Goal: Task Accomplishment & Management: Complete application form

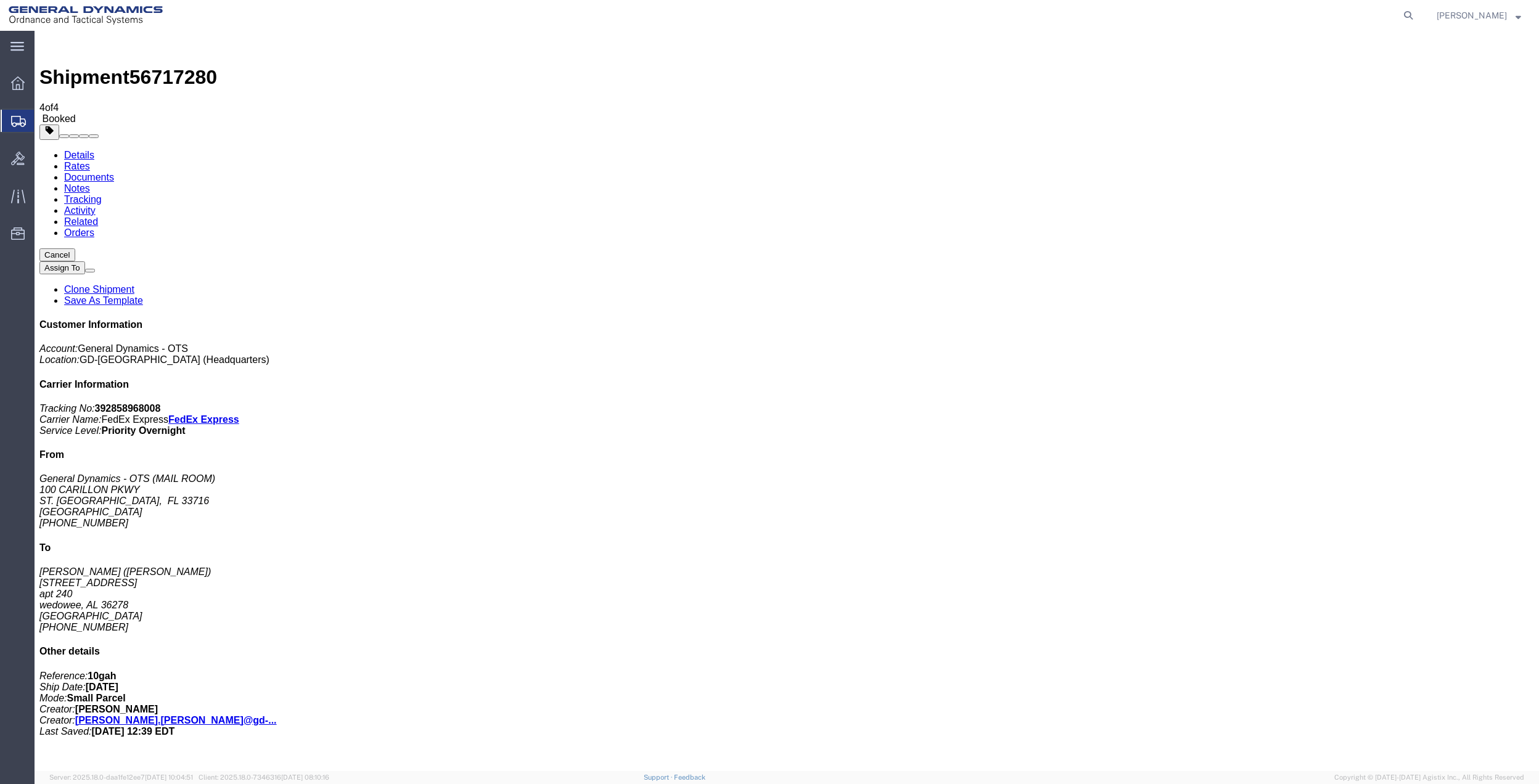
click at [0, 0] on span "Create Shipment" at bounding box center [0, 0] width 0 height 0
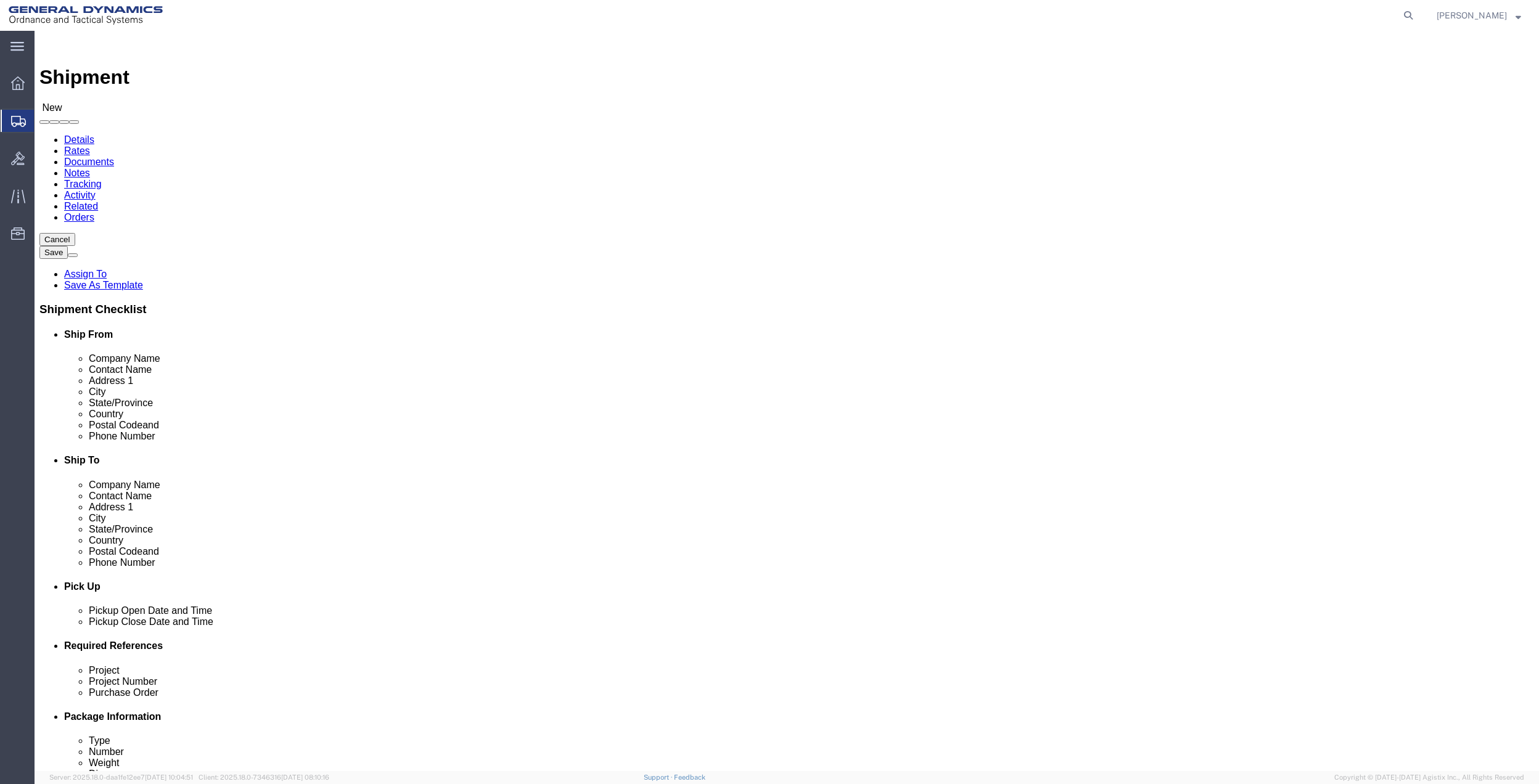
click input "text"
click link "Package Information"
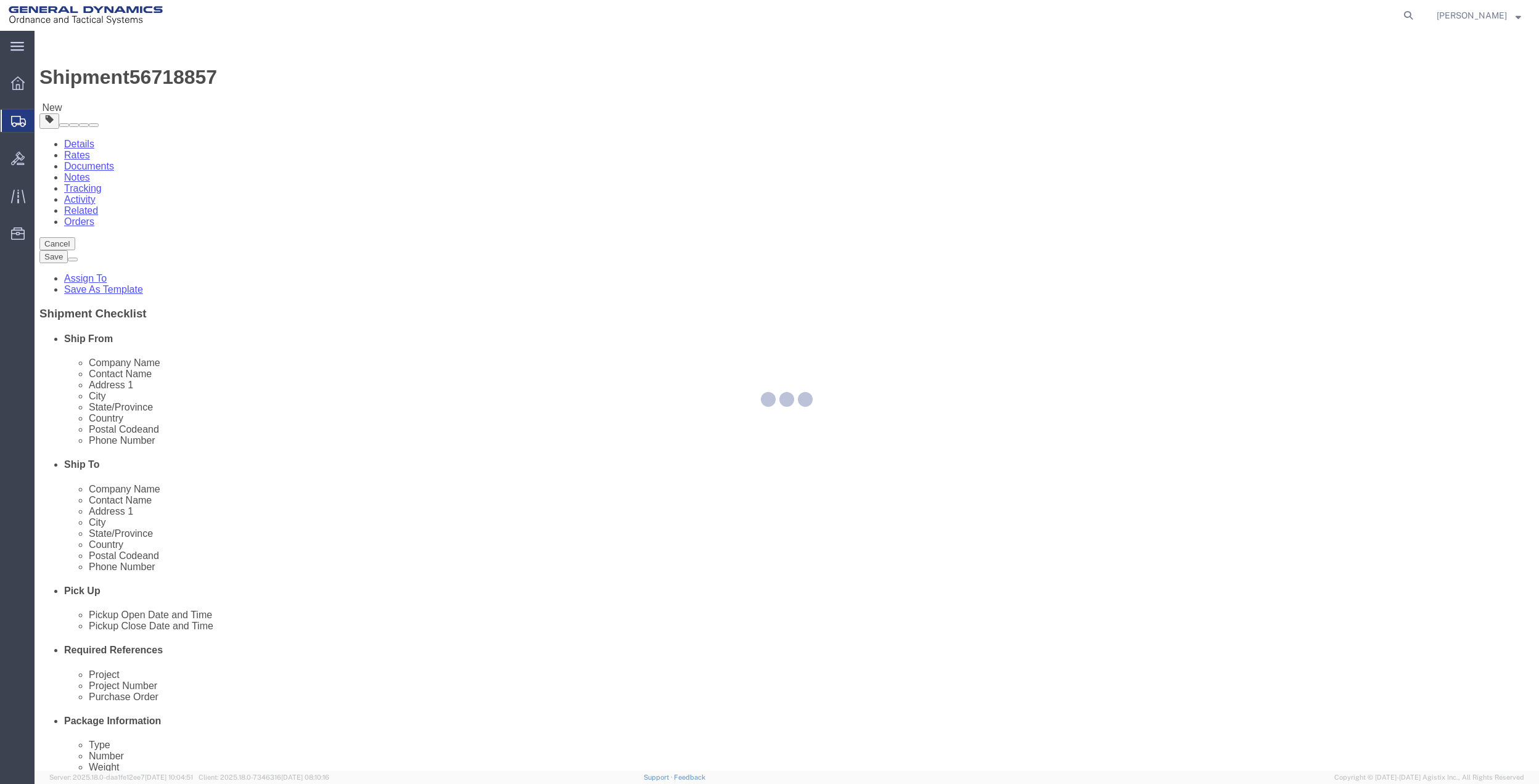
select select "CBOX"
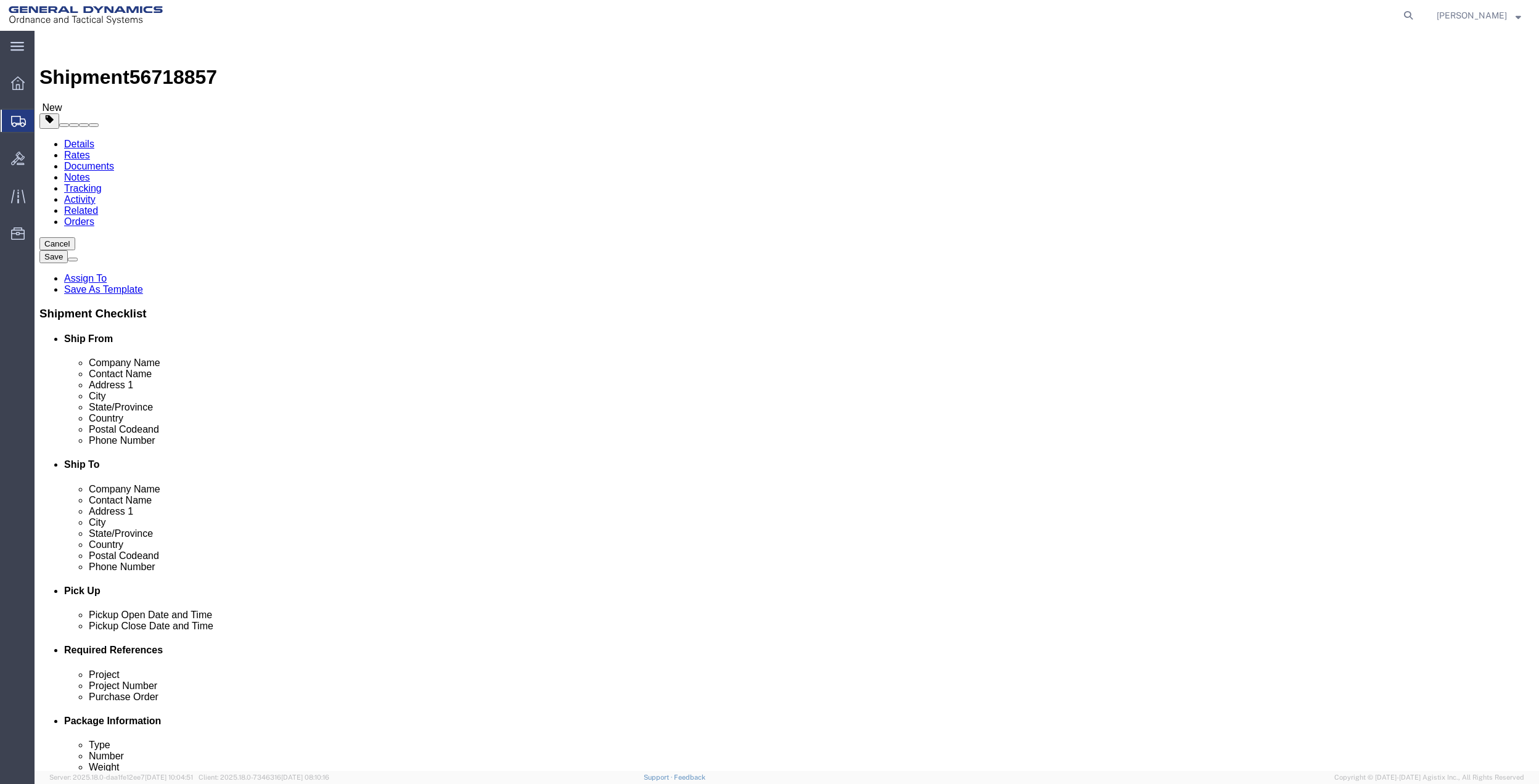
click input "text"
type input "11"
type input "7"
type input "4"
type input "8"
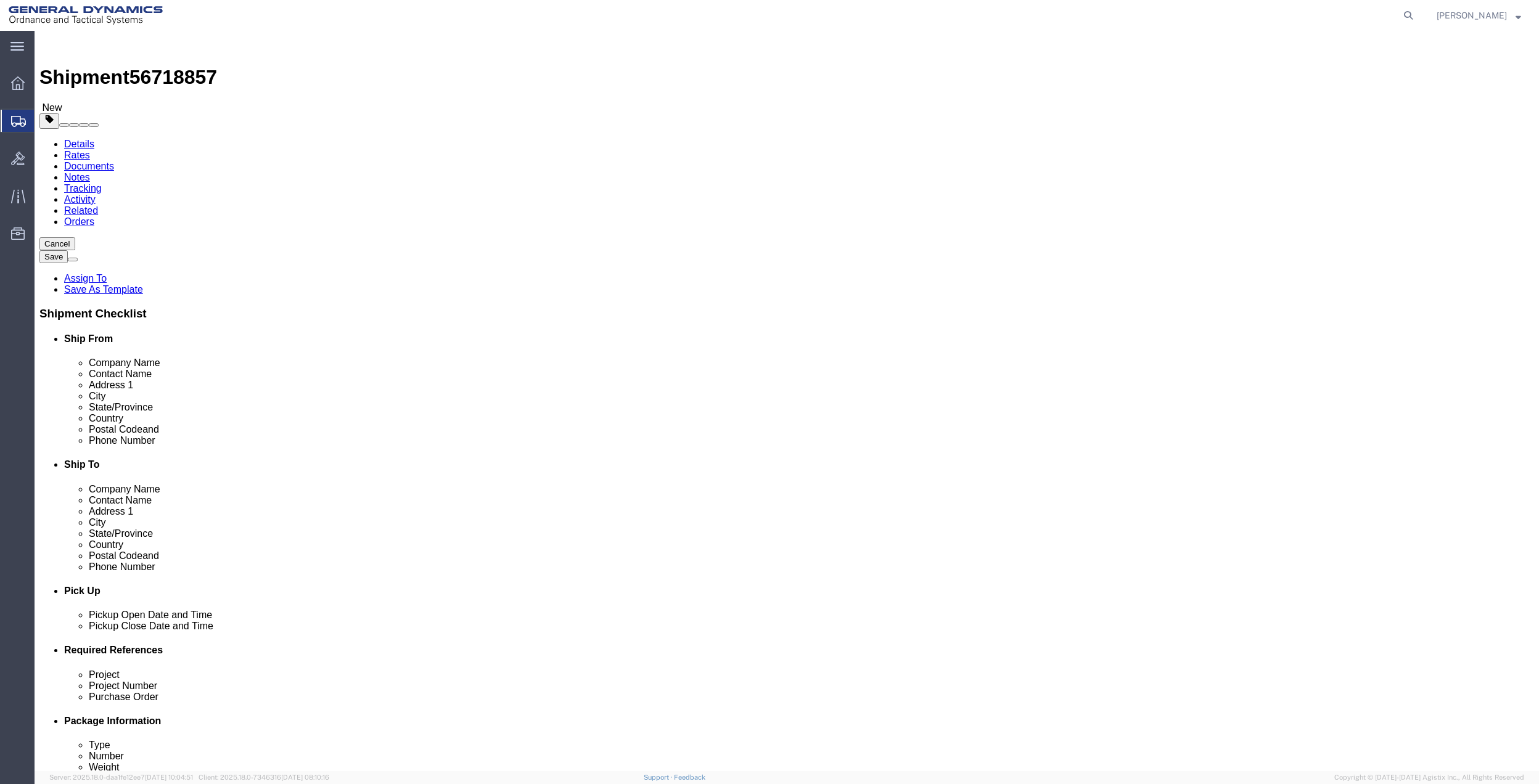
click link "Add Content"
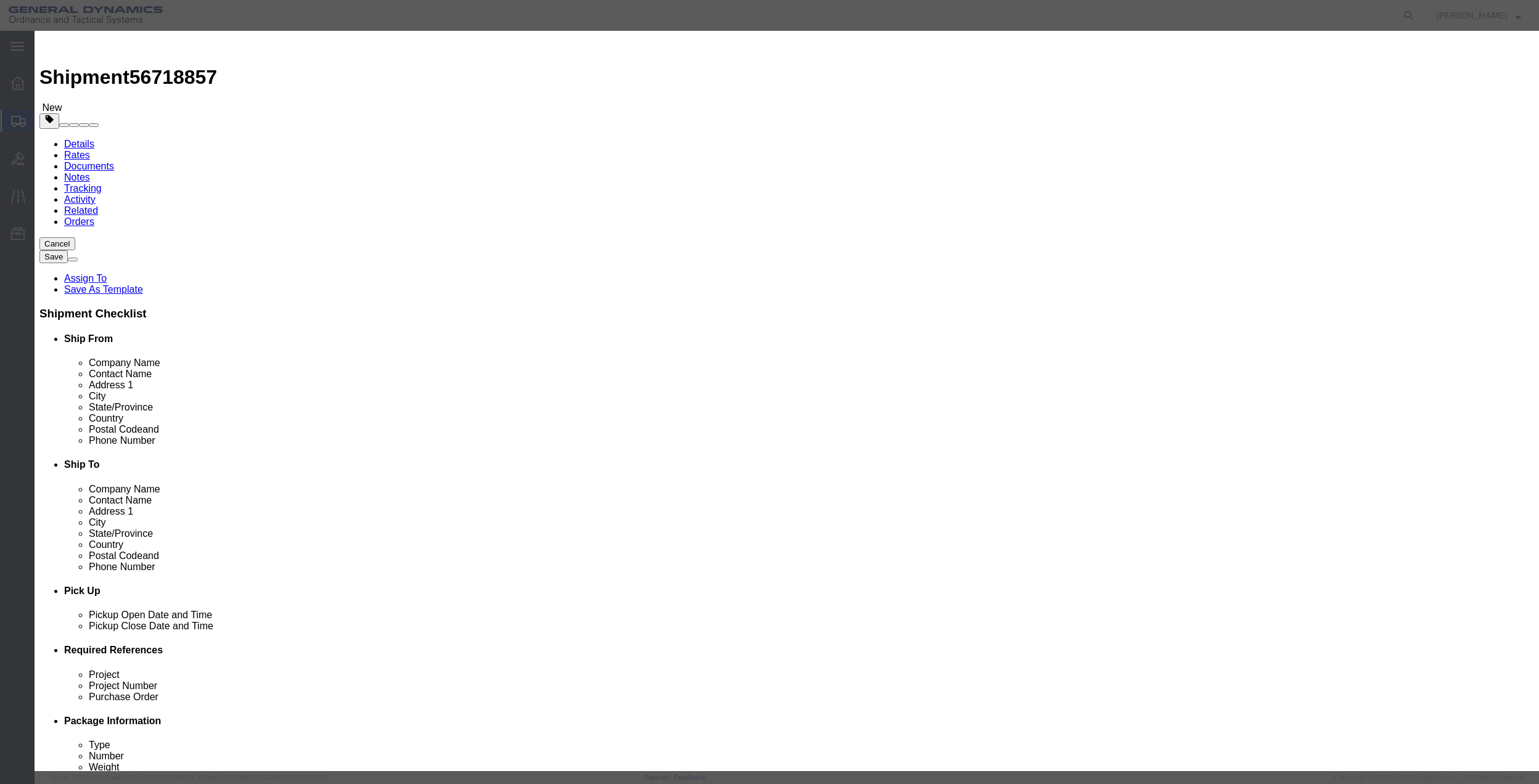
click input "text"
type input "misc"
type input "100"
select select "US"
click input "0"
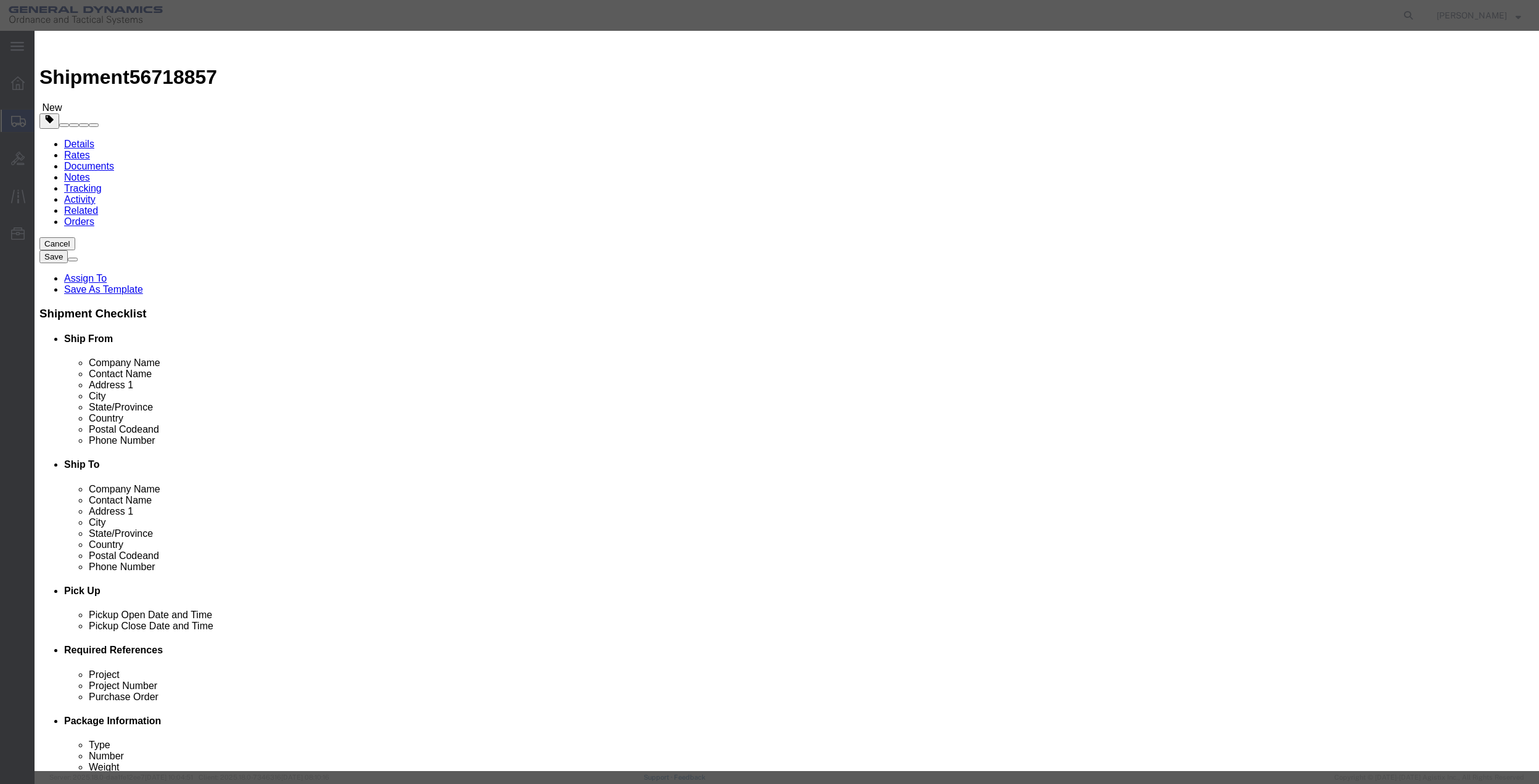
type input "01"
click select "Select 50 55 60 65 70 85 92.5 100 125 175 250 300 400"
select select "70"
click select "Select 50 55 60 65 70 85 92.5 100 125 175 250 300 400"
click button "Save & Close"
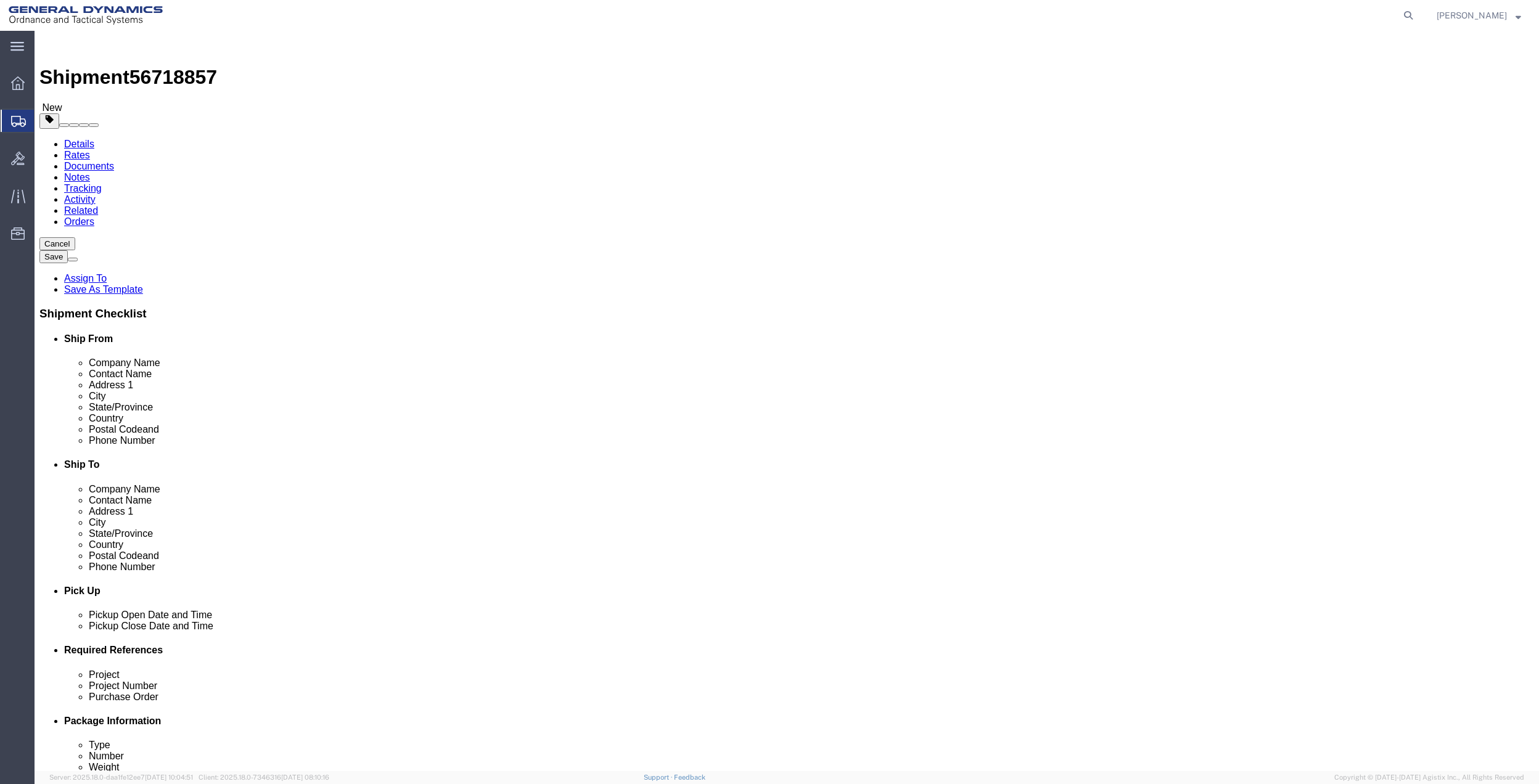
click icon
click input "text"
type input "[PERSON_NAME]"
click p "- GENERAL DYNAMICS OTS - ([PERSON_NAME]) [STREET_ADDRESS]"
select select "FL"
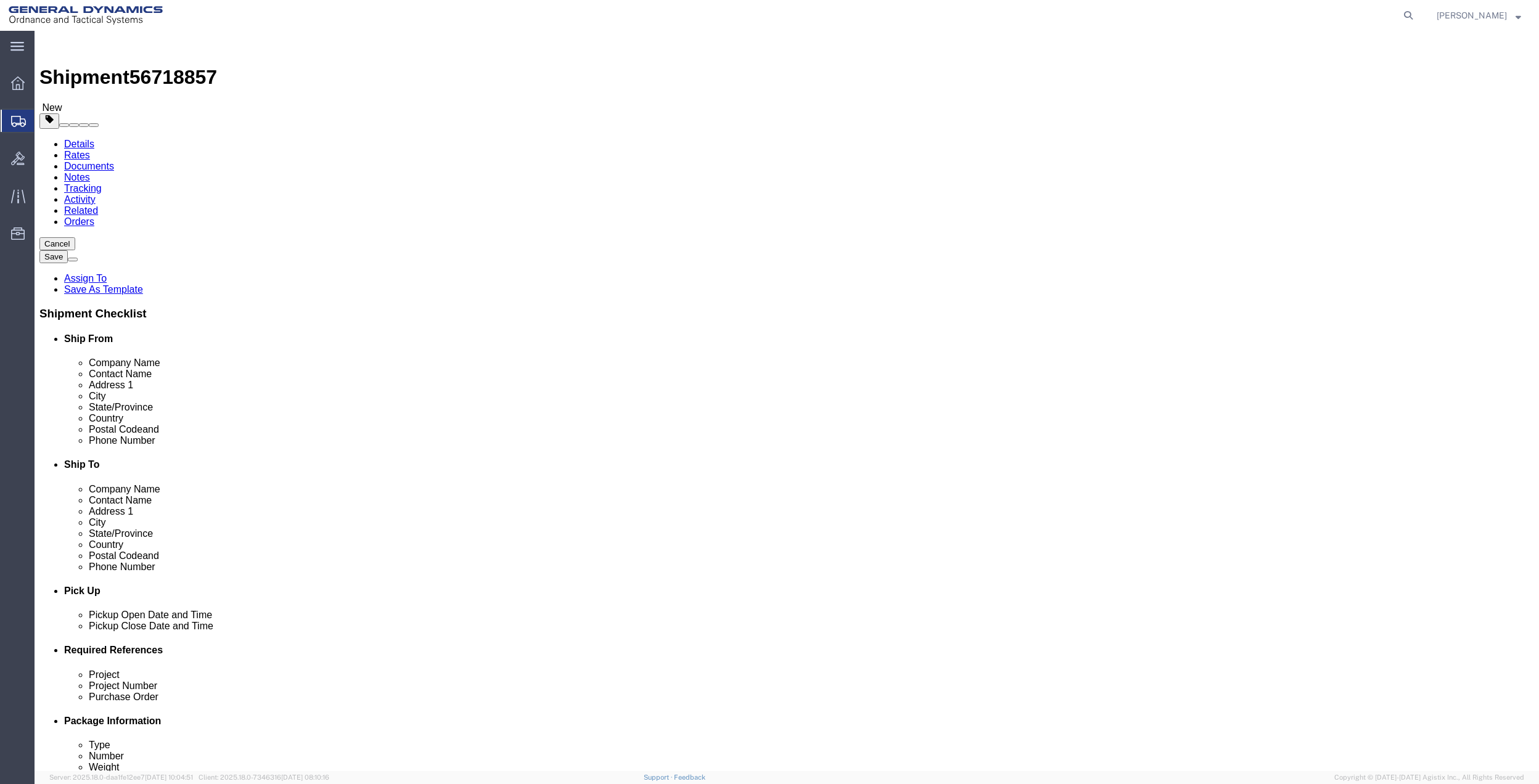
type input "[PERSON_NAME]"
click input "text"
type input "[PERSON_NAME]"
click p "- GD-OTS - ([PERSON_NAME]) [STREET_ADDRESS]"
select select "AR"
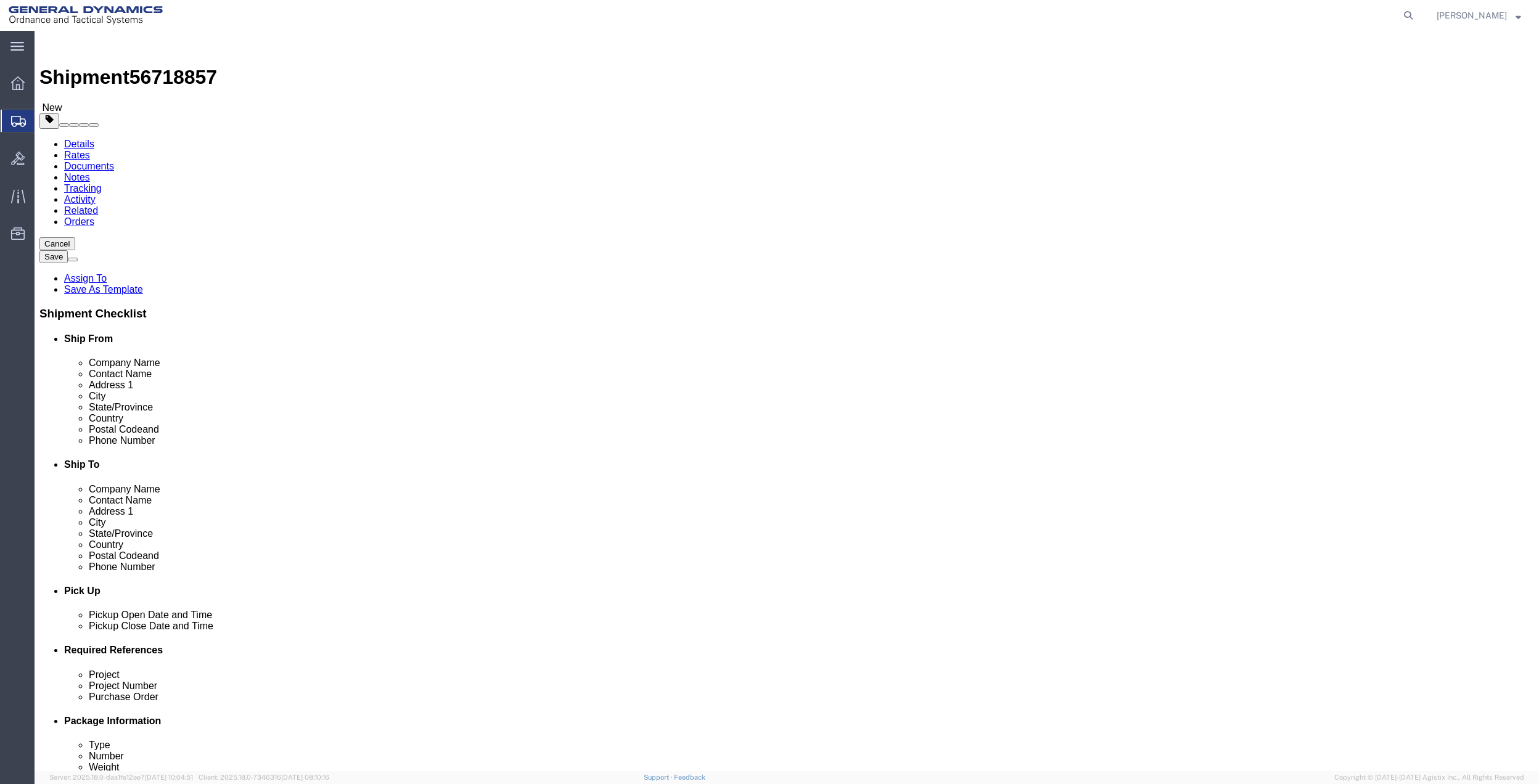
type input "[PERSON_NAME]"
drag, startPoint x: 373, startPoint y: 413, endPoint x: 237, endPoint y: 425, distance: 136.5
click input "text"
drag, startPoint x: 237, startPoint y: 425, endPoint x: 210, endPoint y: 426, distance: 27.0
click div "Phone Number"
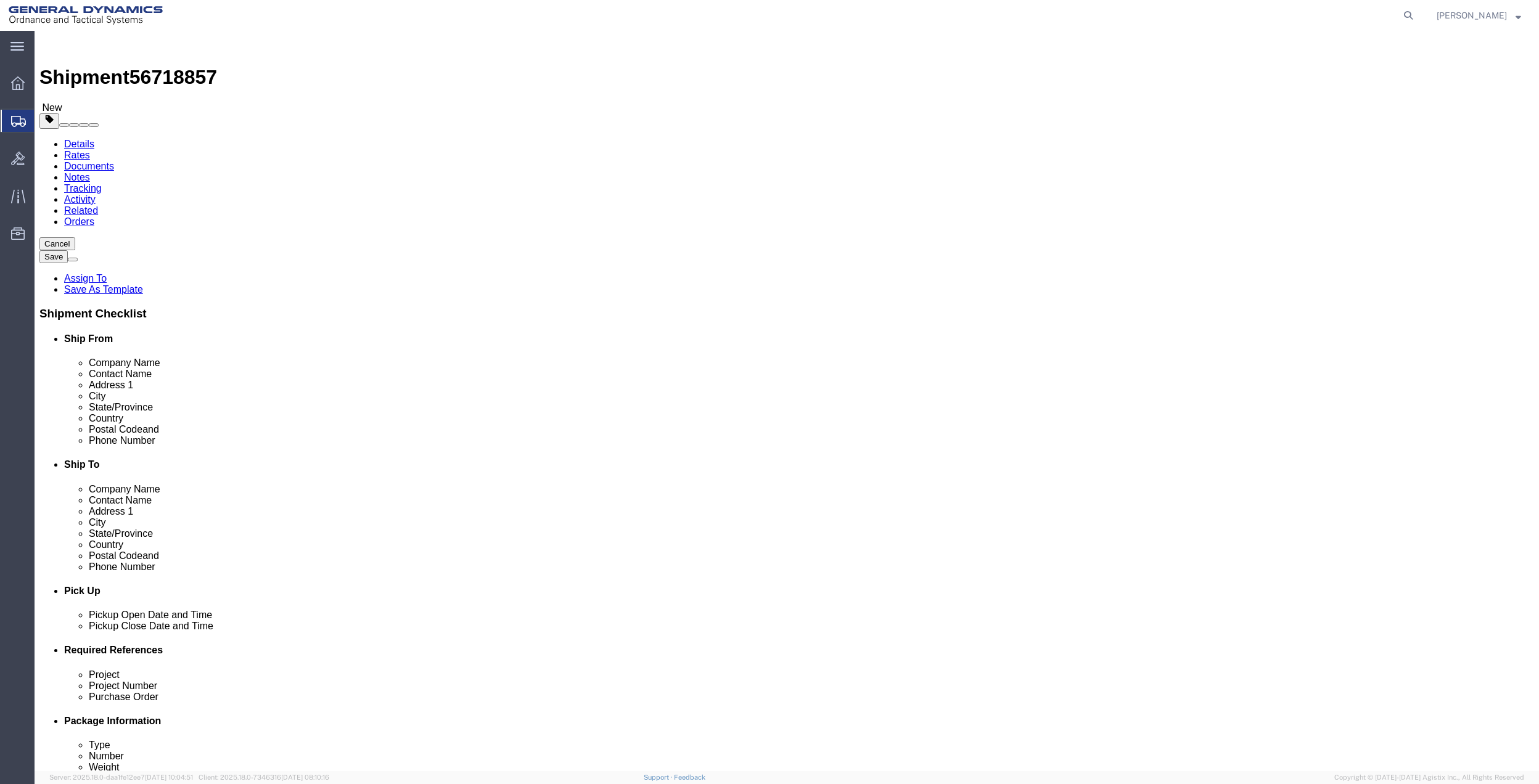
click input "text"
click div
click label "Phone Number"
click input "text"
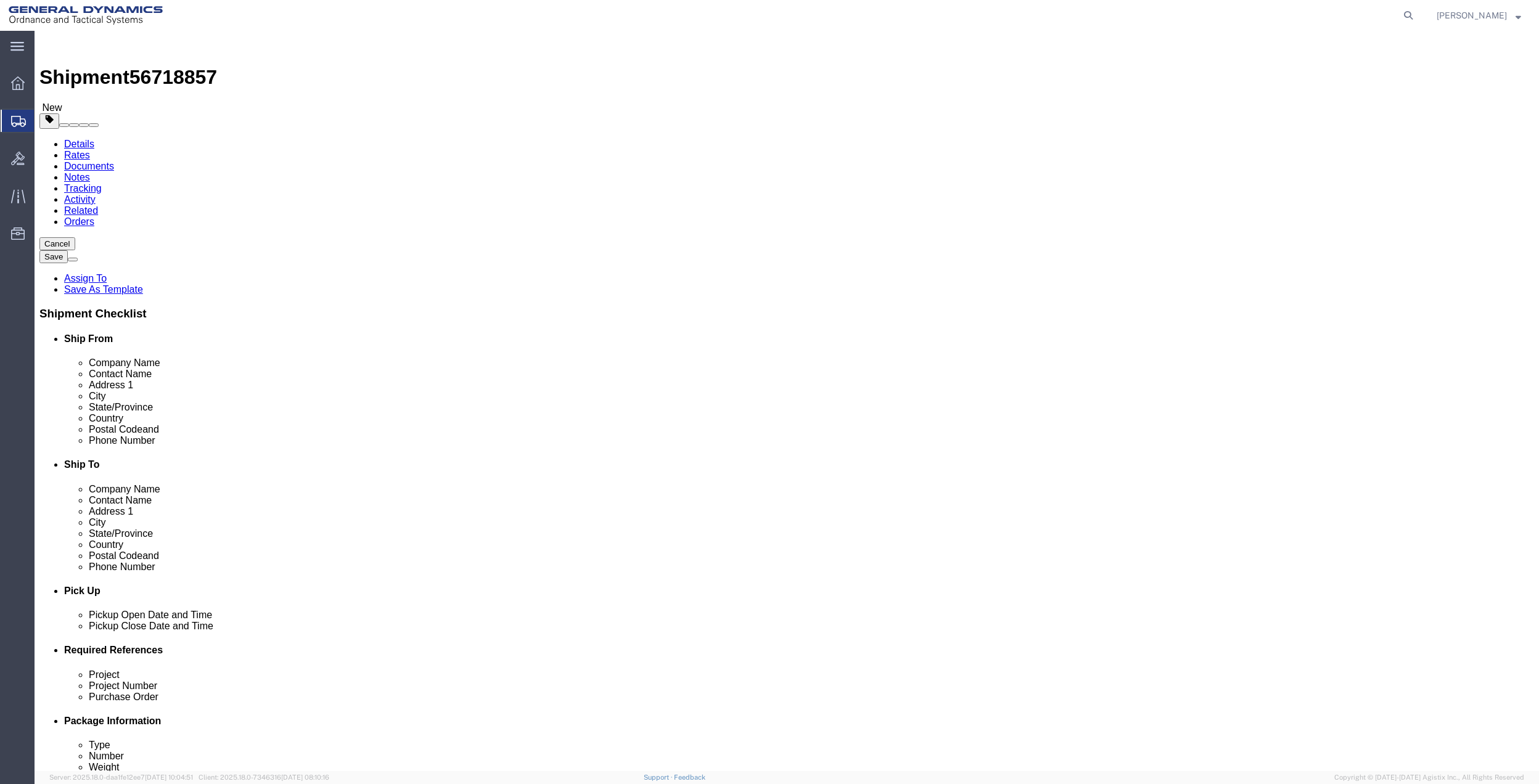
click input "text"
type input "[PHONE_NUMBER]"
click div "Postal Code"
drag, startPoint x: 918, startPoint y: 417, endPoint x: 802, endPoint y: 419, distance: 116.0
click input "text"
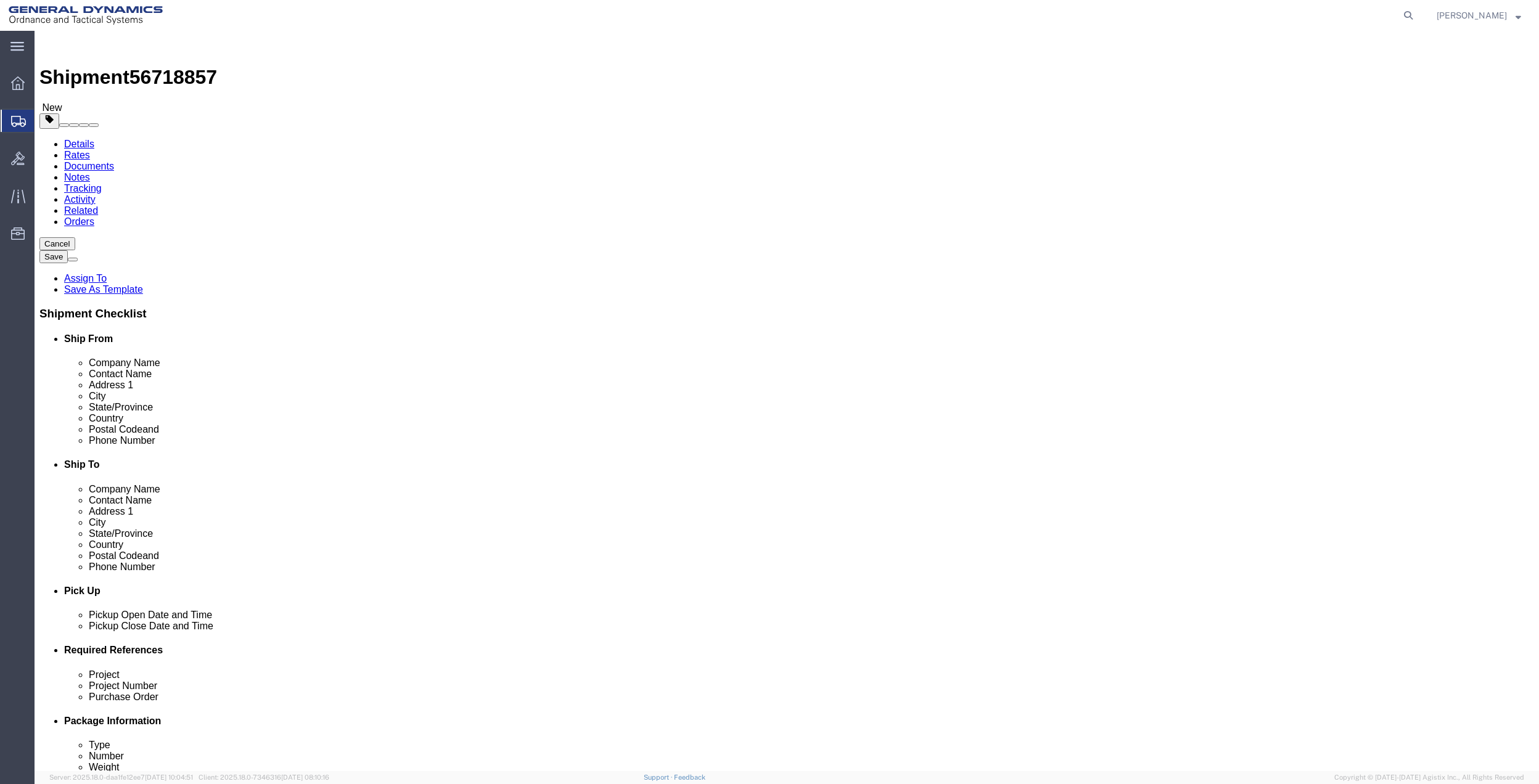
paste input "[PHONE_NUMBER]"
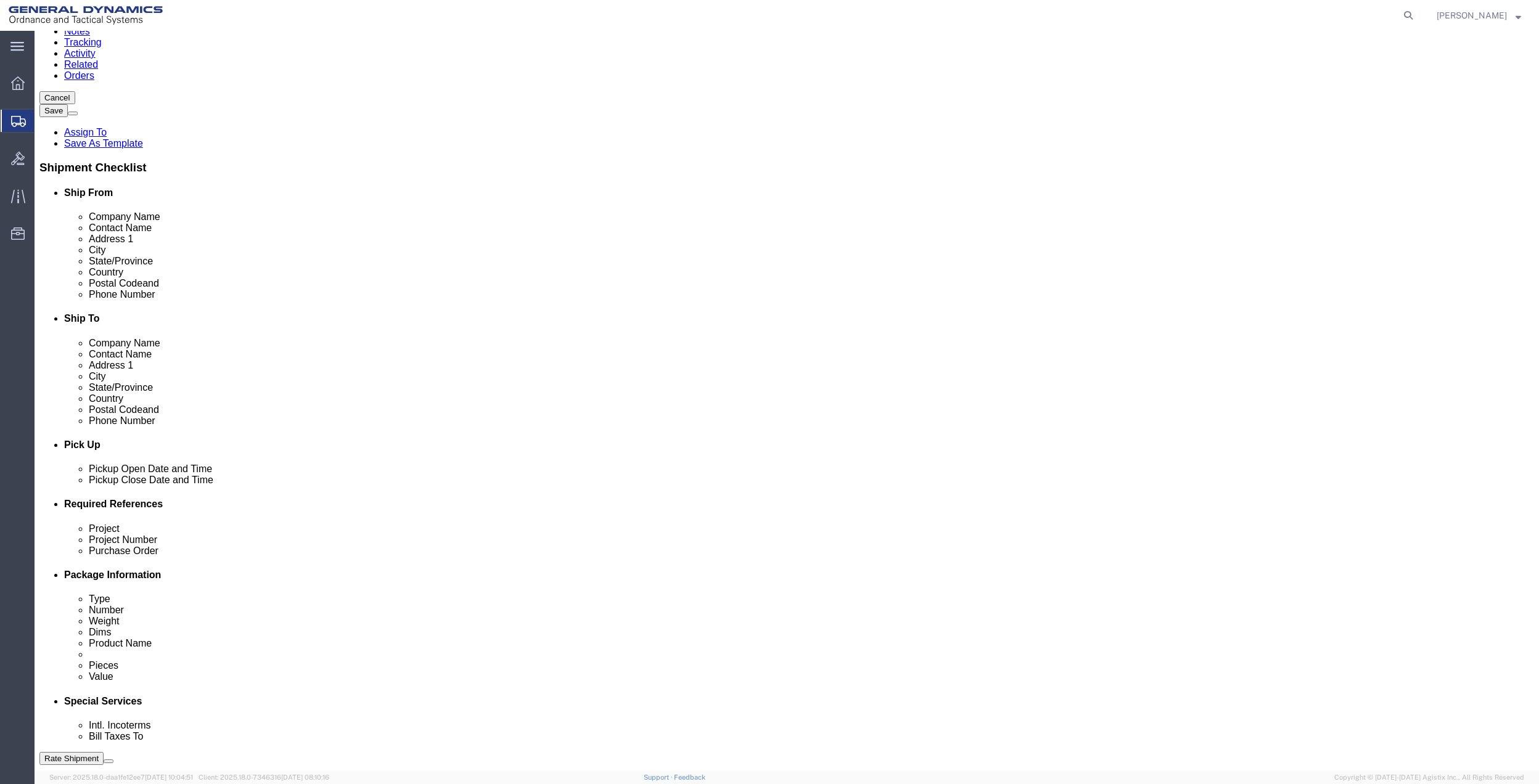
scroll to position [322, 0]
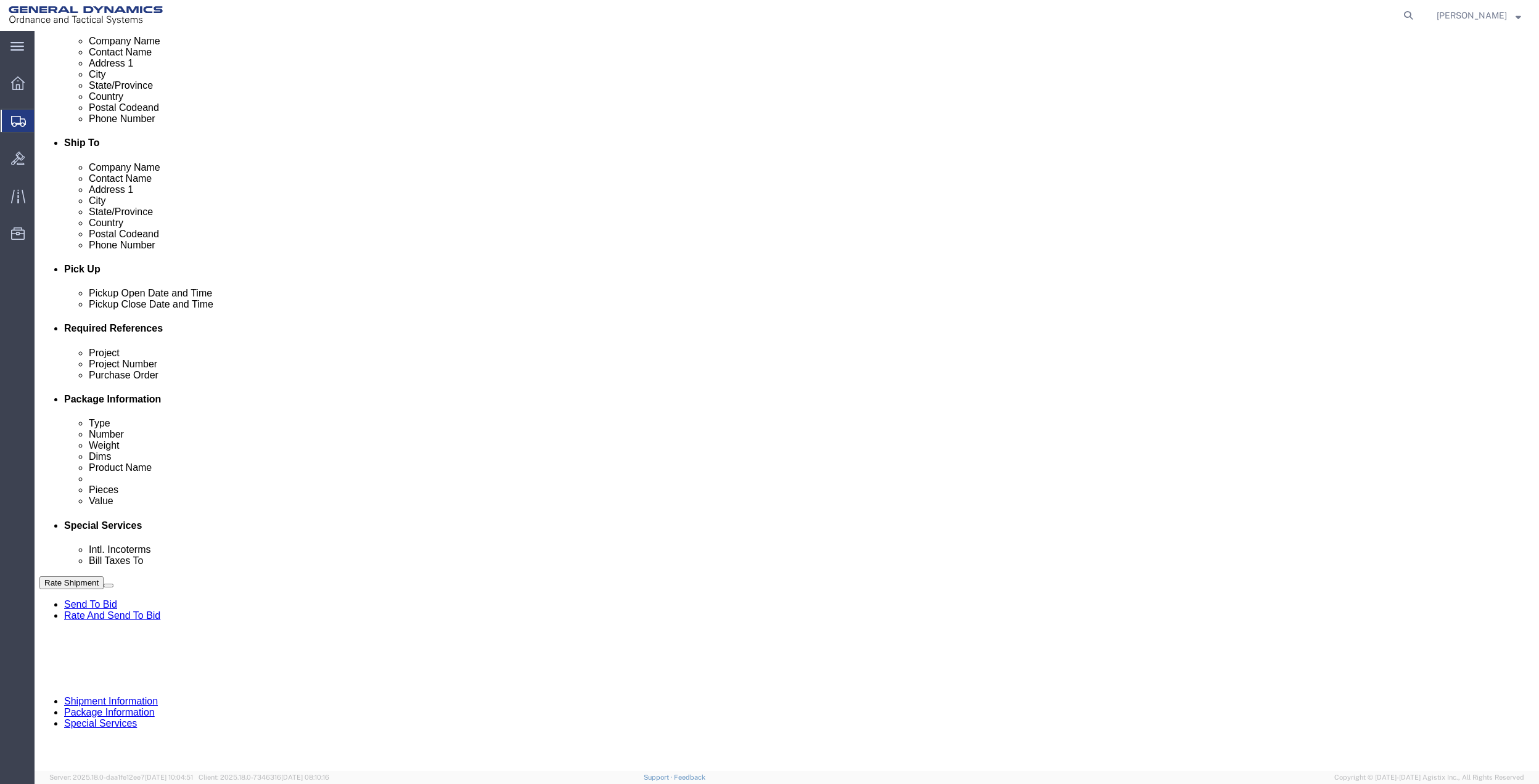
type input "[PHONE_NUMBER]"
click button "Add reference"
click input "text"
type input "10AB4"
click input "text"
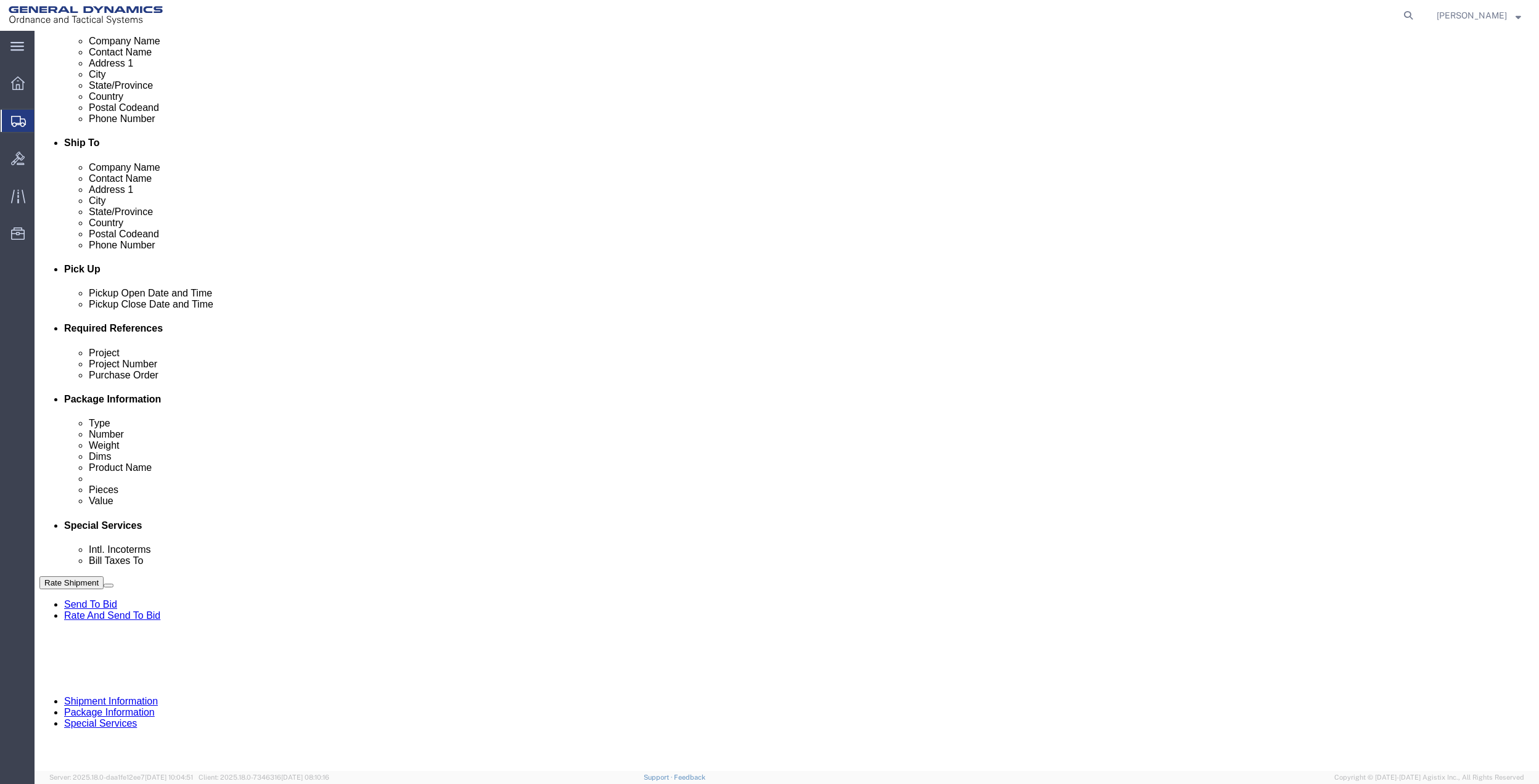
paste input "10AB4"
type input "10AB4"
click input "text"
paste input "10AB4"
type input "10AB4"
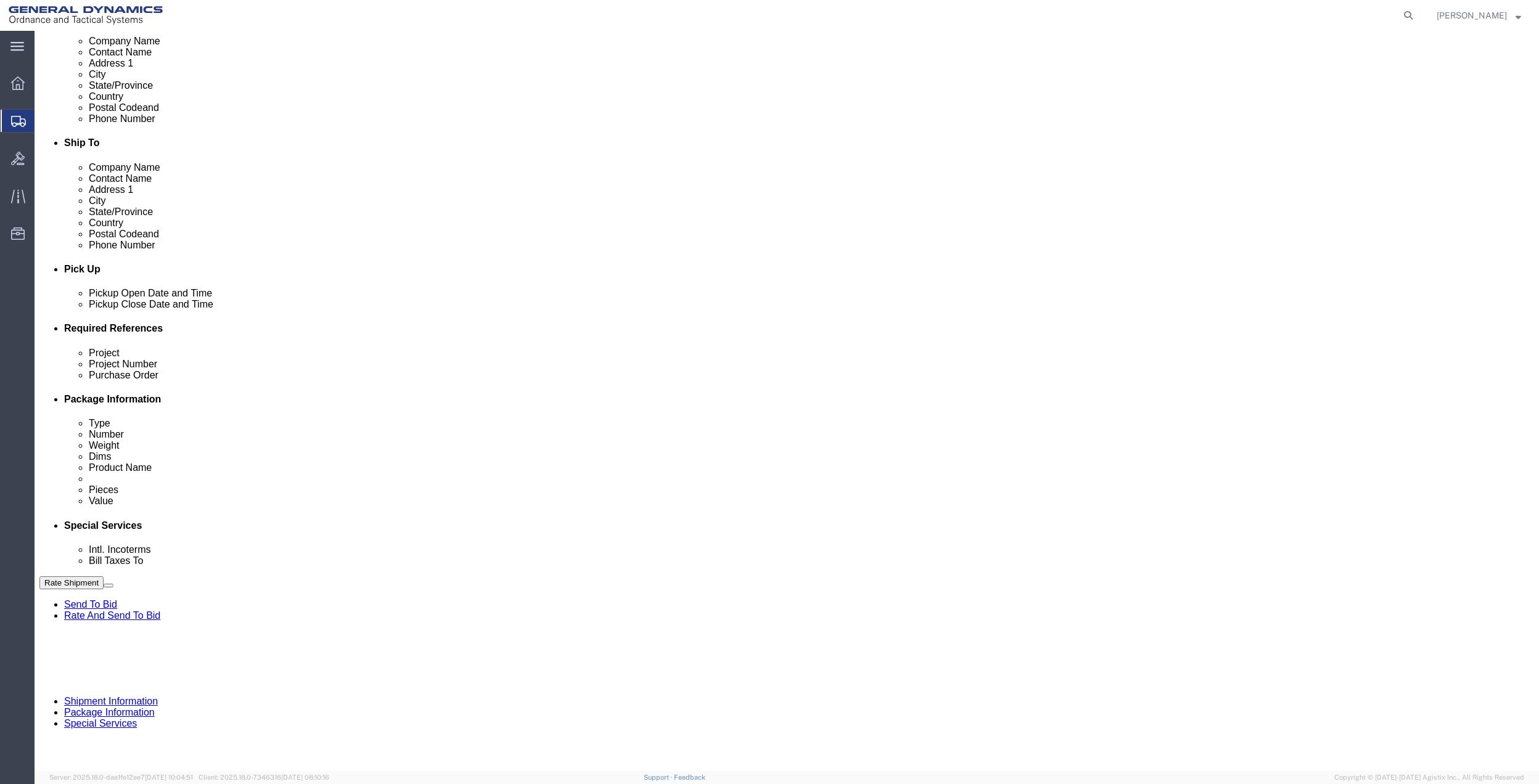
drag, startPoint x: 263, startPoint y: 459, endPoint x: 218, endPoint y: 460, distance: 45.0
click input "text"
paste input "10AB4"
type input "10AB4"
click select "Select Account Type Activity ID Airline Appointment Number ASN Batch Request # …"
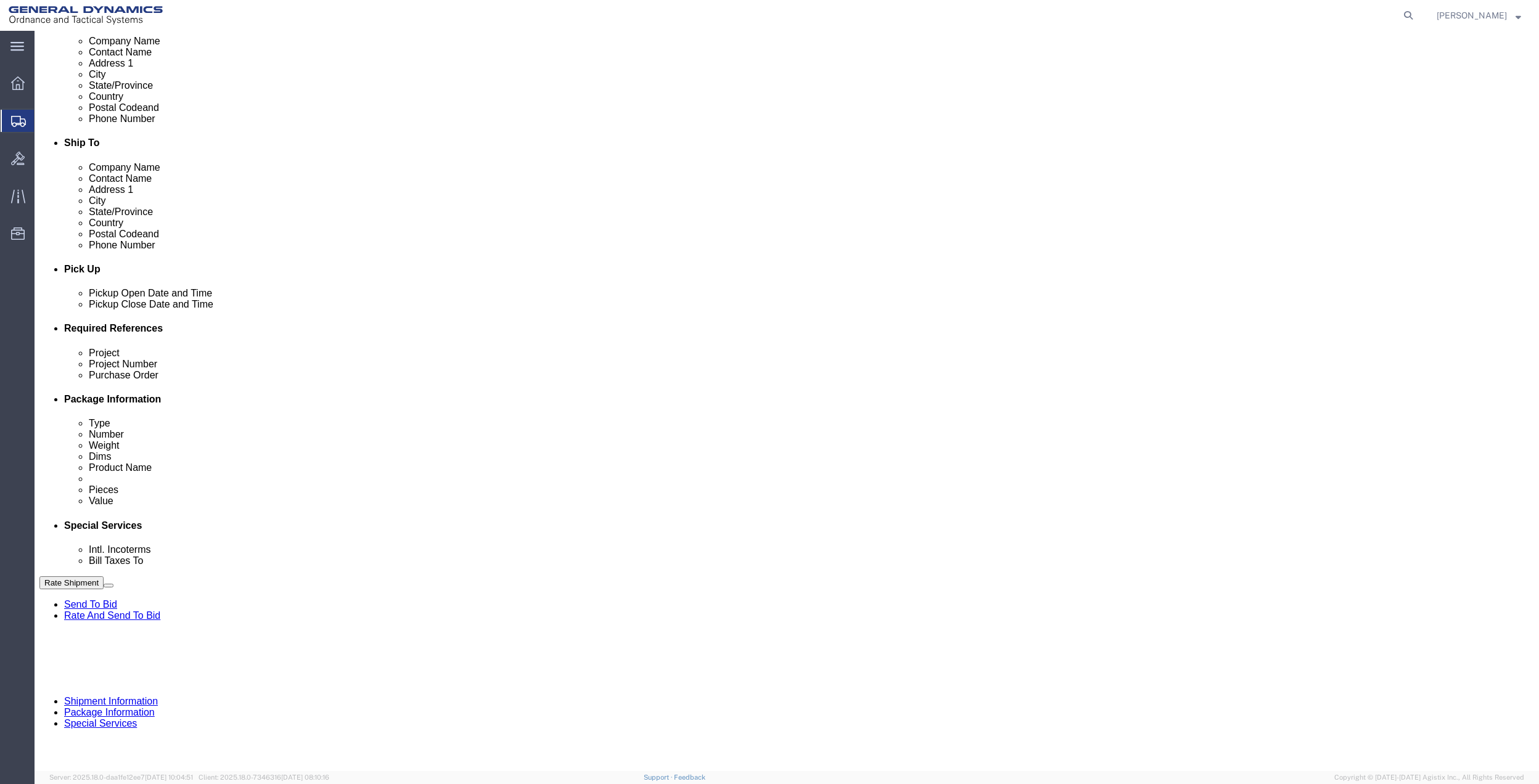
select select "DEPT"
click select "Select Account Type Activity ID Airline Appointment Number ASN Batch Request # …"
click link "Special Services"
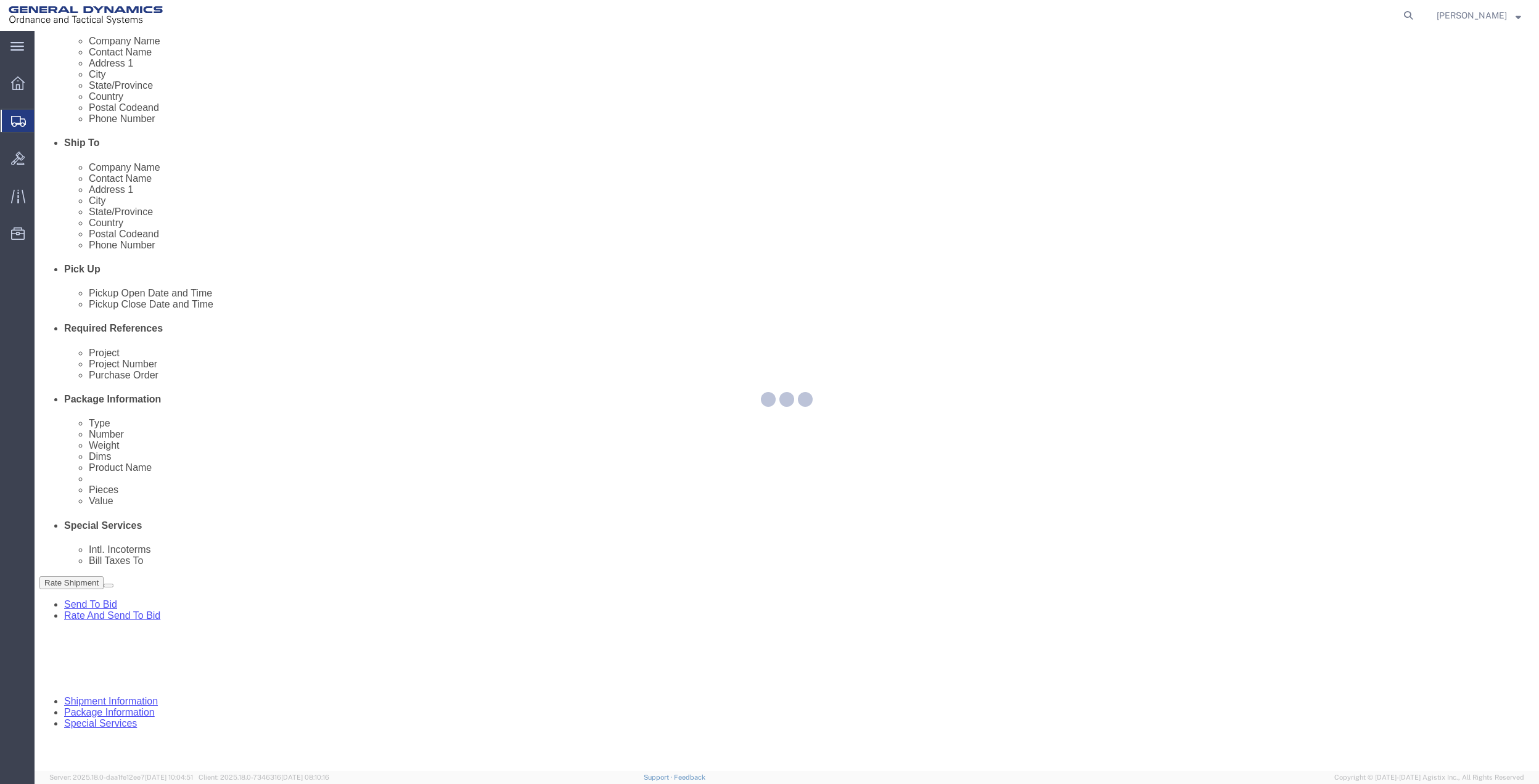
select select
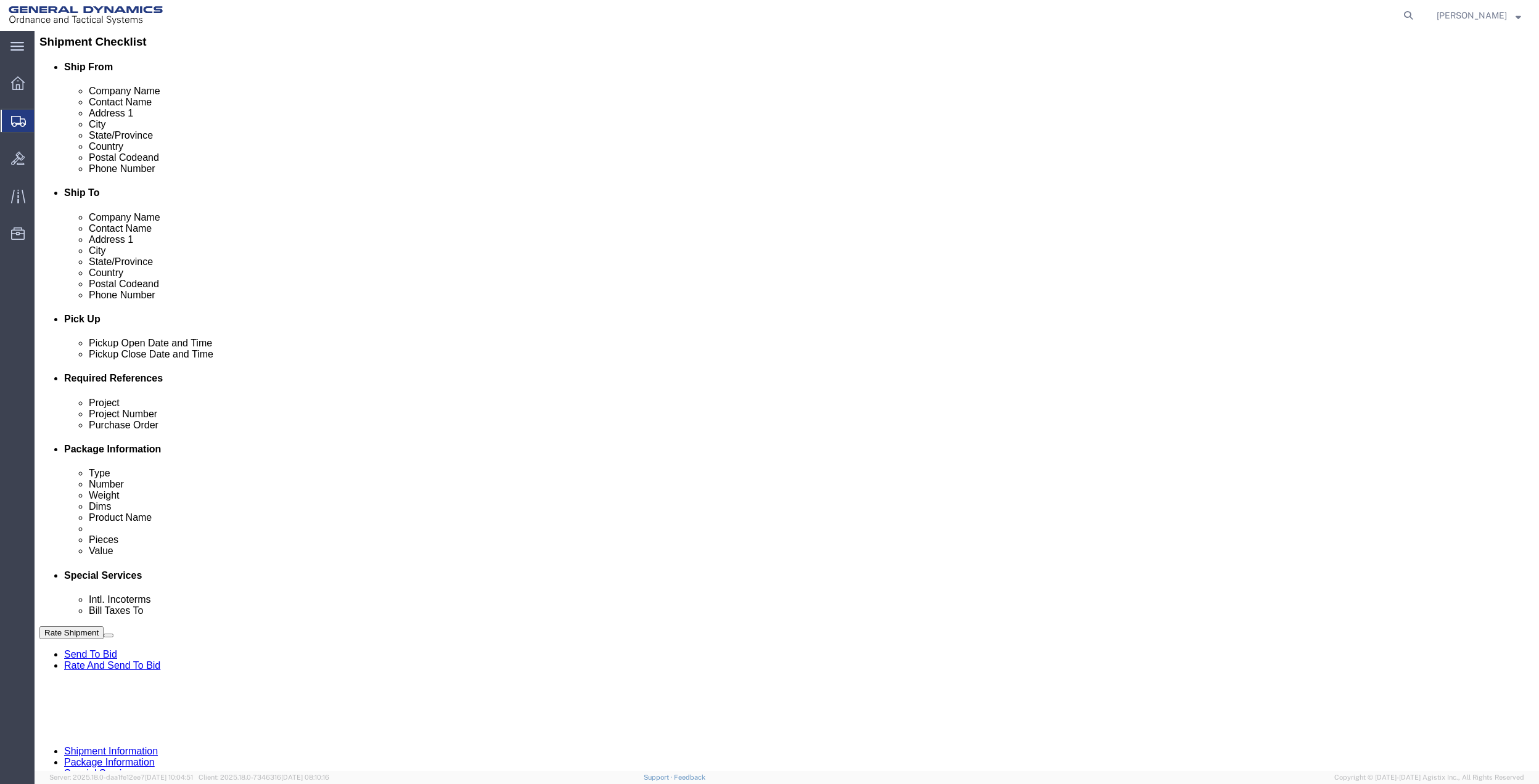
scroll to position [275, 0]
click select "Select Buyer Cost Center Department Operations Number Order Number Sales Person"
select select "DEPARTMENT"
click select "Select Buyer Cost Center Department Operations Number Order Number Sales Person"
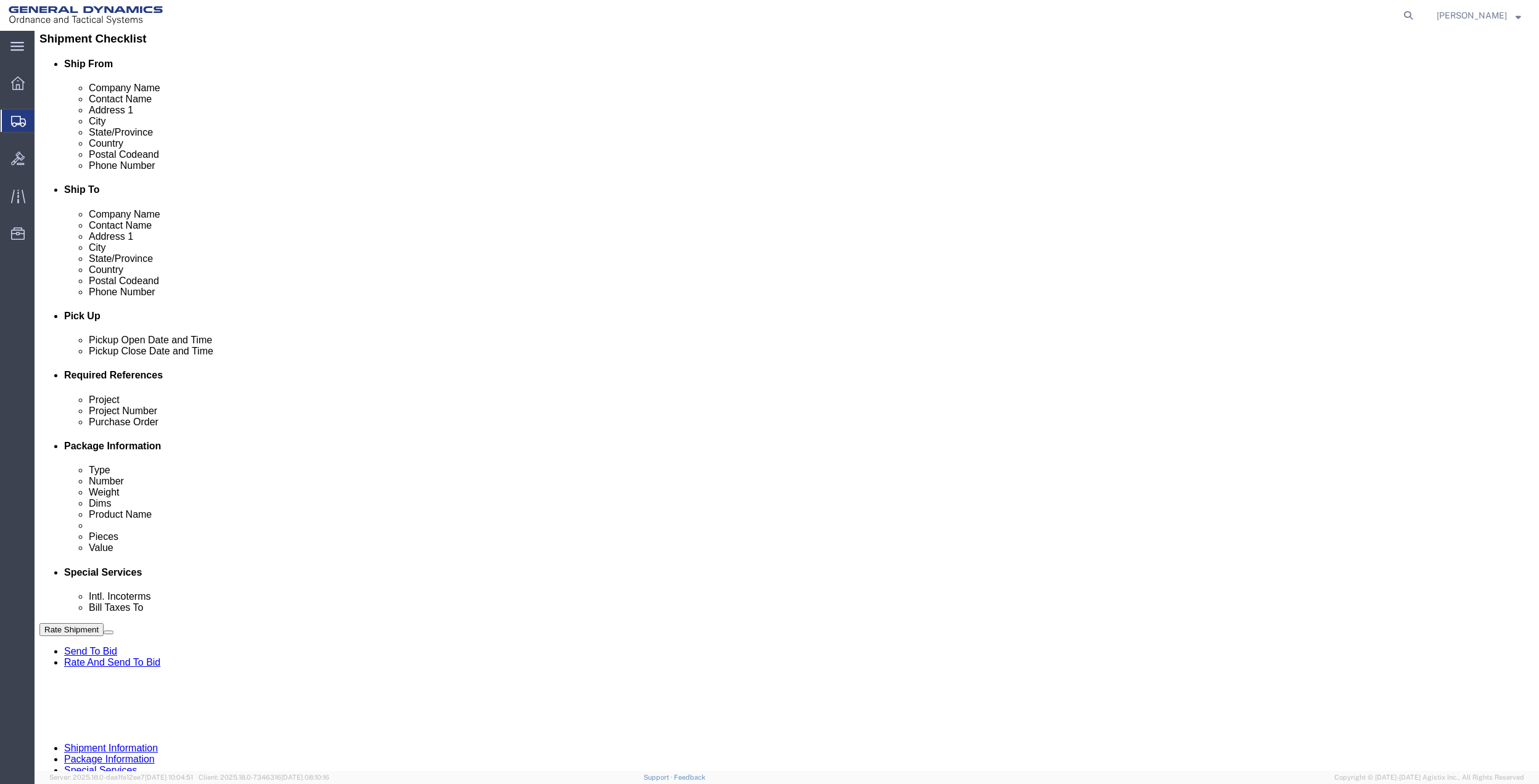
click select "Select [GEOGRAPHIC_DATA] [GEOGRAPHIC_DATA] [GEOGRAPHIC_DATA] [GEOGRAPHIC_DATA] …"
select select "1763983"
click select "Select [GEOGRAPHIC_DATA] [GEOGRAPHIC_DATA] [GEOGRAPHIC_DATA] [GEOGRAPHIC_DATA] …"
drag, startPoint x: 1064, startPoint y: 436, endPoint x: 1059, endPoint y: 450, distance: 14.9
click select "Select 10AFM 10GAG 10GAH 10GFL 10GFO 10GIE 10GIS 30MABS St [PERSON_NAME] Program"
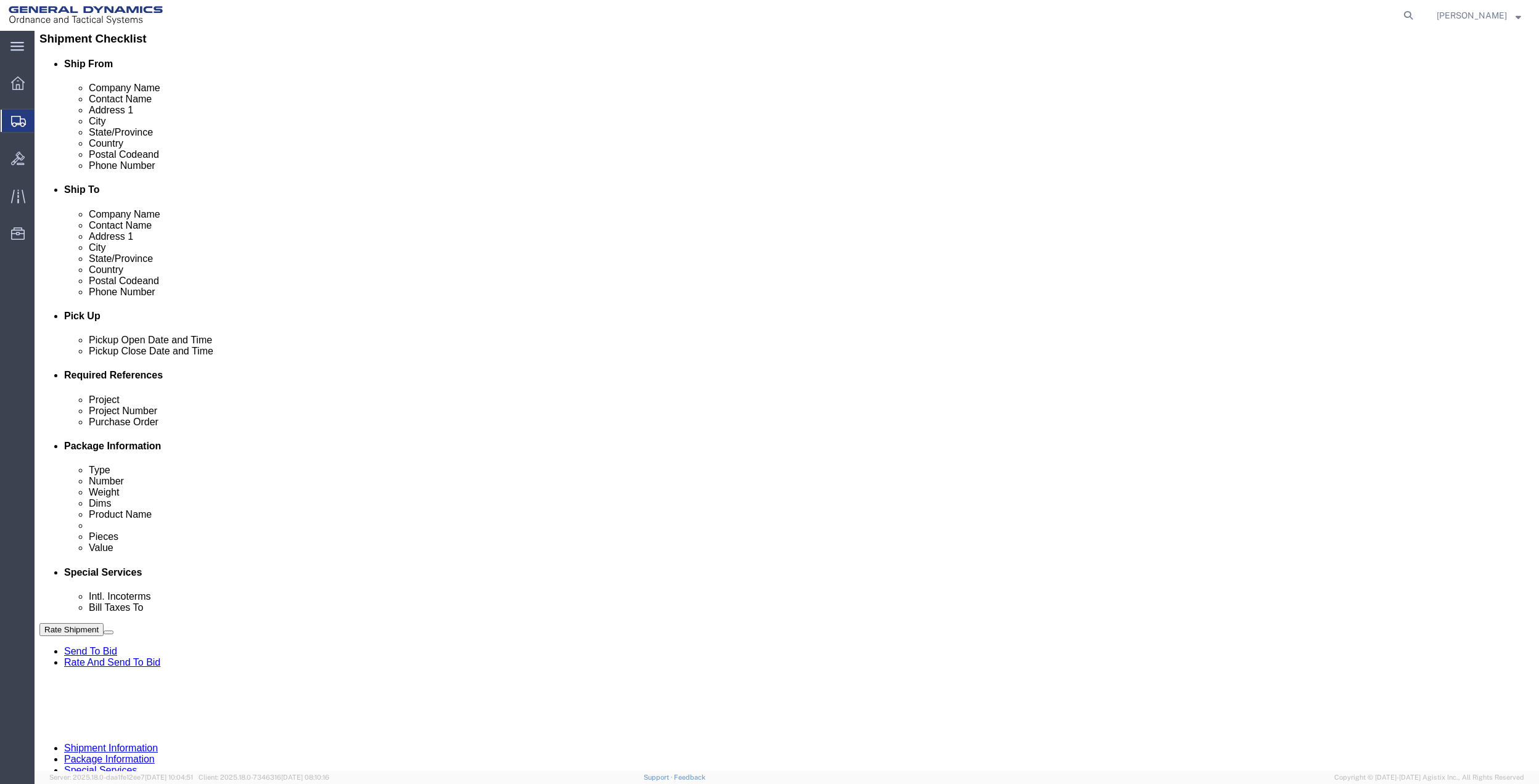
select select "214681"
click select "Select 10AFM 10GAG 10GAH 10GFL 10GFO 10GIE 10GIS 30MABS St [PERSON_NAME] Program"
click input "General Dynamics OTS % Data2Logistics"
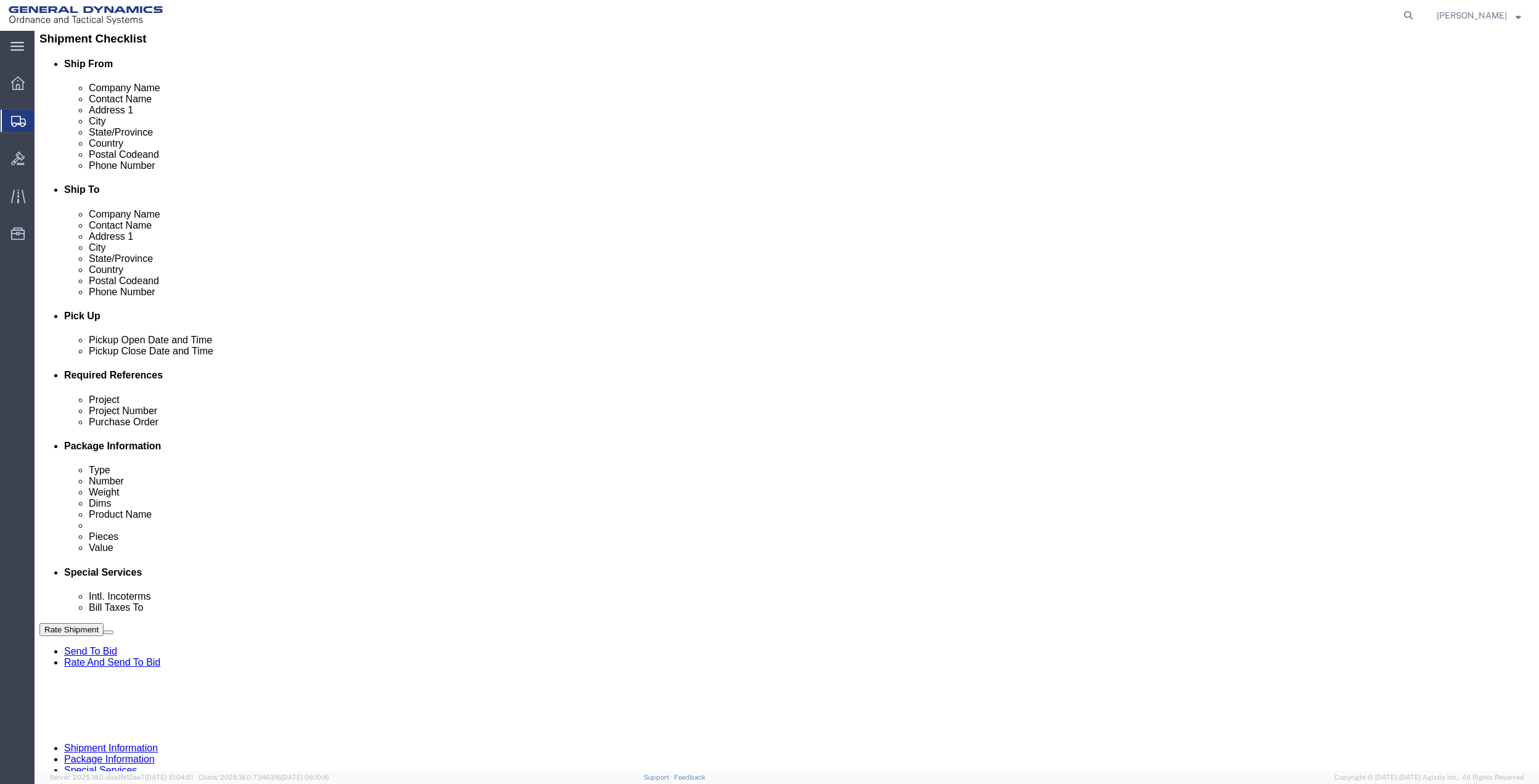
click p "- GEDOTS %DATA 2 LOGISTICS - (GEDOTS %DATA 2 LOGISTICS) [GEOGRAPHIC_DATA][PERSO…"
type input "GEDOTS %DATA 2 LOGISTICS"
type input "PO BOX 61050"
type input "GEDOTS %DATA 2 LOGISTICS"
type input "FORT [PERSON_NAME]"
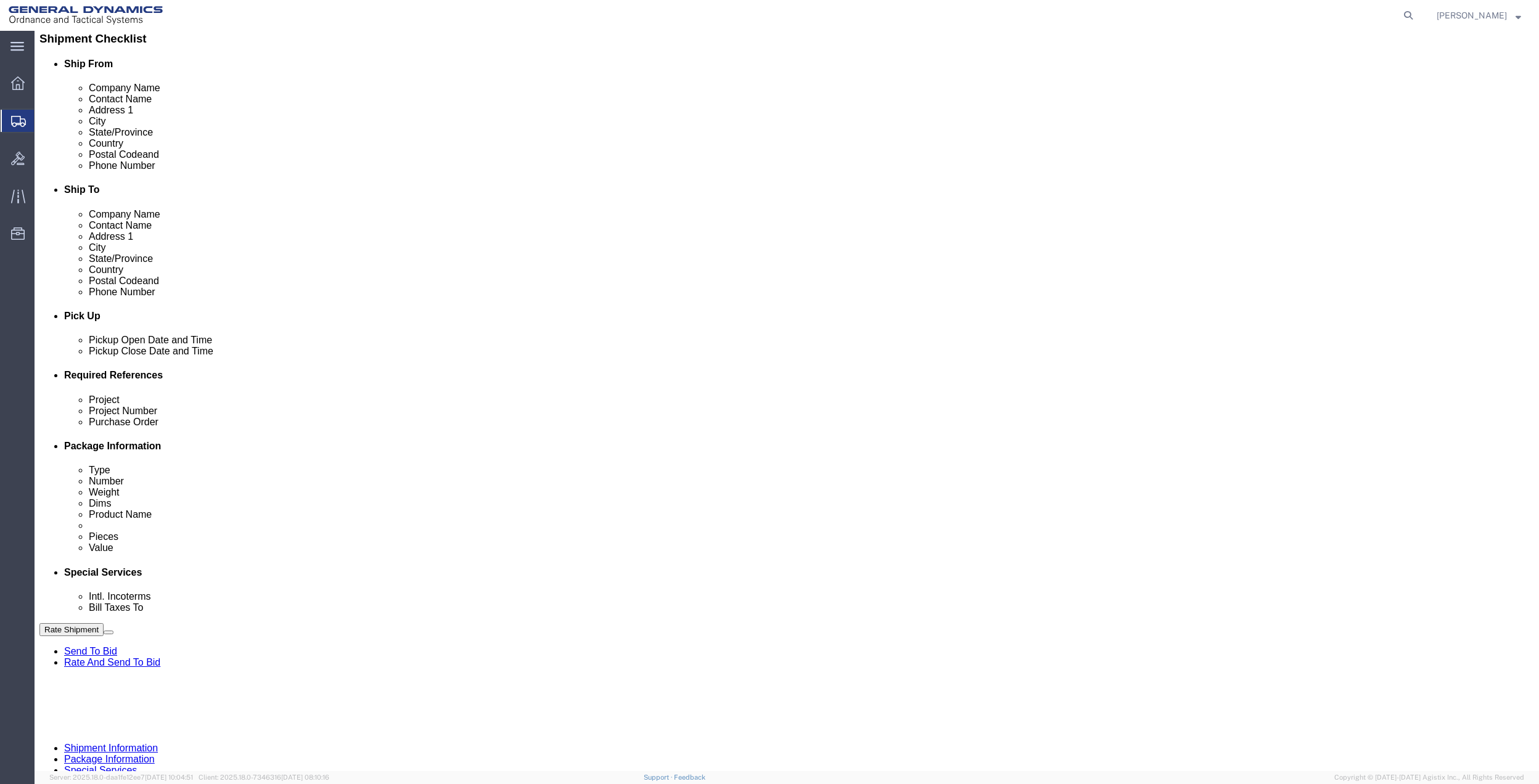
type input "33906"
select select "FL"
type input "GEDOTS %DATA 2 LOGISTICS"
click button "Rate Shipment"
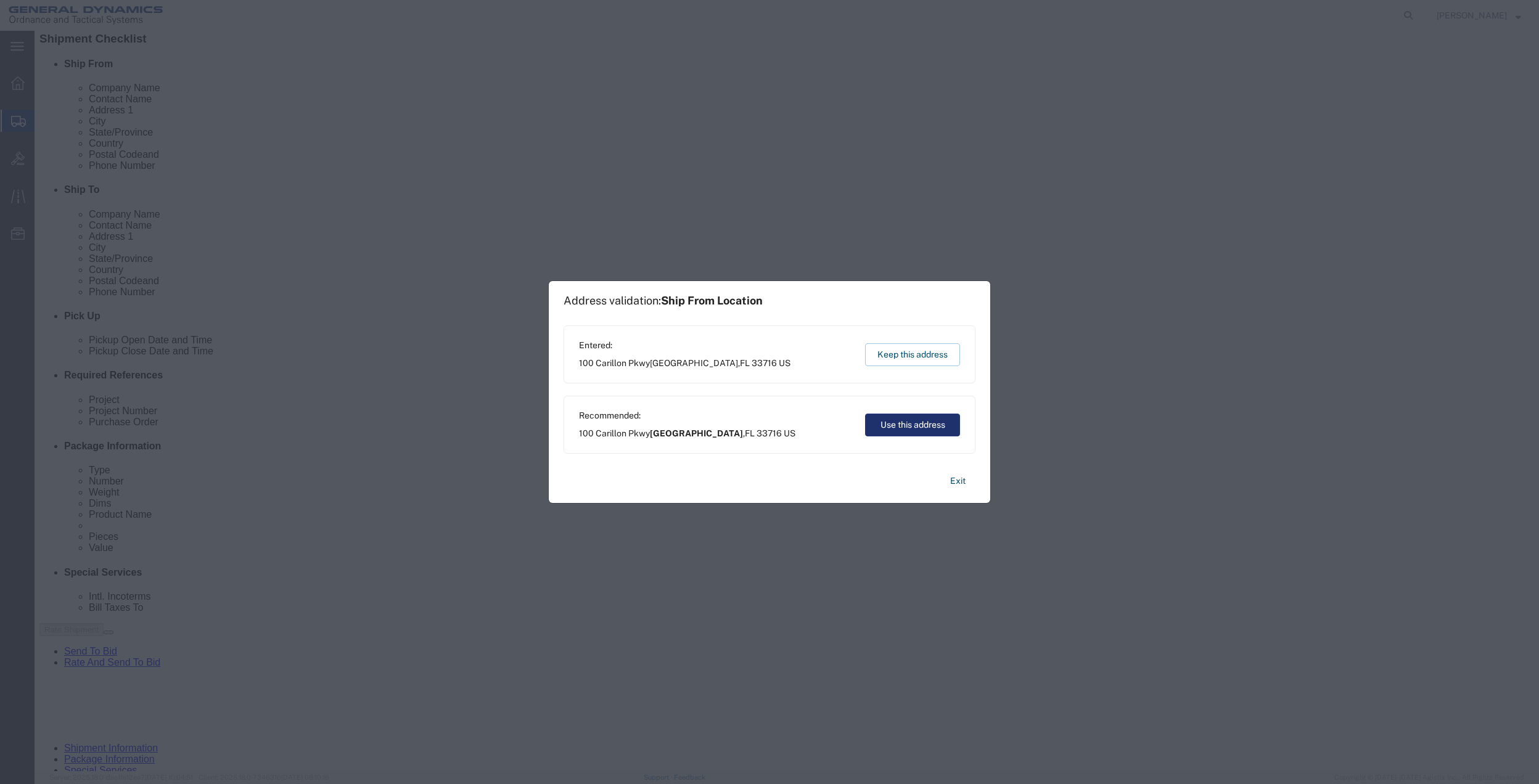
click at [905, 417] on button "Use this address" at bounding box center [912, 425] width 95 height 22
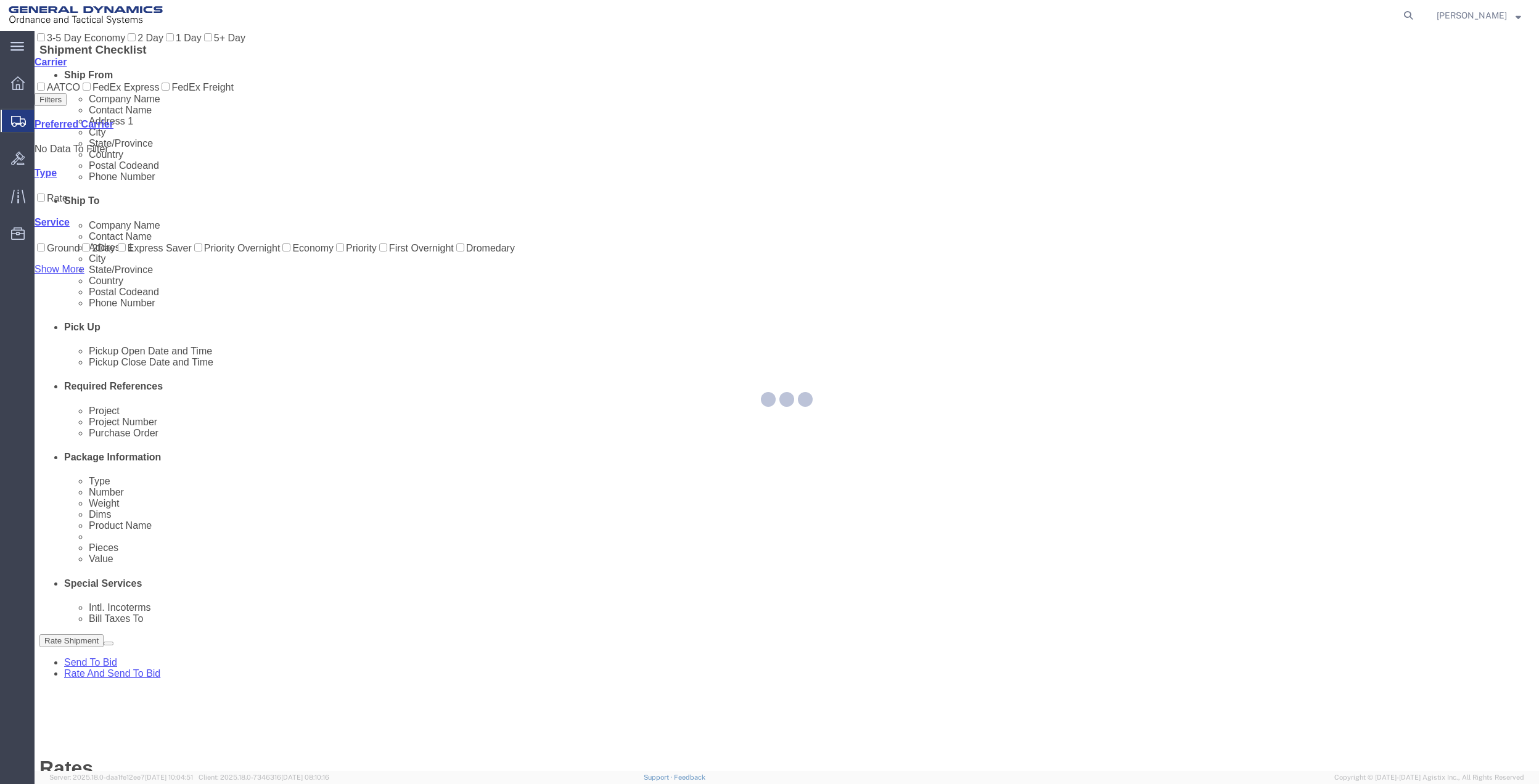
scroll to position [0, 0]
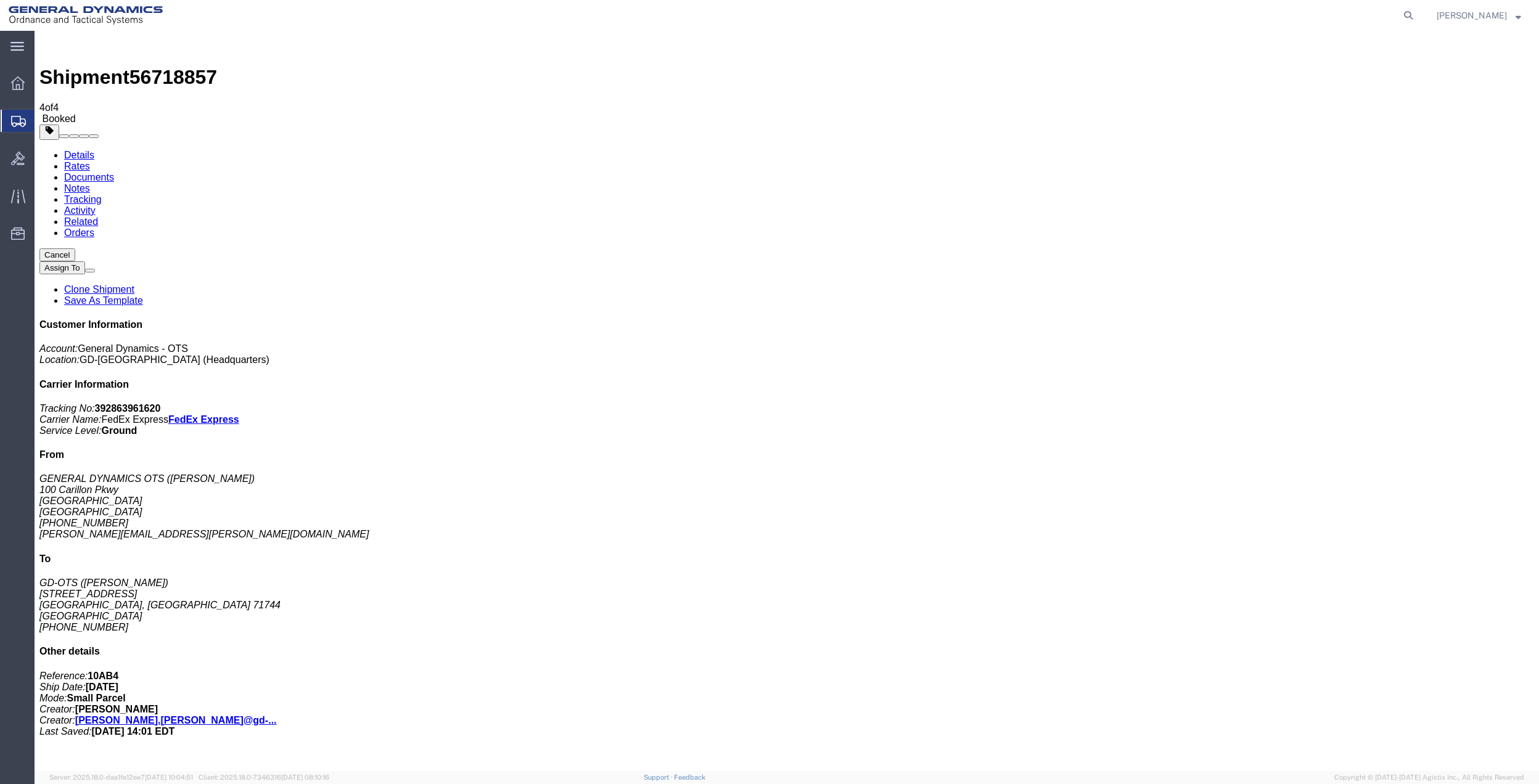
click at [0, 0] on span "Create Shipment" at bounding box center [0, 0] width 0 height 0
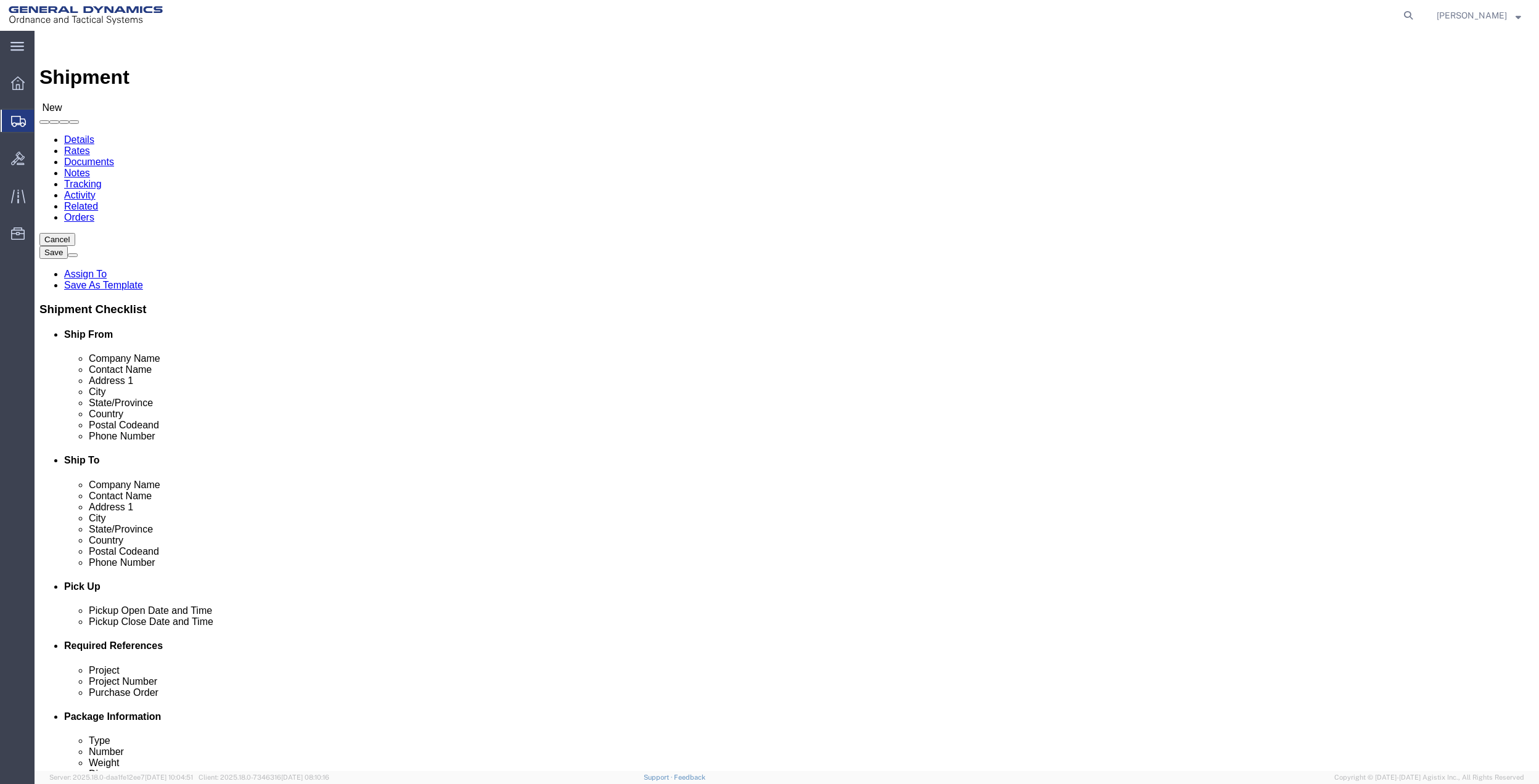
click input "text"
type input "[PERSON_NAME]"
click p "- GENERAL DYNAMICS OTS - ([PERSON_NAME]) [STREET_ADDRESS]"
select select "FL"
type input "[PERSON_NAME]"
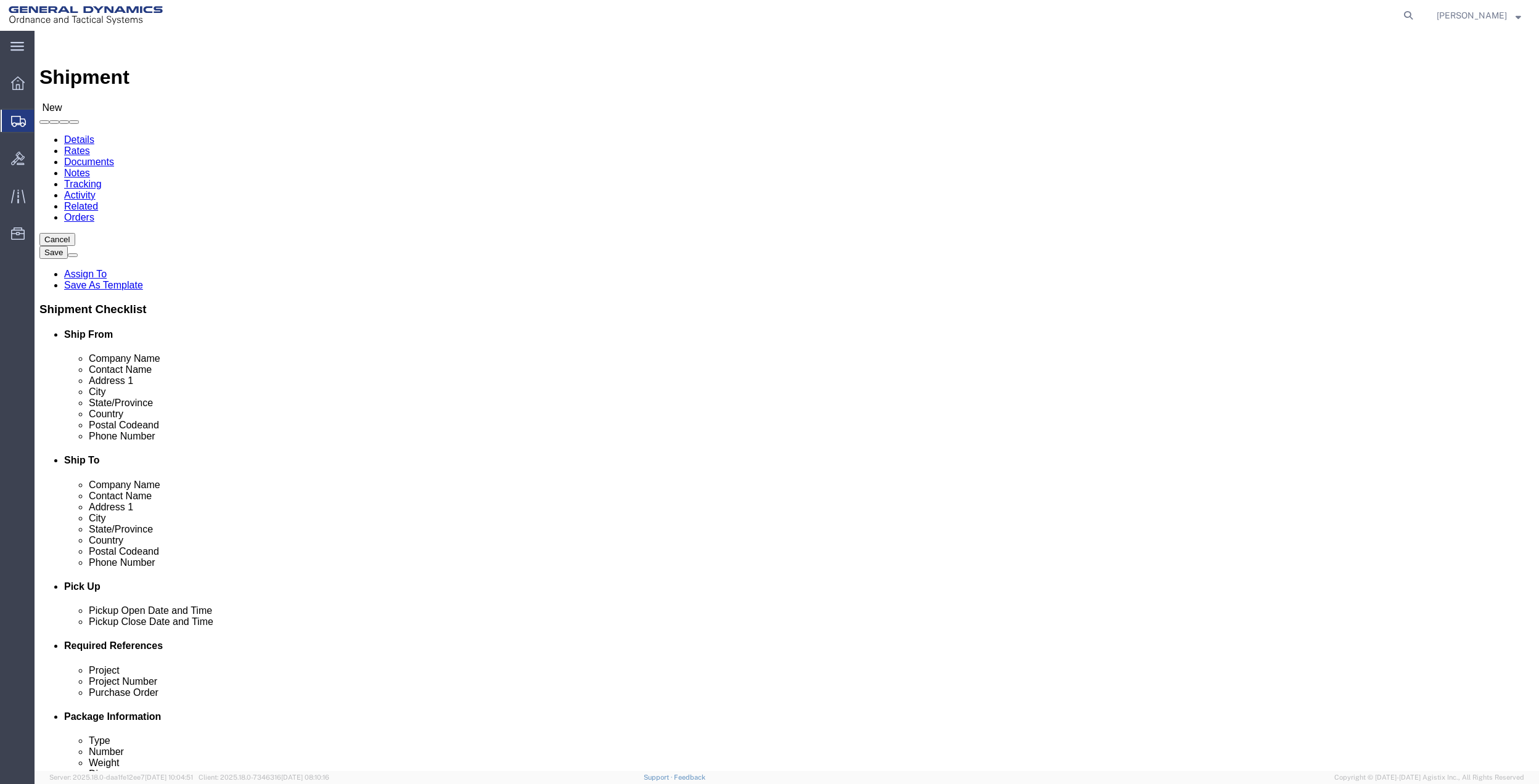
click input "text"
type input "[PERSON_NAME] FOR"
click p "- GD-OTS - ([PERSON_NAME]) [STREET_ADDRESS]"
select select "NE"
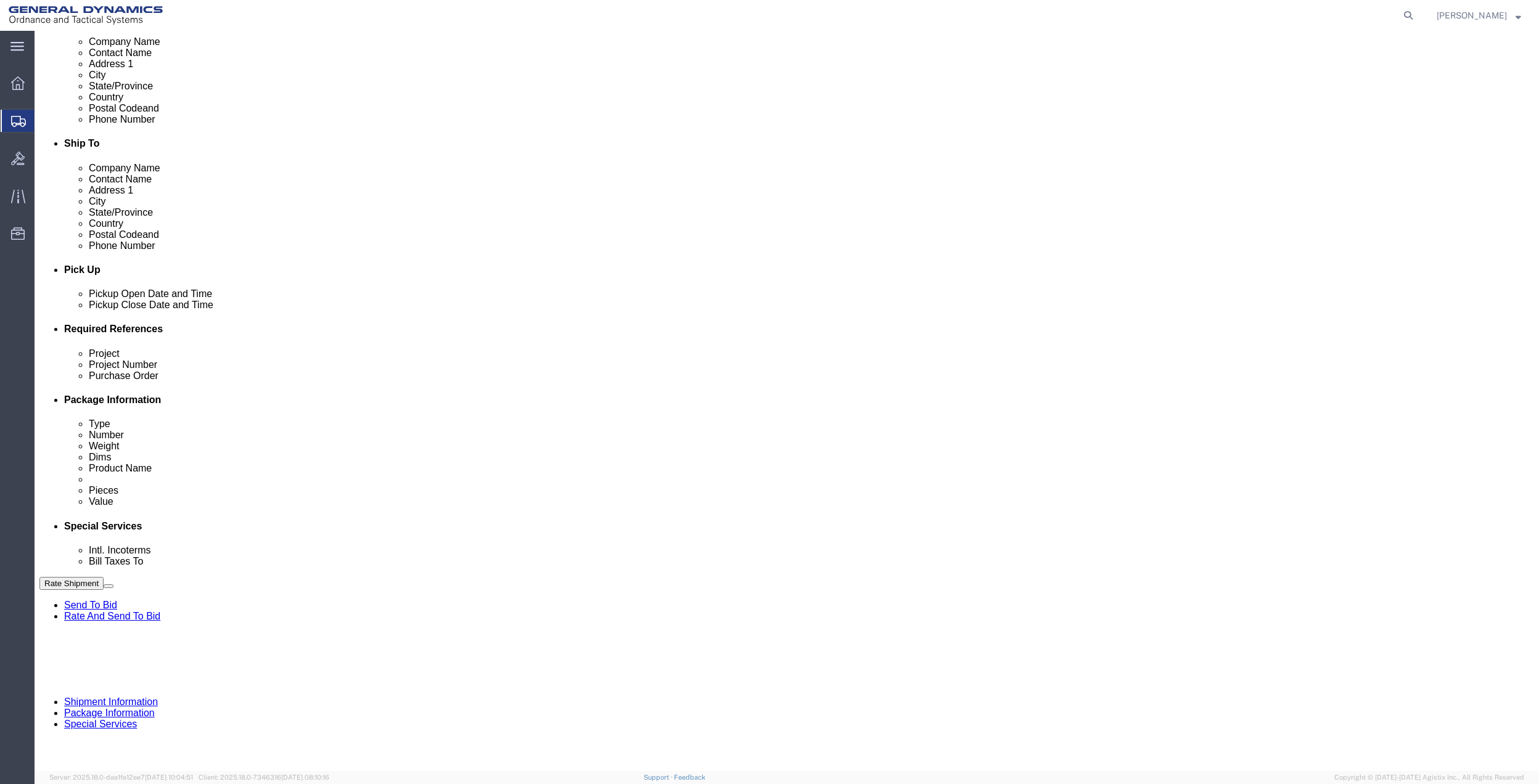
scroll to position [322, 0]
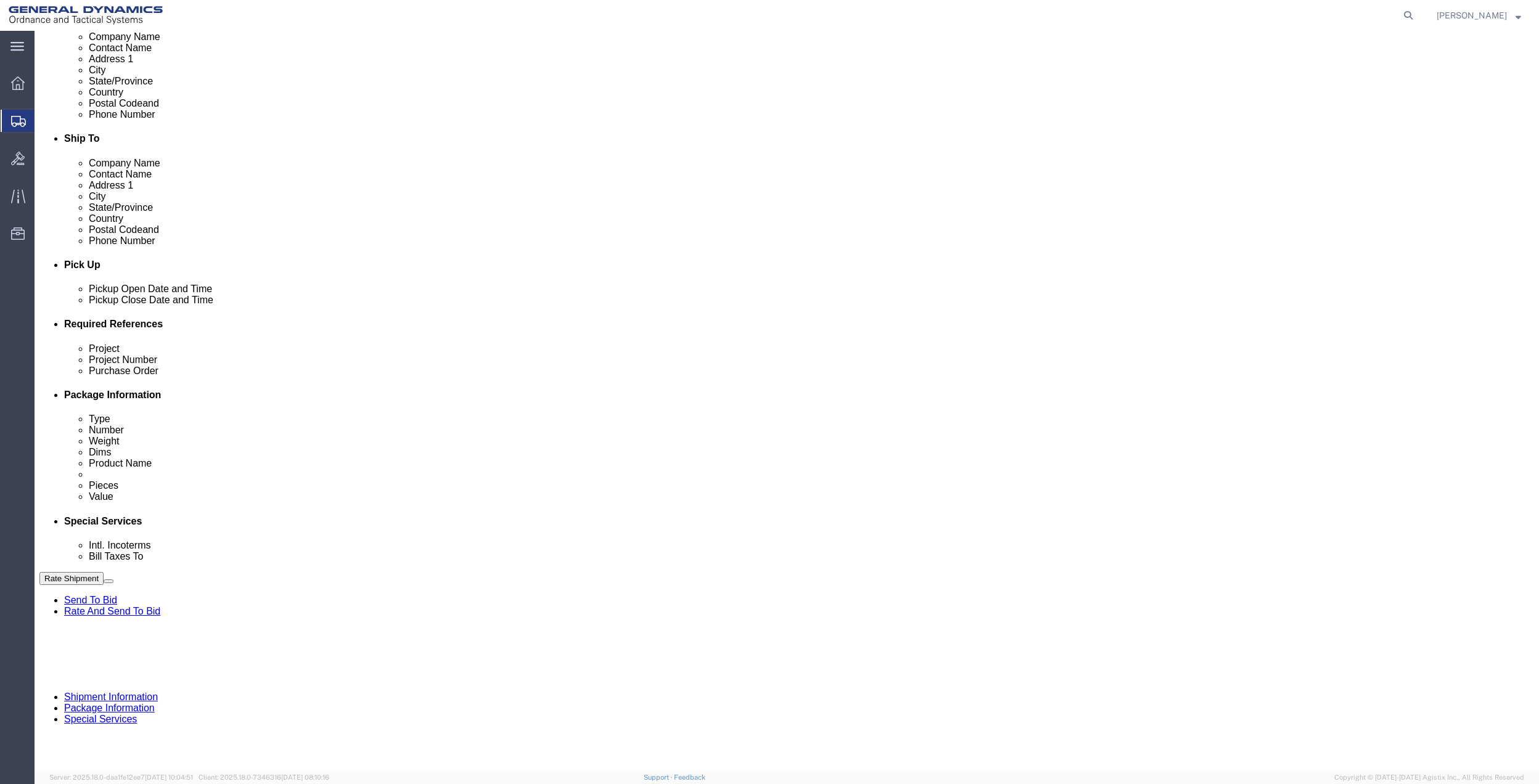
type input "[PERSON_NAME]"
drag, startPoint x: 1179, startPoint y: 402, endPoint x: 1153, endPoint y: 418, distance: 30.5
click button "Add reference"
click input "text"
paste input "10AB4"
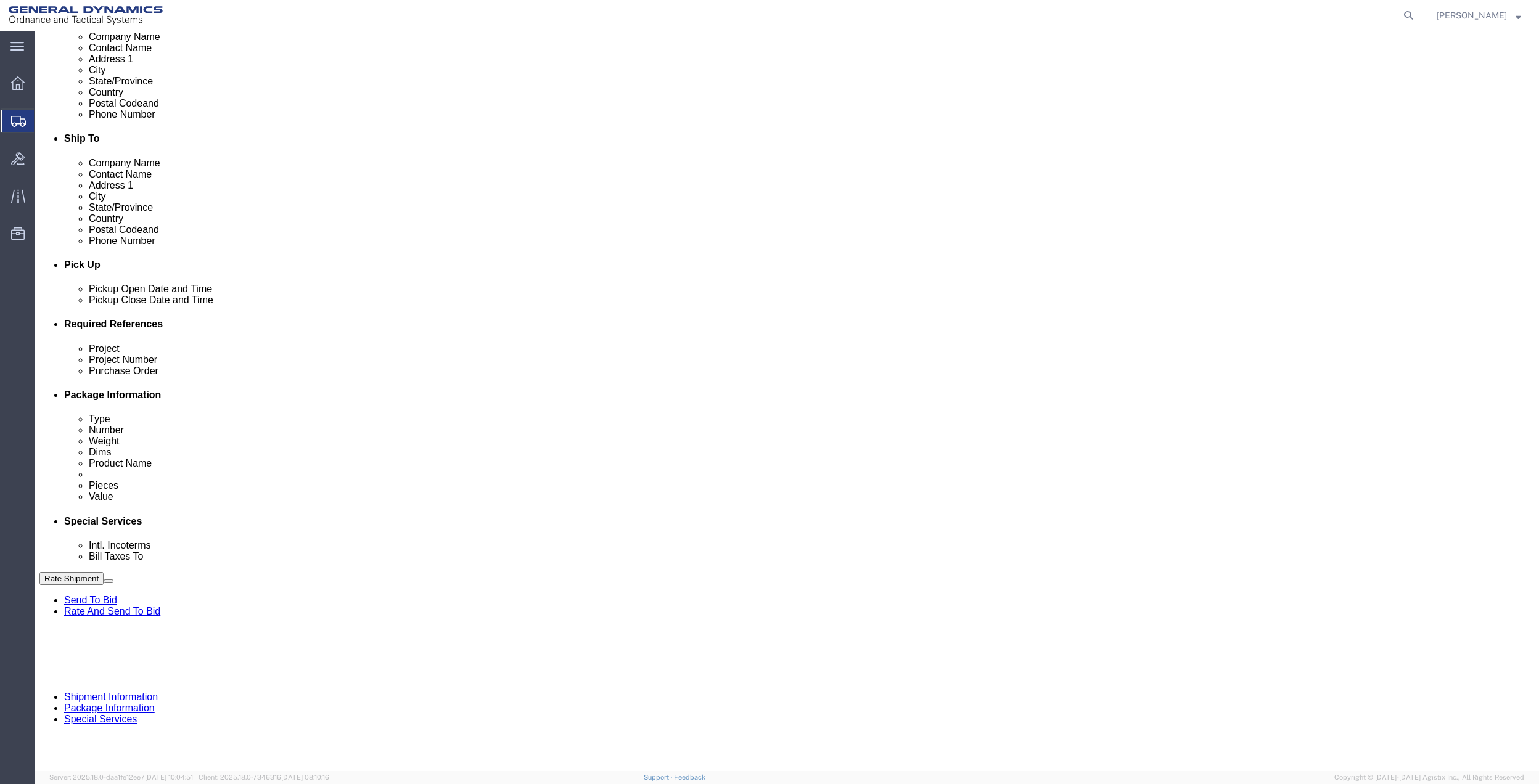
type input "10AB4"
click input "text"
paste input "10AB4"
type input "10AB4"
click input "text"
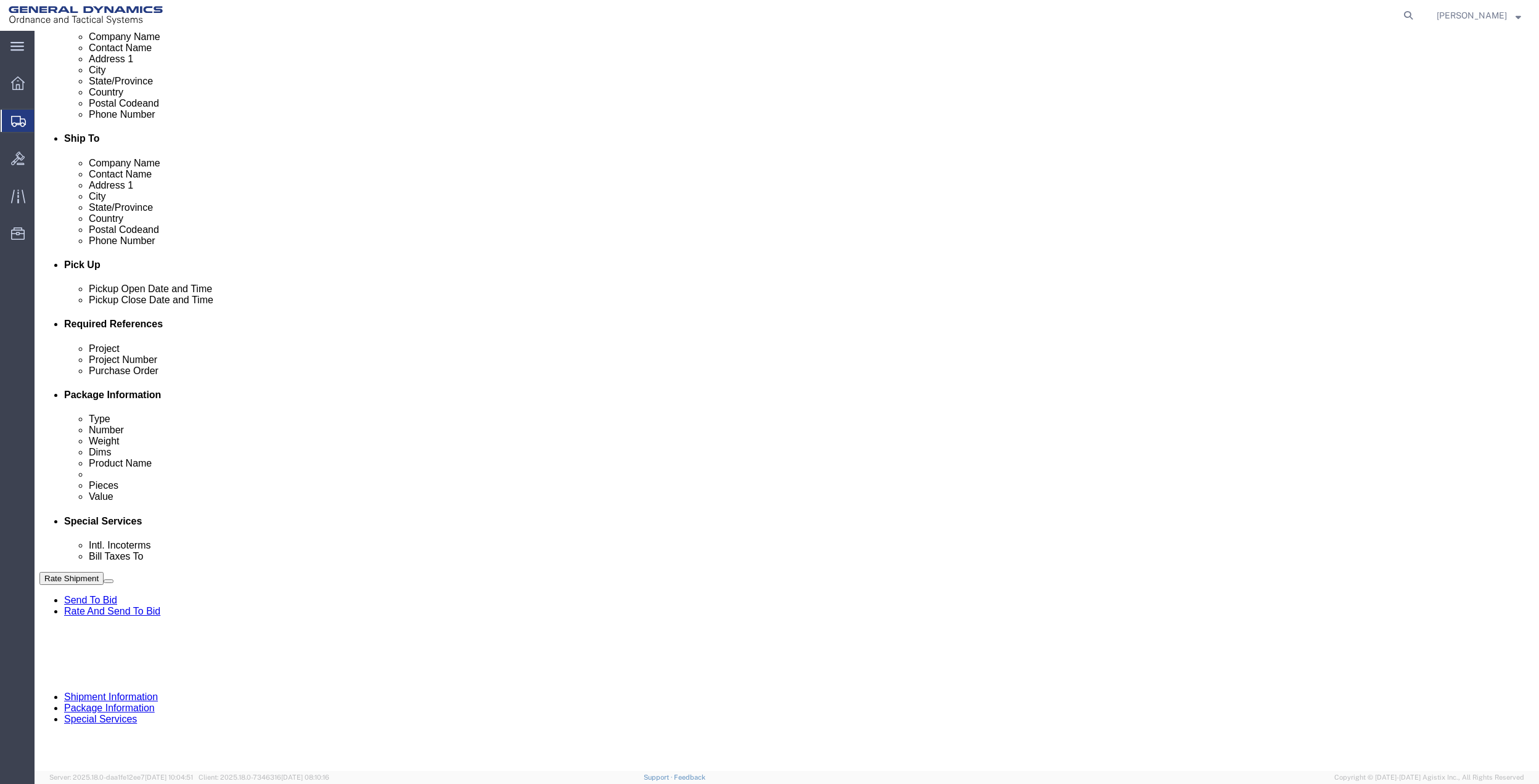
paste input "10AB4"
type input "10AB4"
click input "text"
paste input "10AB4"
type input "10AB4"
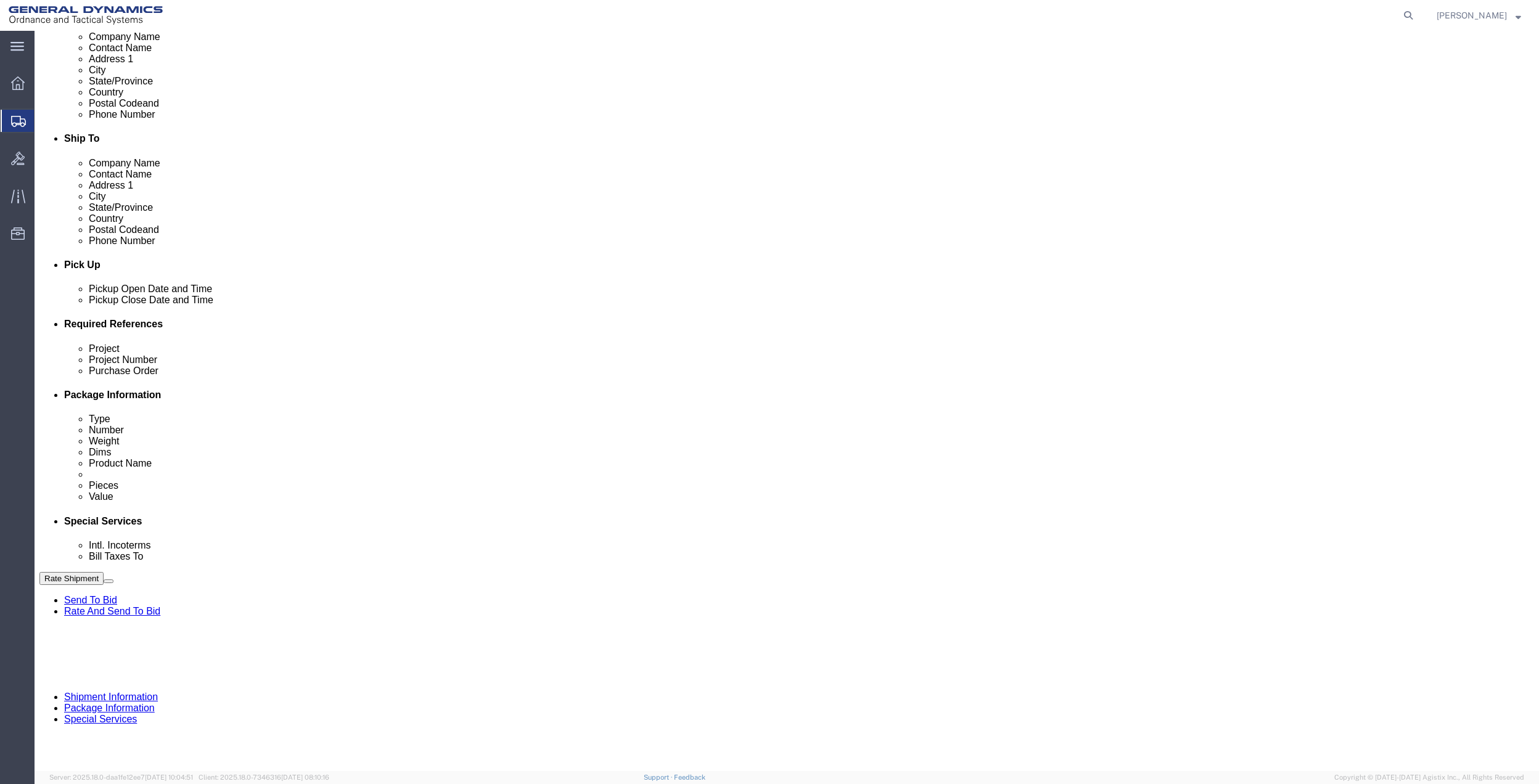
drag, startPoint x: 165, startPoint y: 463, endPoint x: 159, endPoint y: 459, distance: 7.2
click select "Select Account Type Activity ID Airline Appointment Number ASN Batch Request # …"
select select "DEPT"
click select "Select Account Type Activity ID Airline Appointment Number ASN Batch Request # …"
click icon
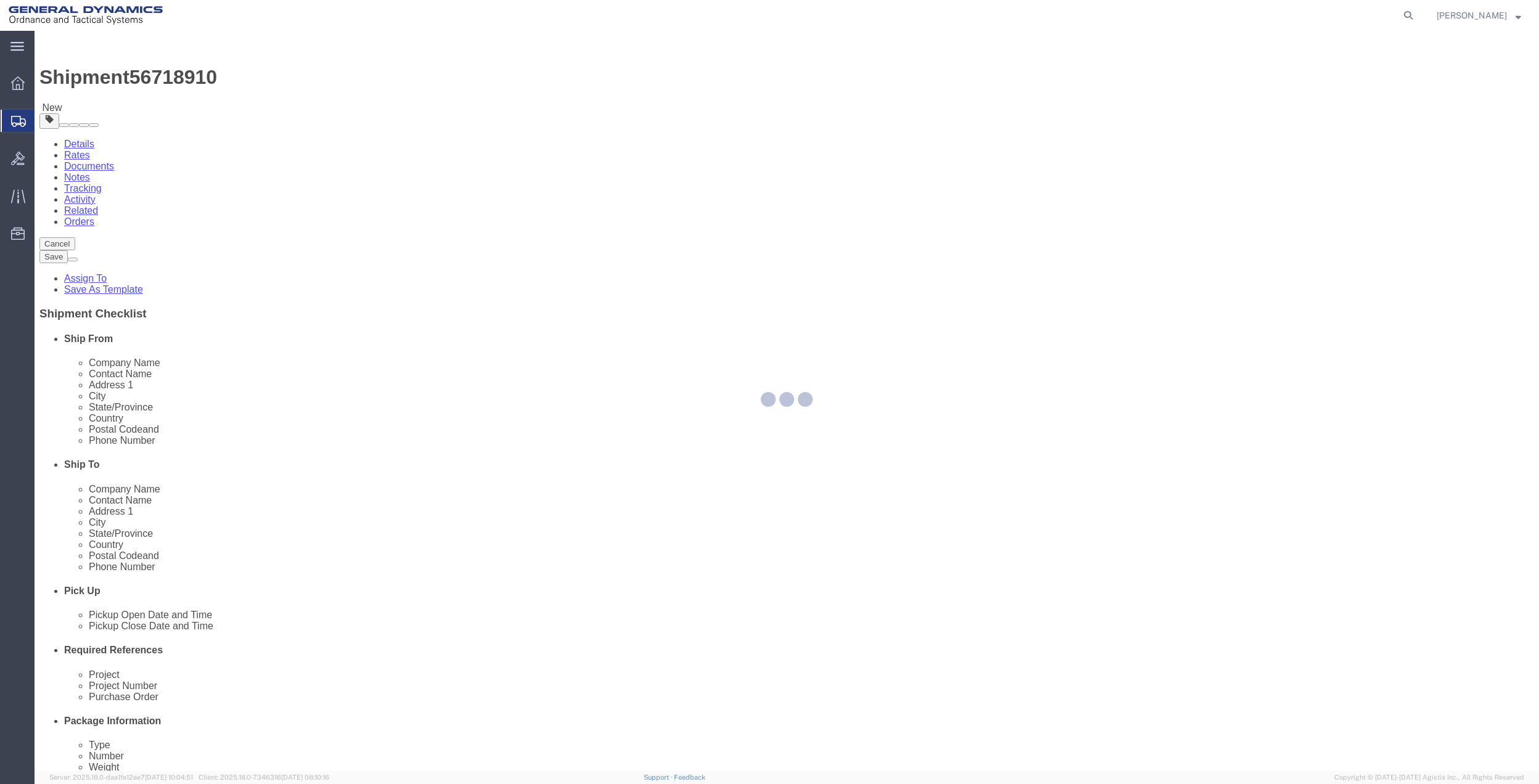
select select "CBOX"
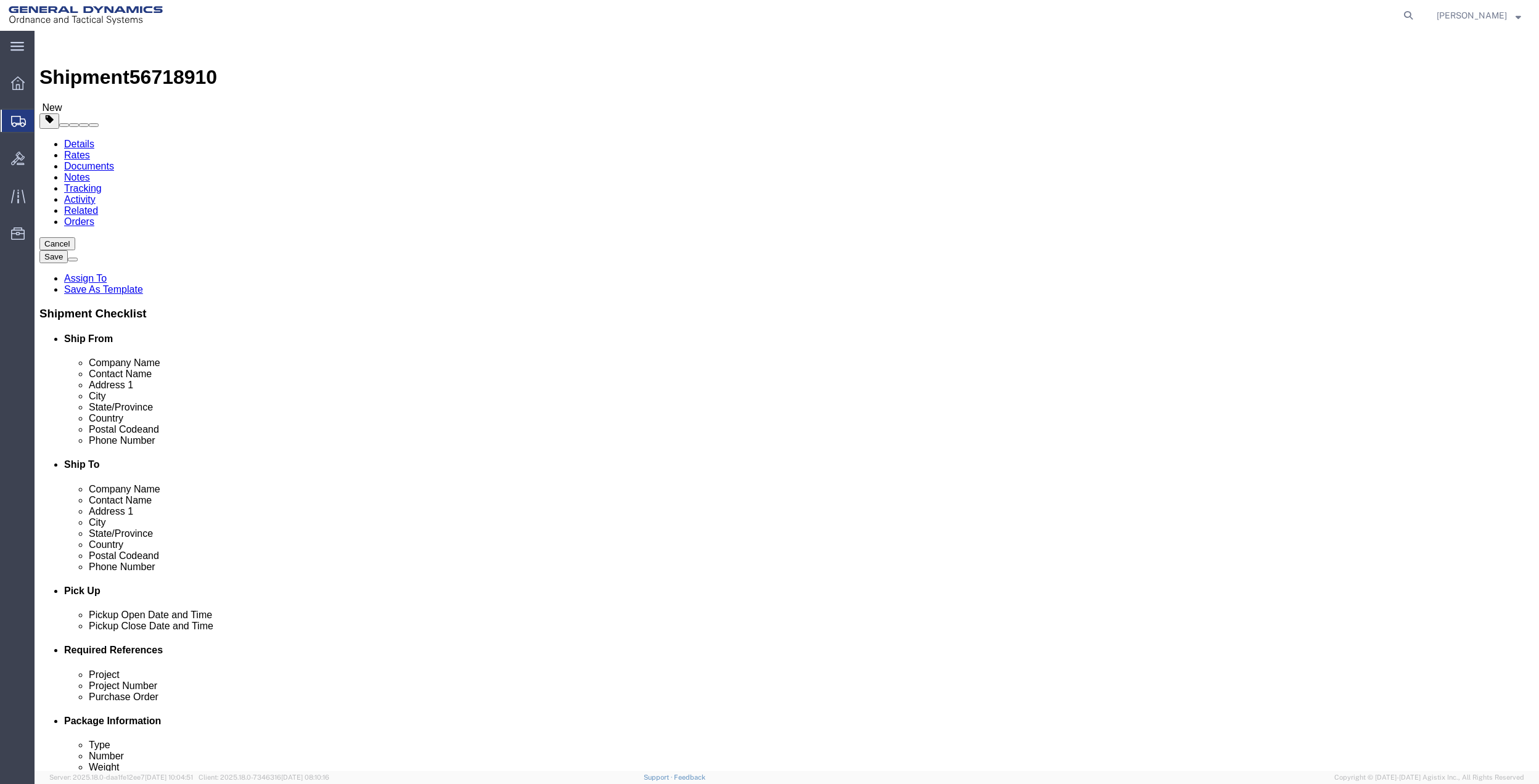
click input "text"
type input "11"
type input "8"
type input "15"
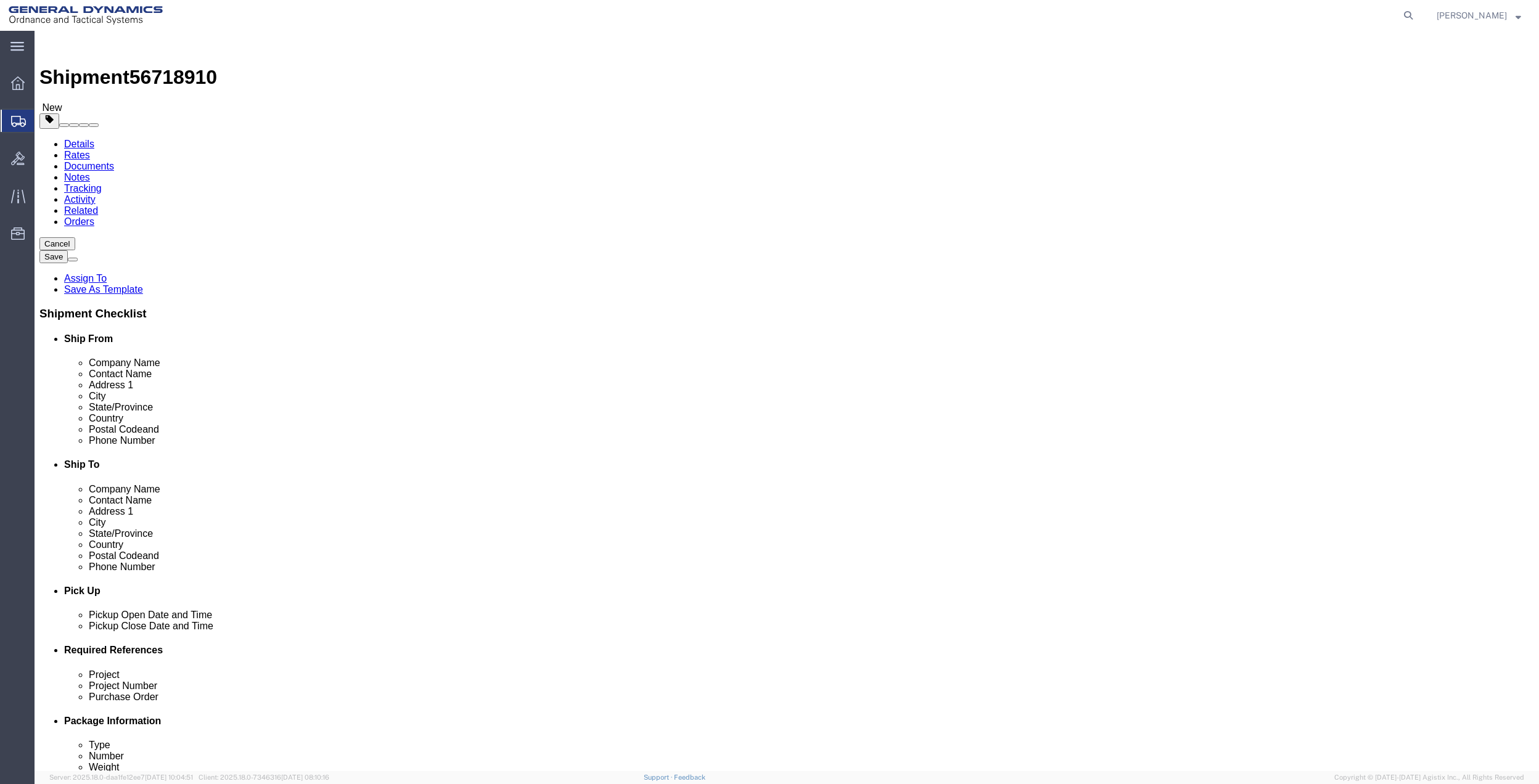
click link "Add Content"
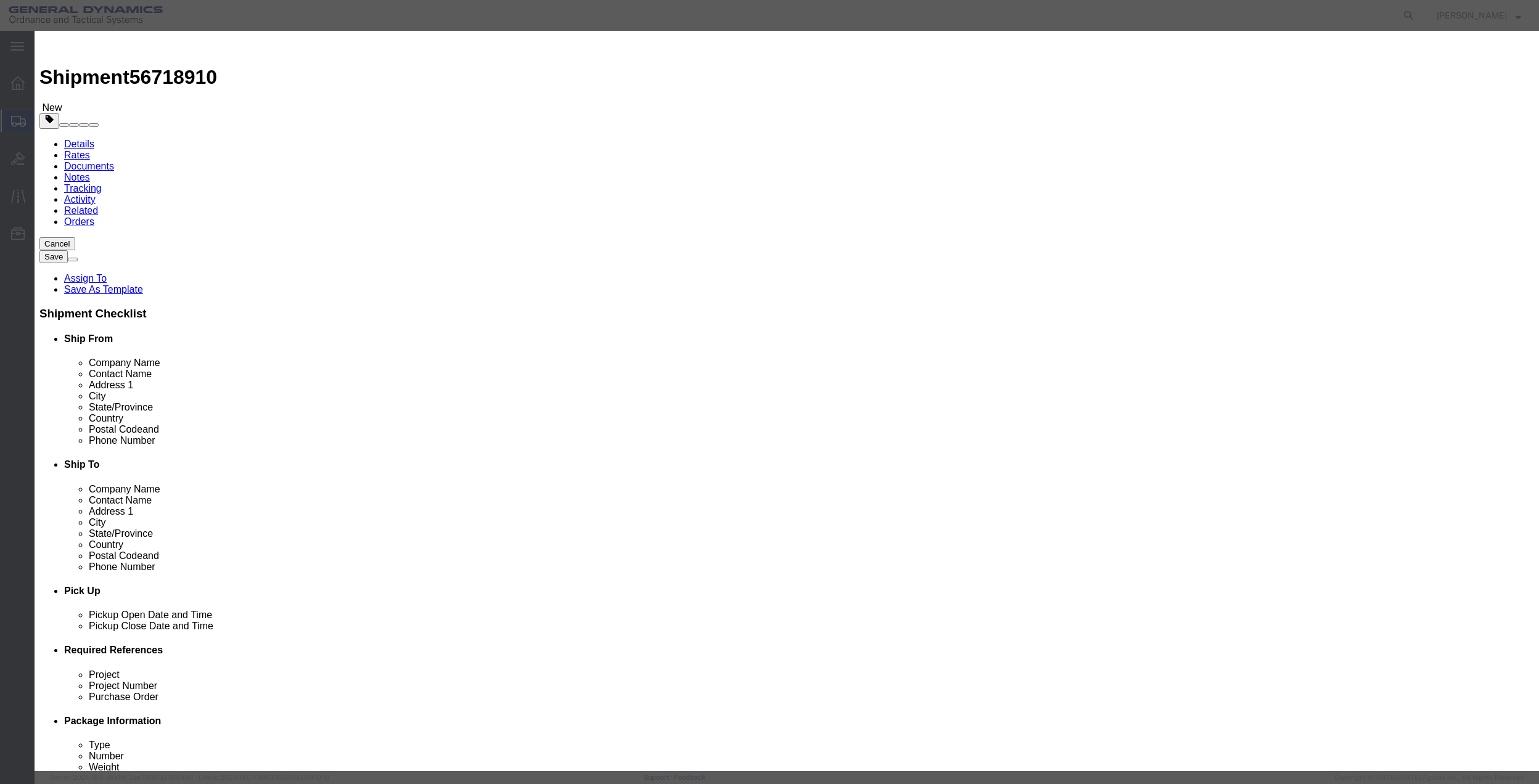
click input "text"
type input "misc"
type input "100"
select select "US"
click input "0"
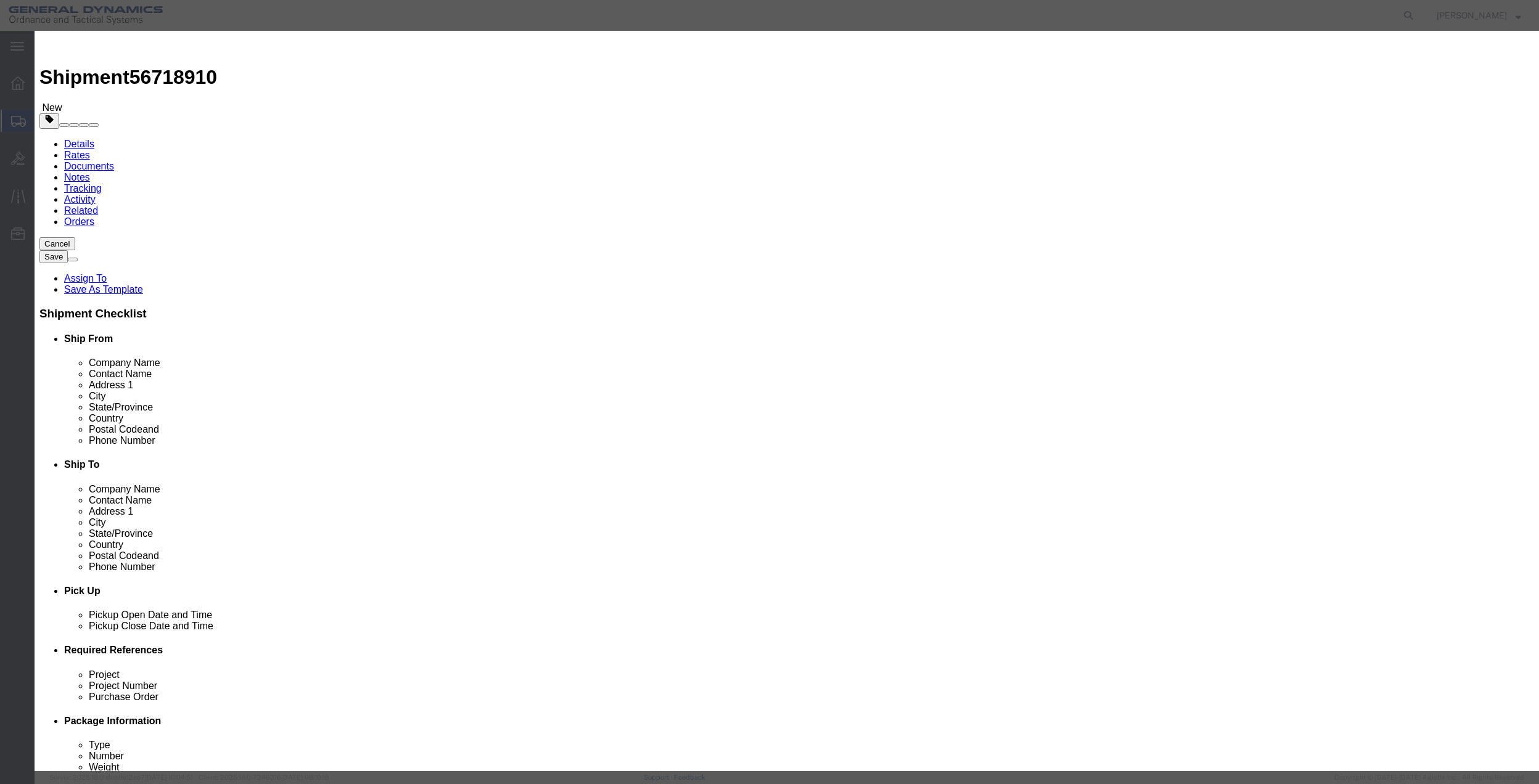
type input "01"
drag, startPoint x: 573, startPoint y: 120, endPoint x: 573, endPoint y: 160, distance: 40.0
click select "Select 50 55 60 65 70 85 92.5 100 125 175 250 300 400"
select select "70"
click select "Select 50 55 60 65 70 85 92.5 100 125 175 250 300 400"
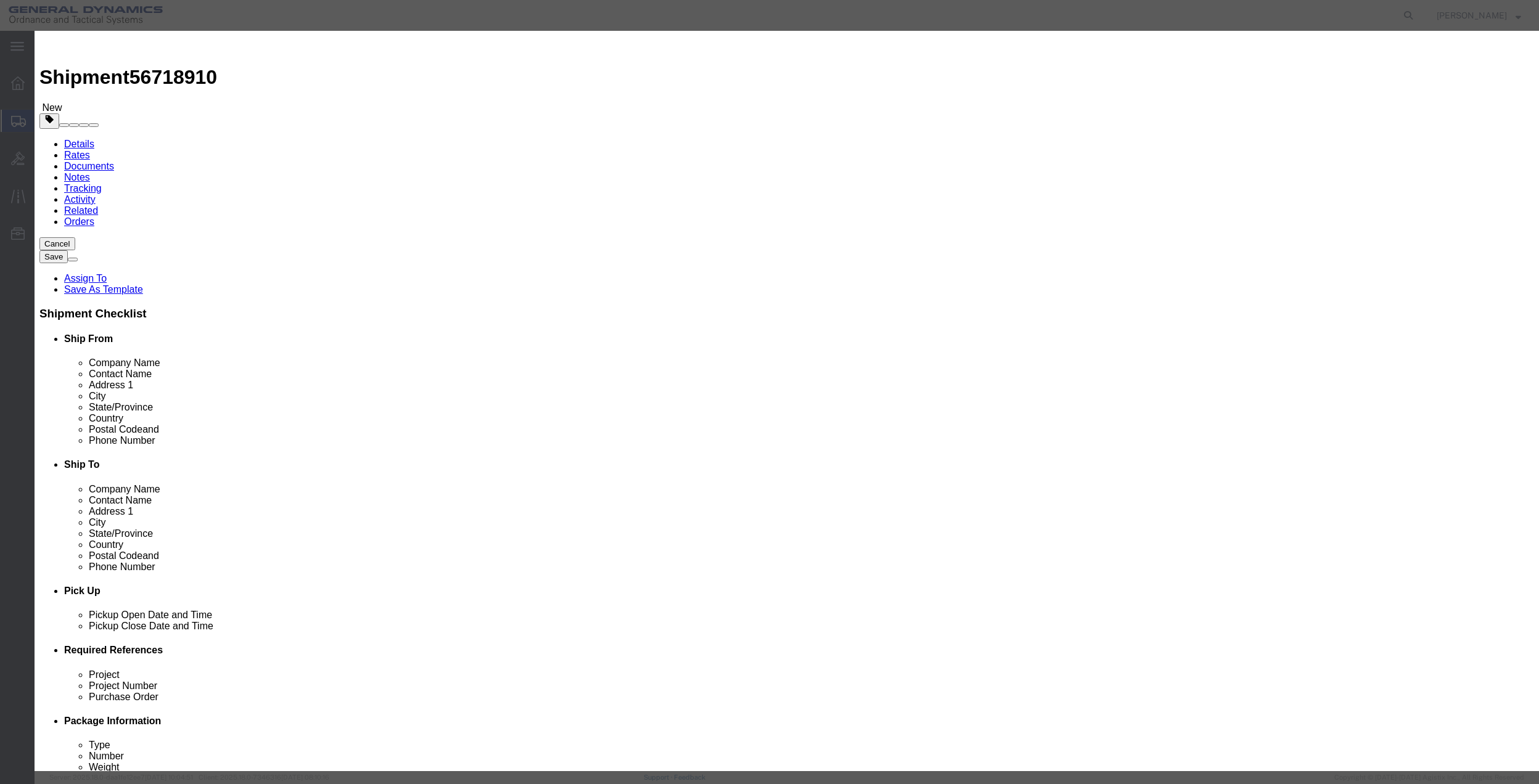
click button "Save & Close"
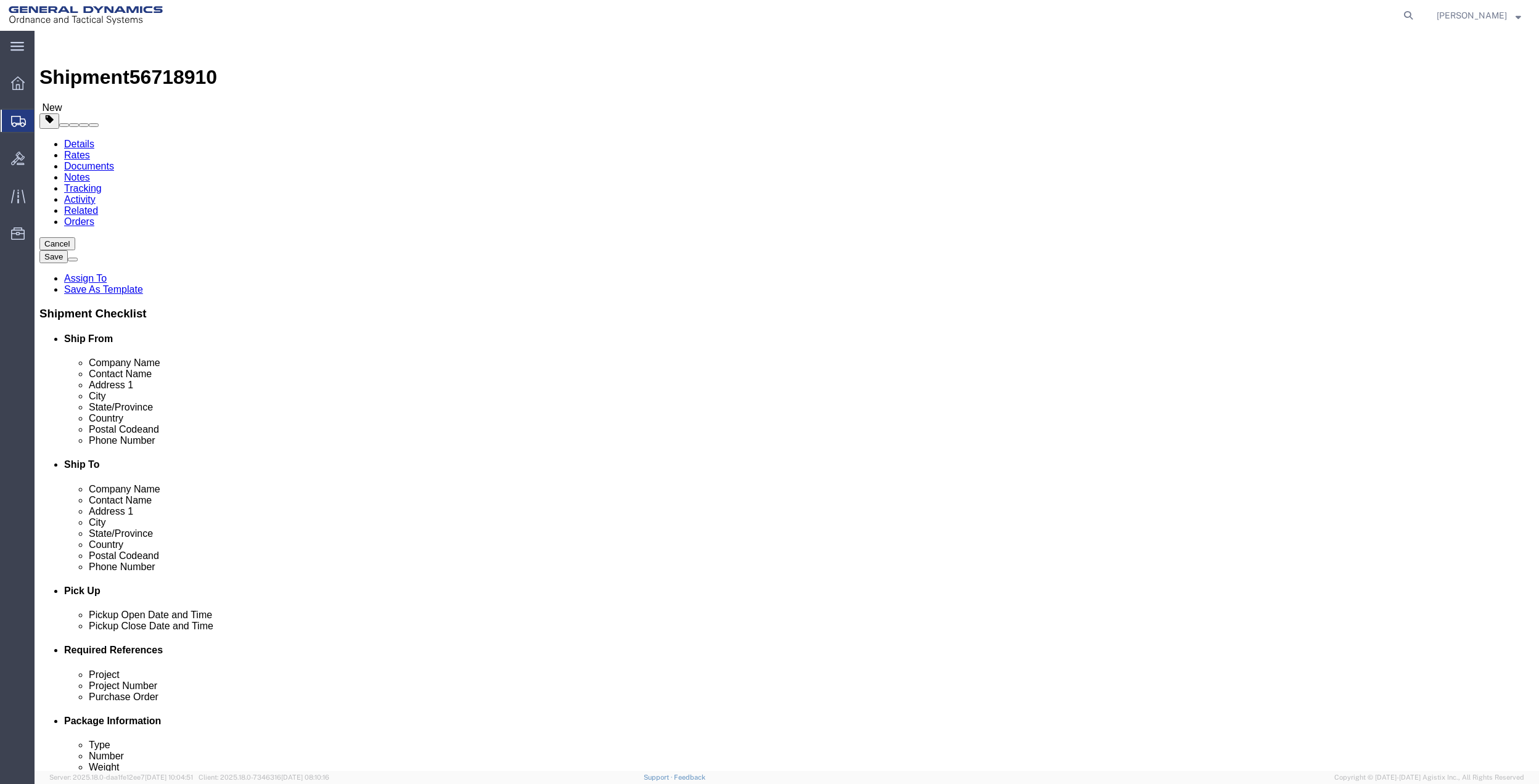
drag, startPoint x: 255, startPoint y: 82, endPoint x: 263, endPoint y: 81, distance: 8.1
click icon
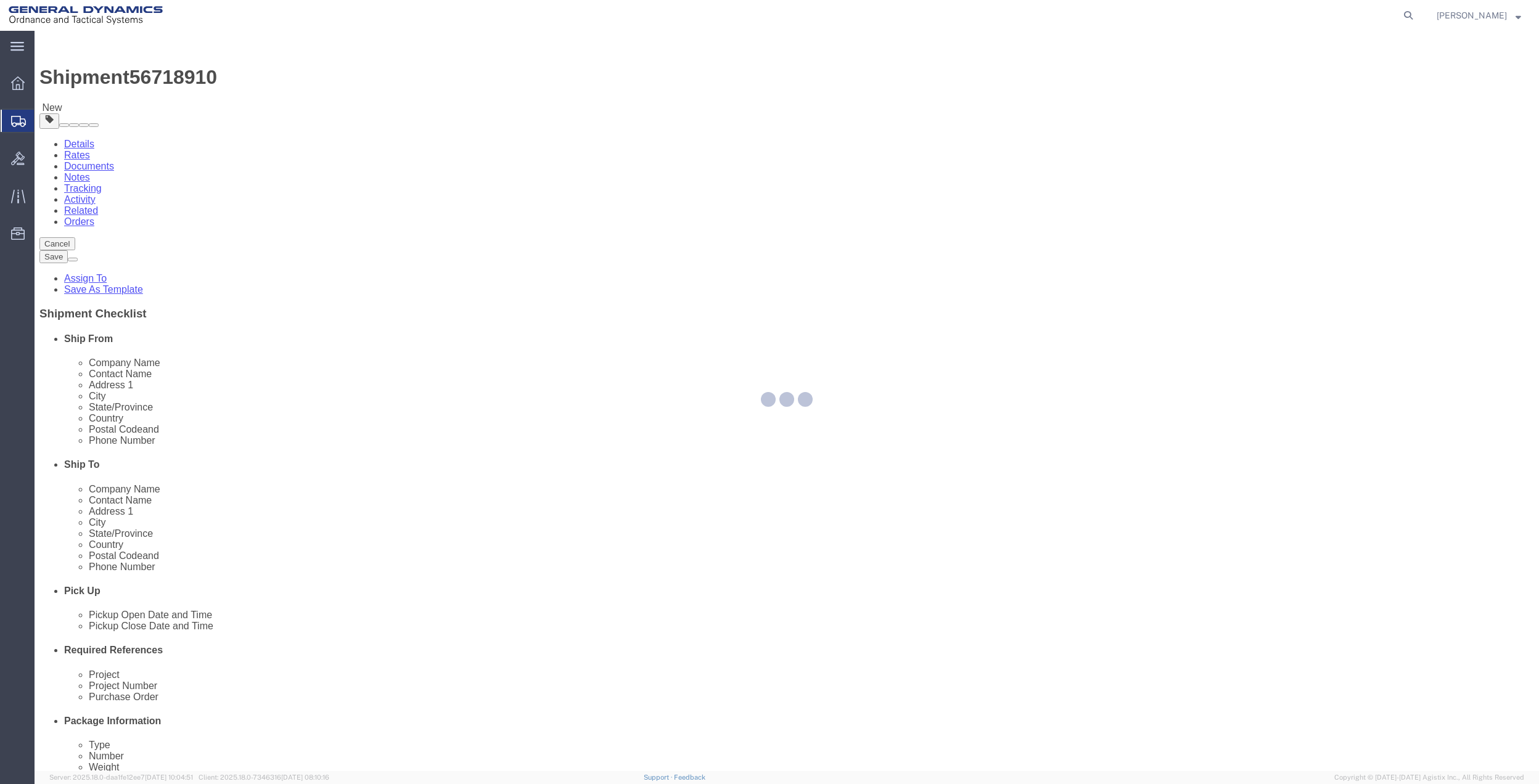
select select
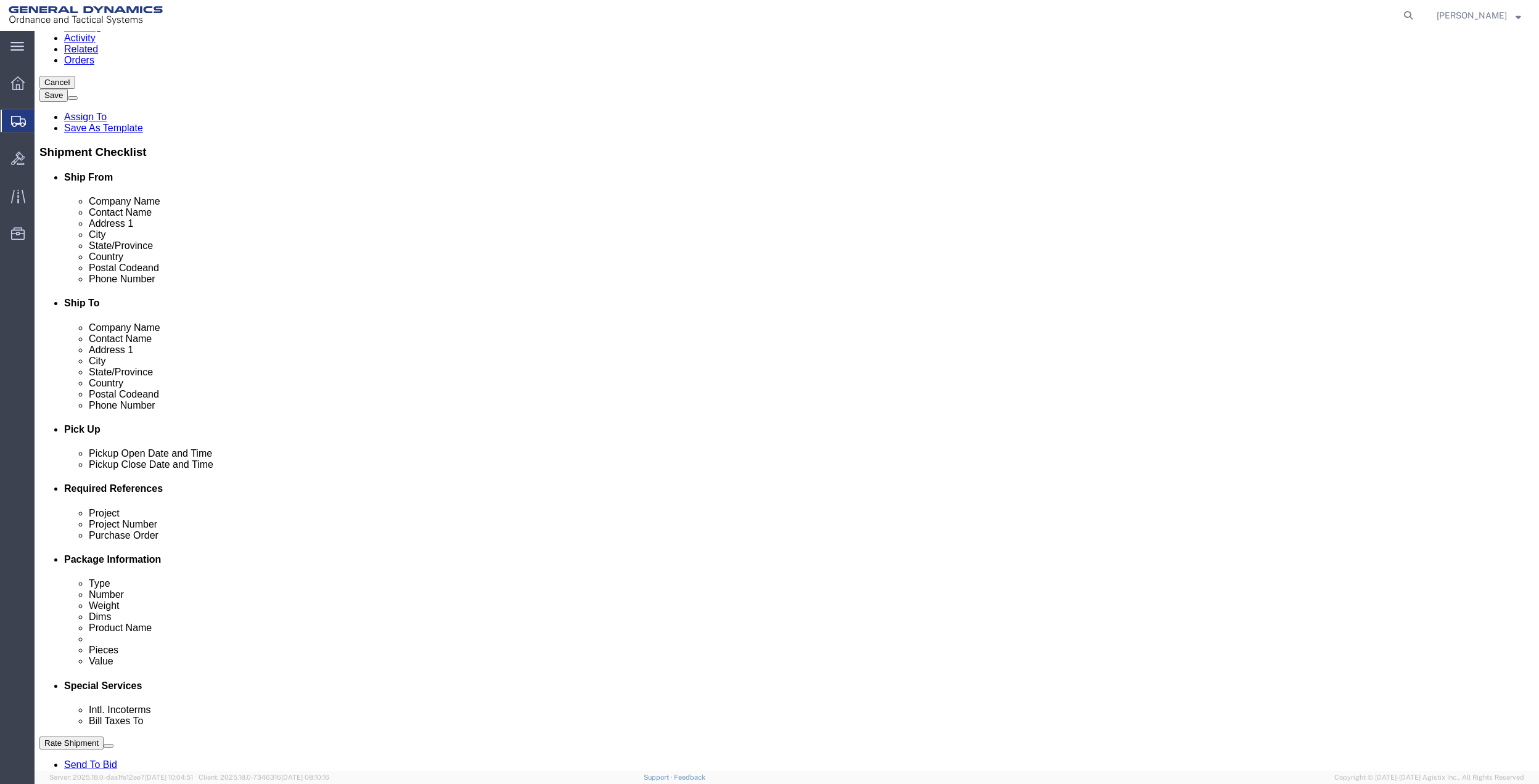
scroll to position [164, 0]
click select "Select Buyer Cost Center Department Operations Number Order Number Sales Person"
select select "DEPARTMENT"
click select "Select Buyer Cost Center Department Operations Number Order Number Sales Person"
drag, startPoint x: 536, startPoint y: 547, endPoint x: 538, endPoint y: 539, distance: 8.2
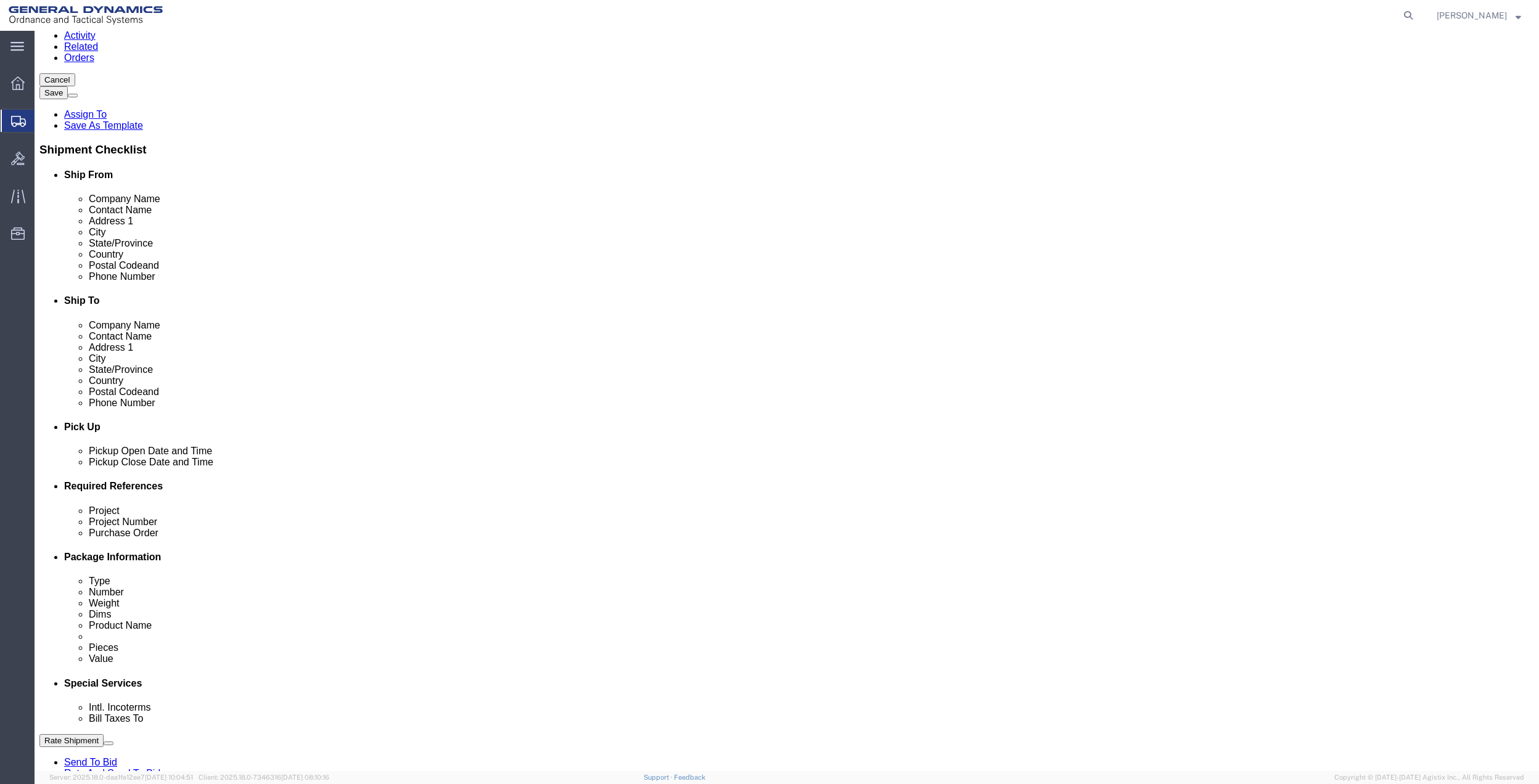
click select "Select [GEOGRAPHIC_DATA] [GEOGRAPHIC_DATA] [GEOGRAPHIC_DATA] [GEOGRAPHIC_DATA] …"
select select "1763983"
click select "Select [GEOGRAPHIC_DATA] [GEOGRAPHIC_DATA] [GEOGRAPHIC_DATA] [GEOGRAPHIC_DATA] …"
click select "Select 10AFM 10GAG 10GAH 10GFL 10GFO 10GIE 10GIS 30MABS St [PERSON_NAME] Program"
select select "214681"
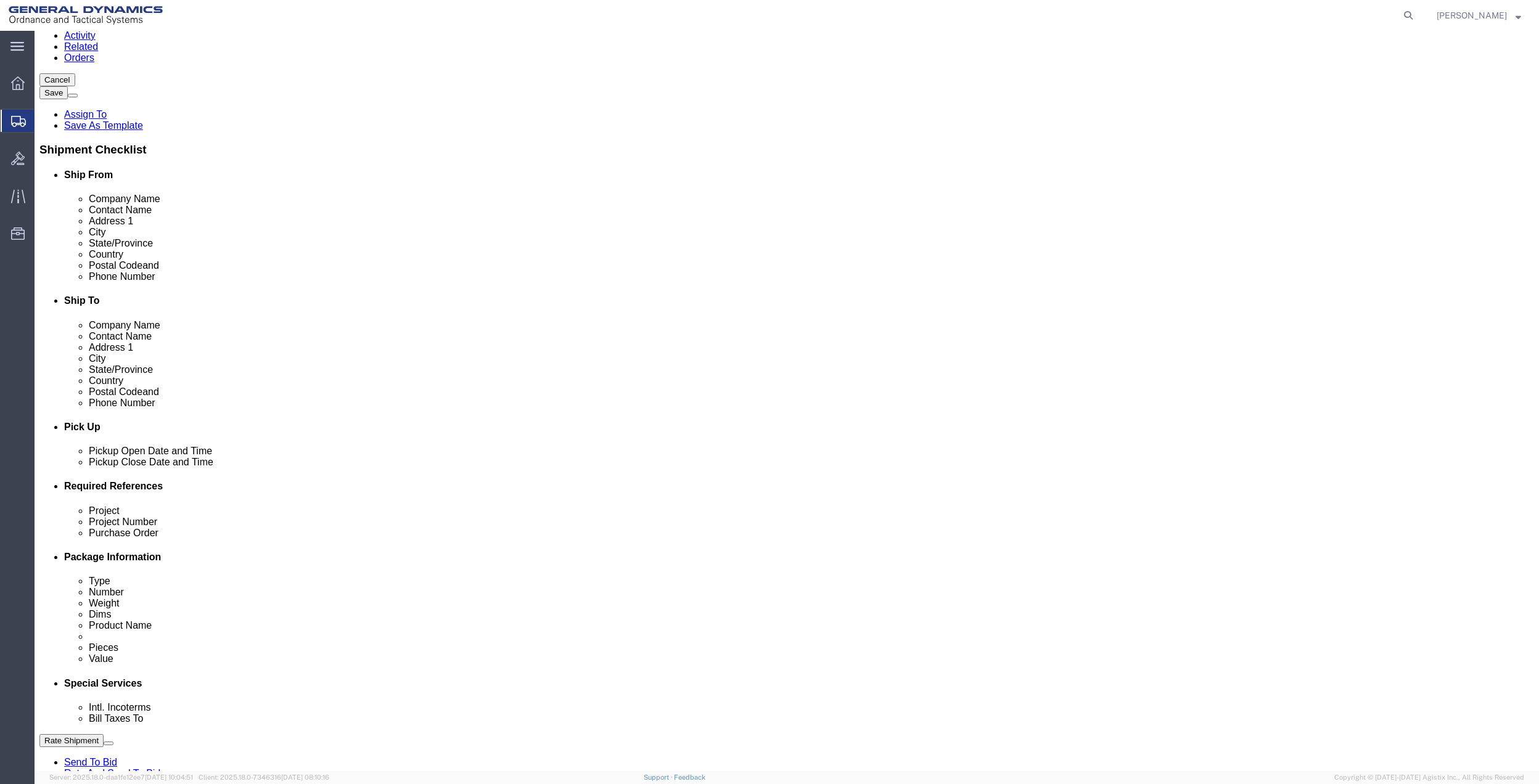
click select "Select 10AFM 10GAG 10GAH 10GFL 10GFO 10GIE 10GIS 30MABS St [PERSON_NAME] Program"
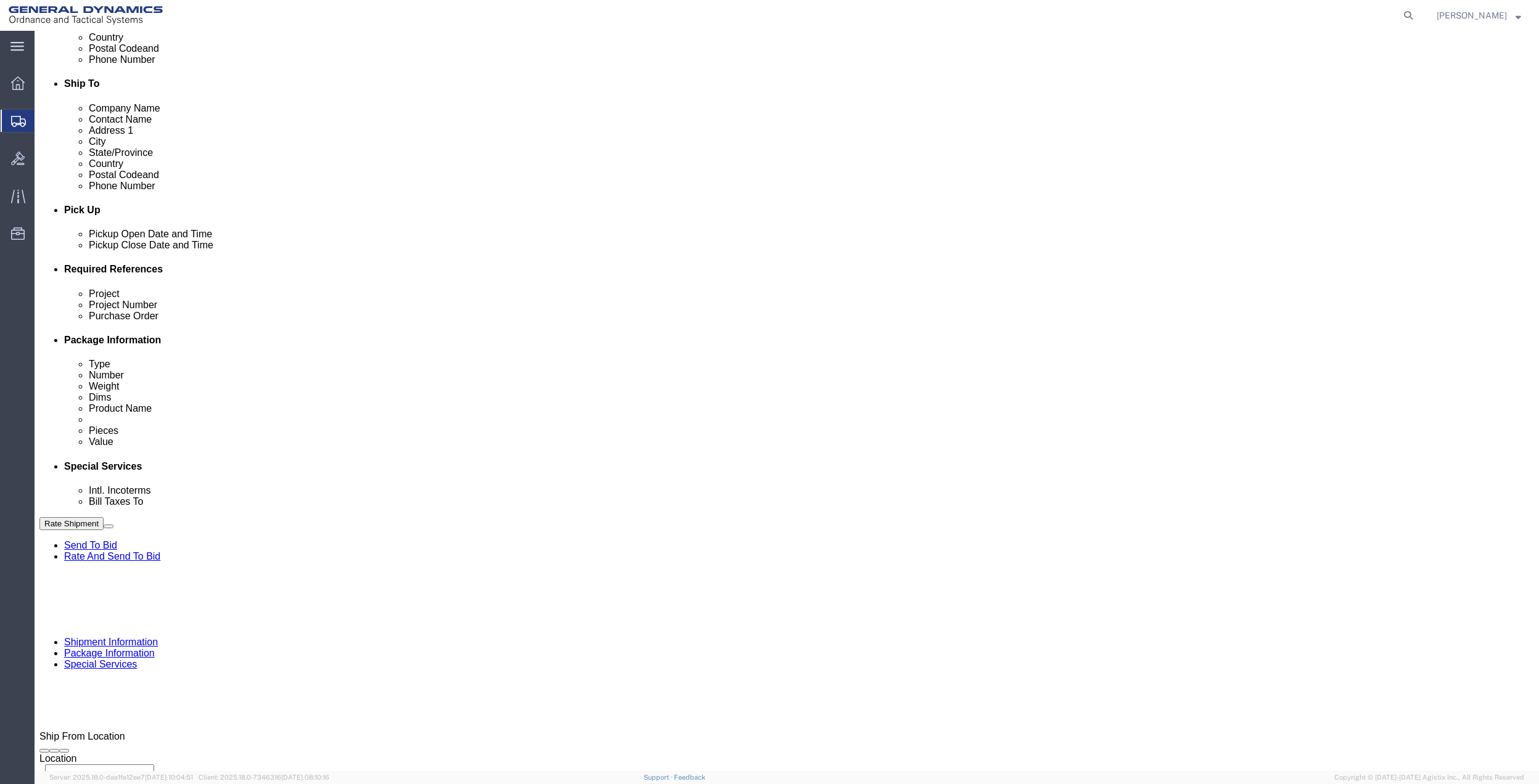
scroll to position [411, 0]
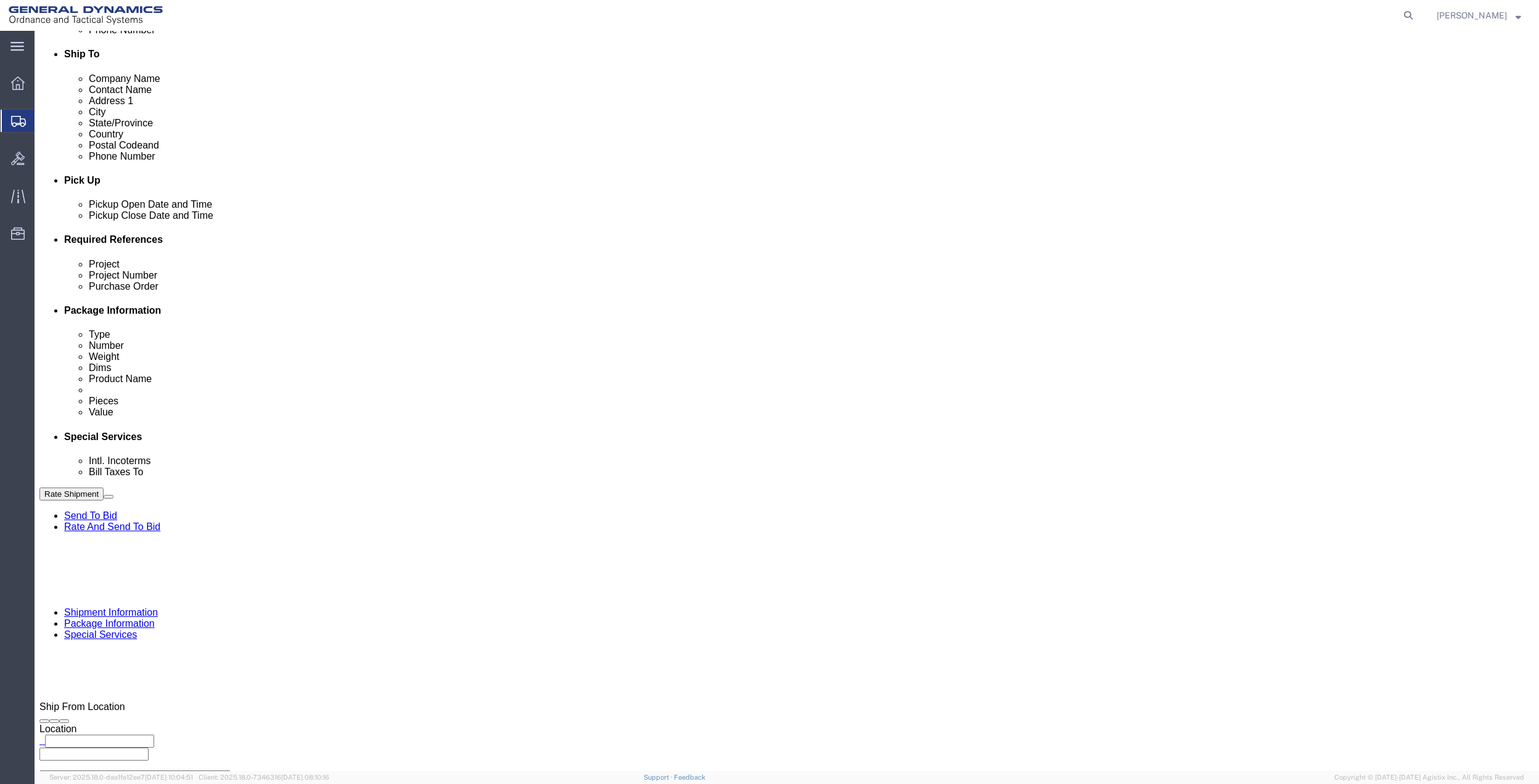
click input "General Dynamics OTS % Data2Logistics"
click p "- GEDOTS %DATA 2 LOGISTICS - (GEDOTS %DATA 2 LOGISTICS) [GEOGRAPHIC_DATA][PERSO…"
type input "GEDOTS %DATA 2 LOGISTICS"
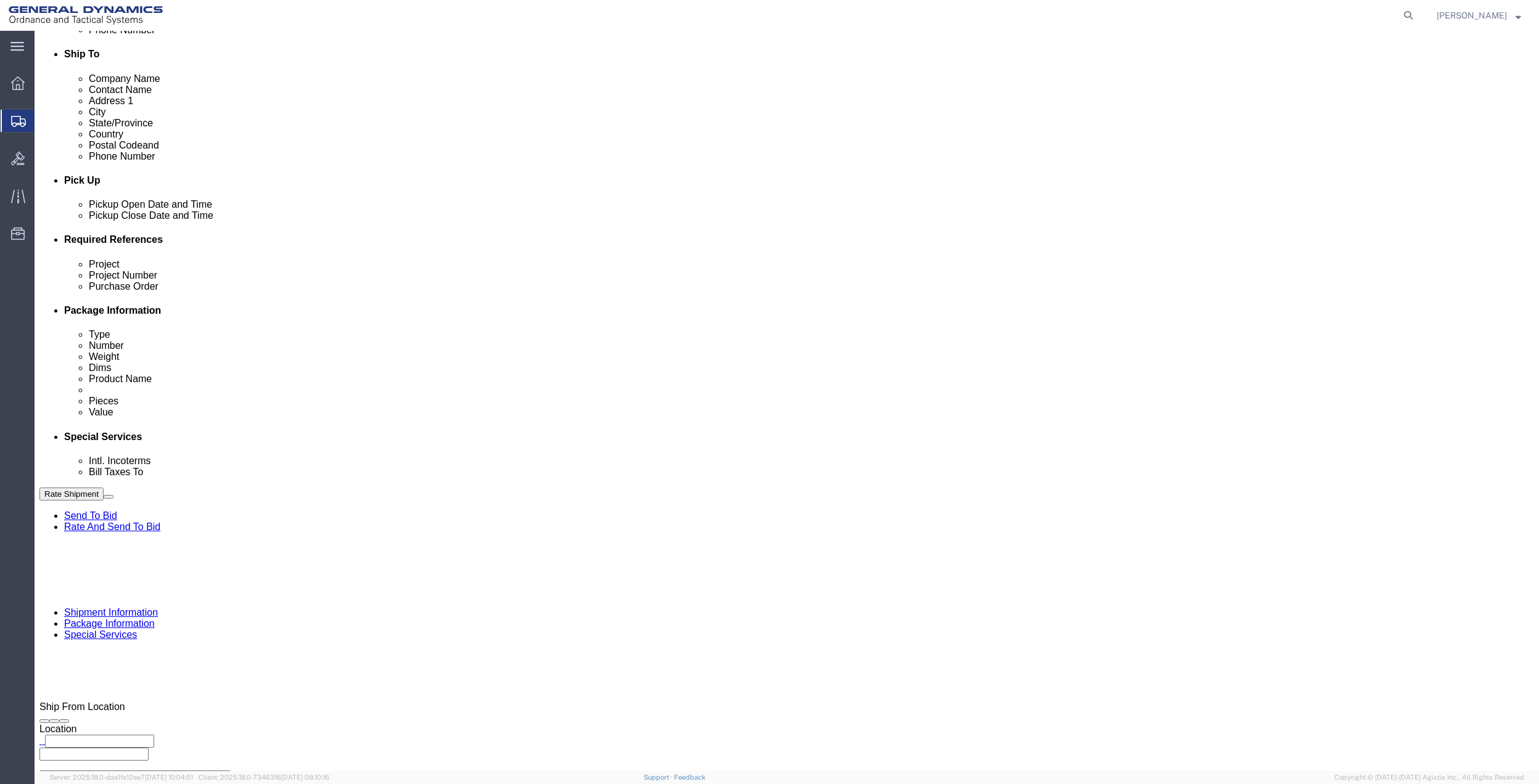
type input "PO BOX 61050"
type input "GEDOTS %DATA 2 LOGISTICS"
type input "FORT [PERSON_NAME]"
type input "33906"
select select "FL"
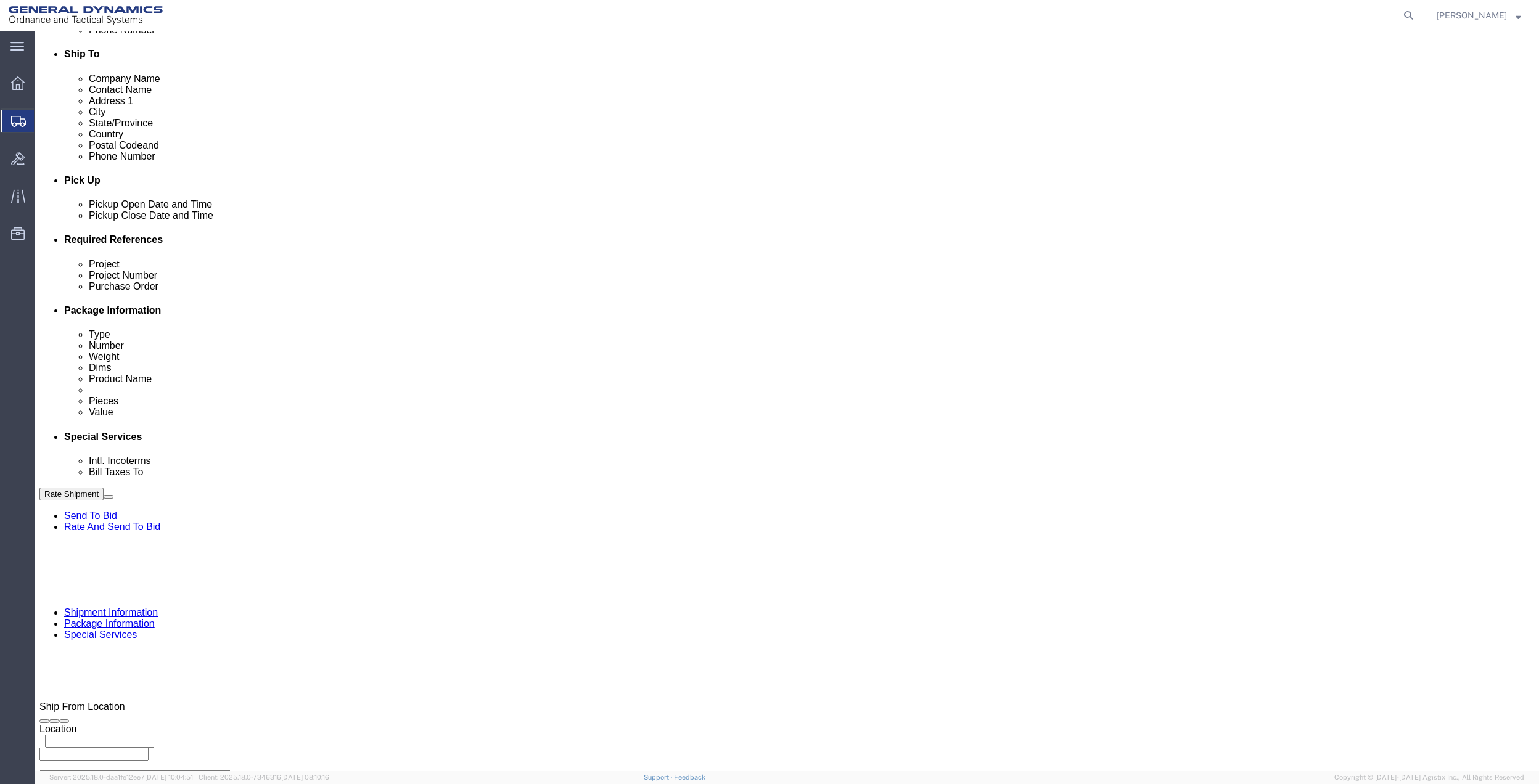
type input "GEDOTS %DATA 2 LOGISTICS"
click button "Rate Shipment"
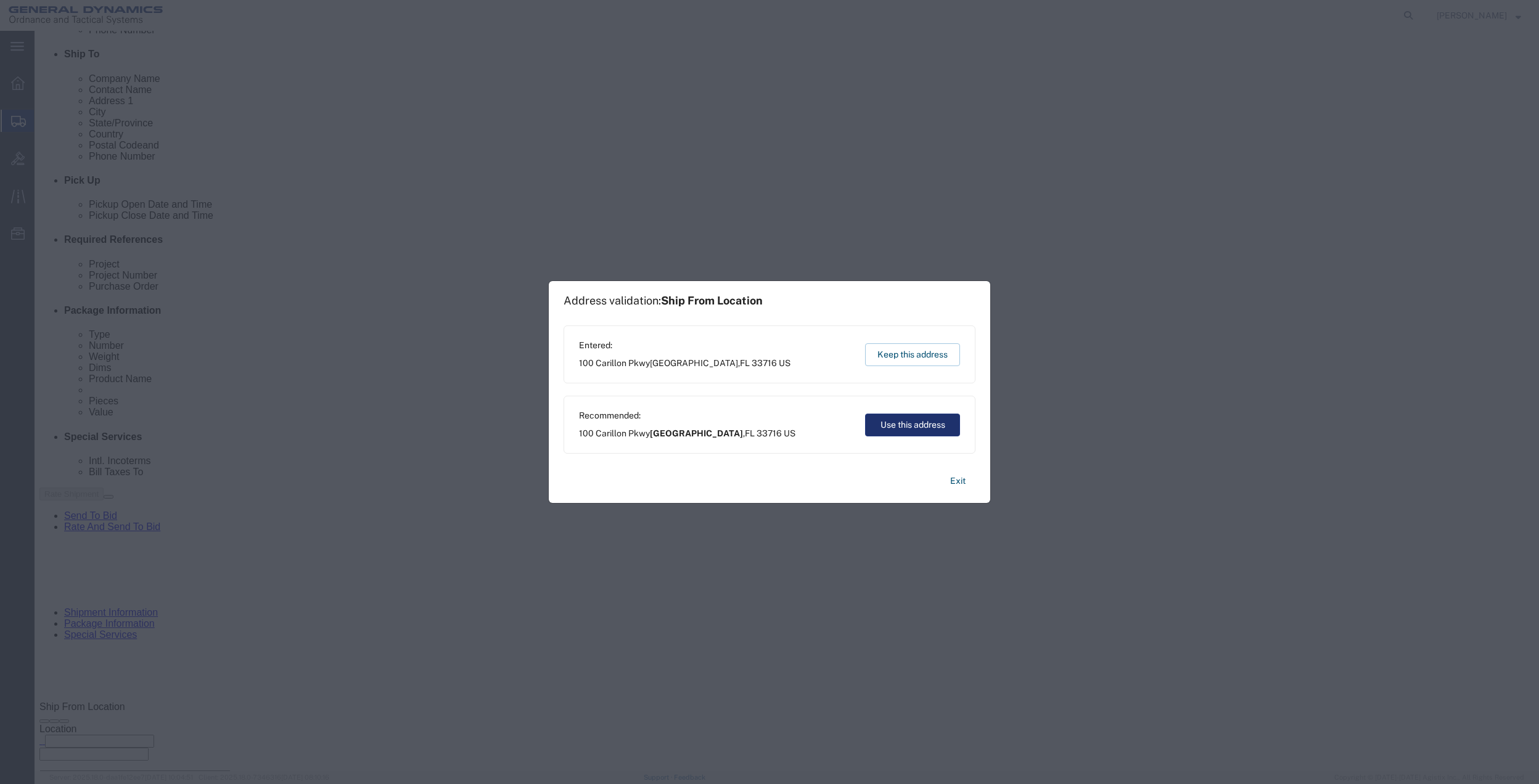
click at [884, 417] on button "Use this address" at bounding box center [912, 425] width 95 height 22
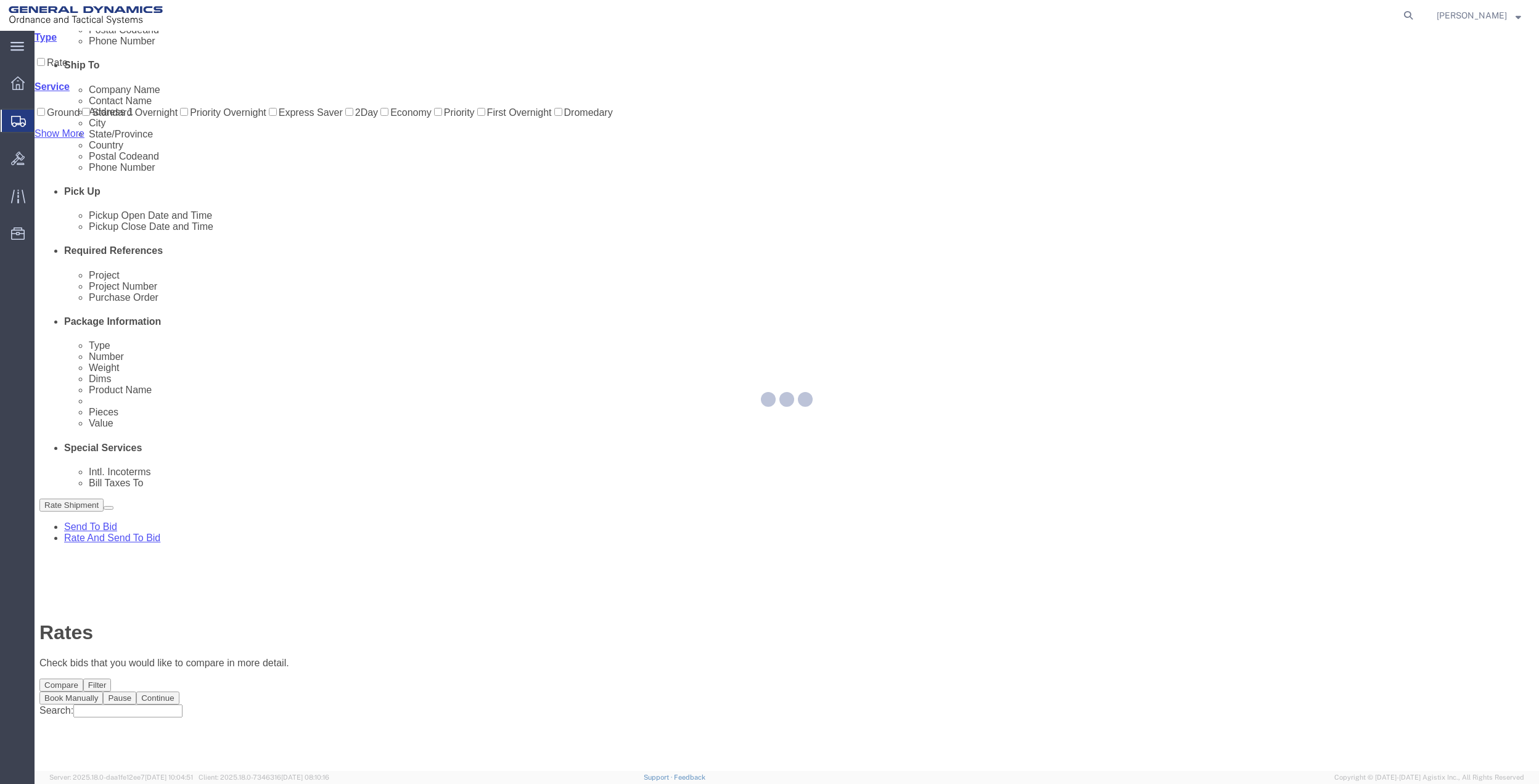
scroll to position [0, 0]
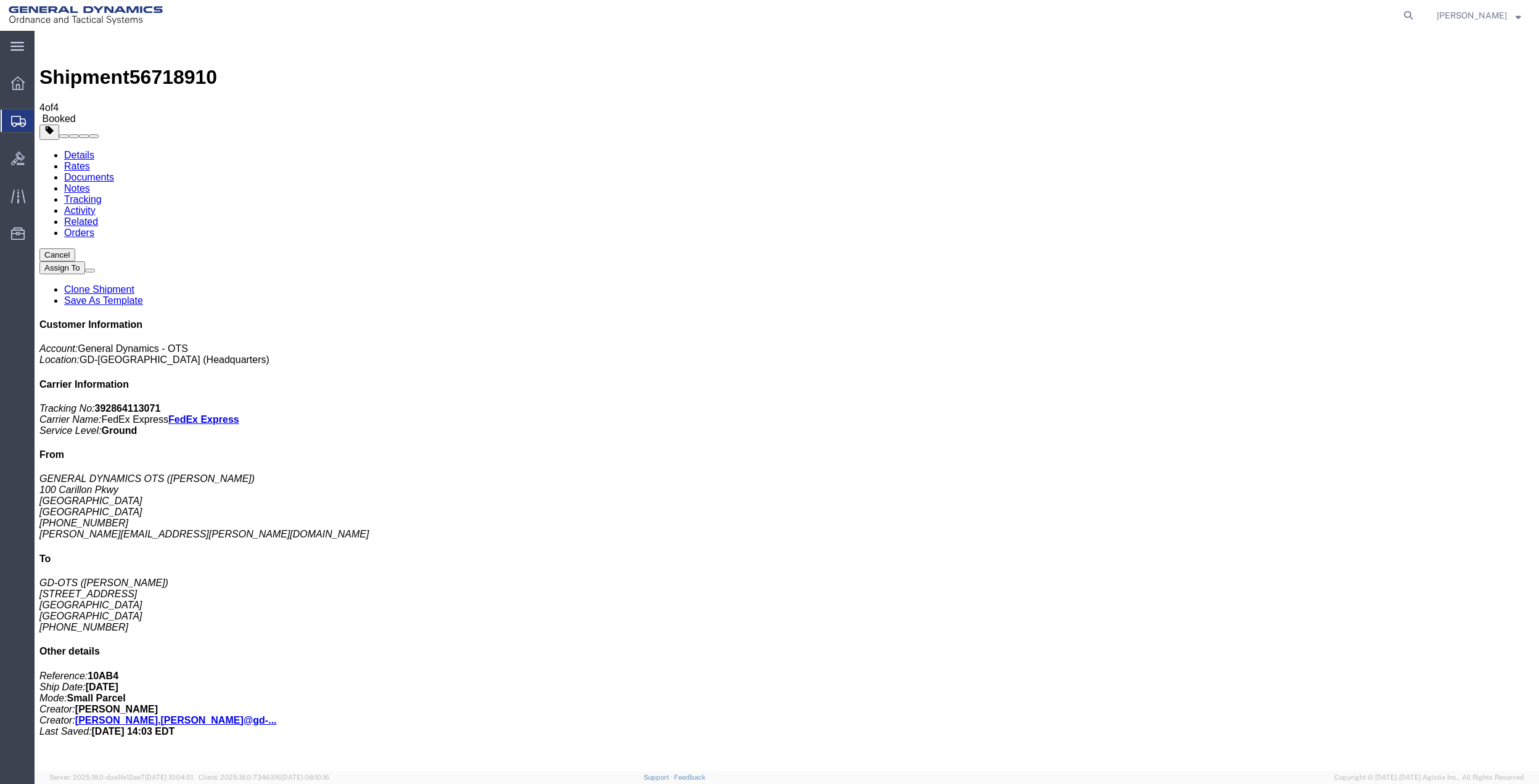
click at [0, 0] on span "Create Shipment" at bounding box center [0, 0] width 0 height 0
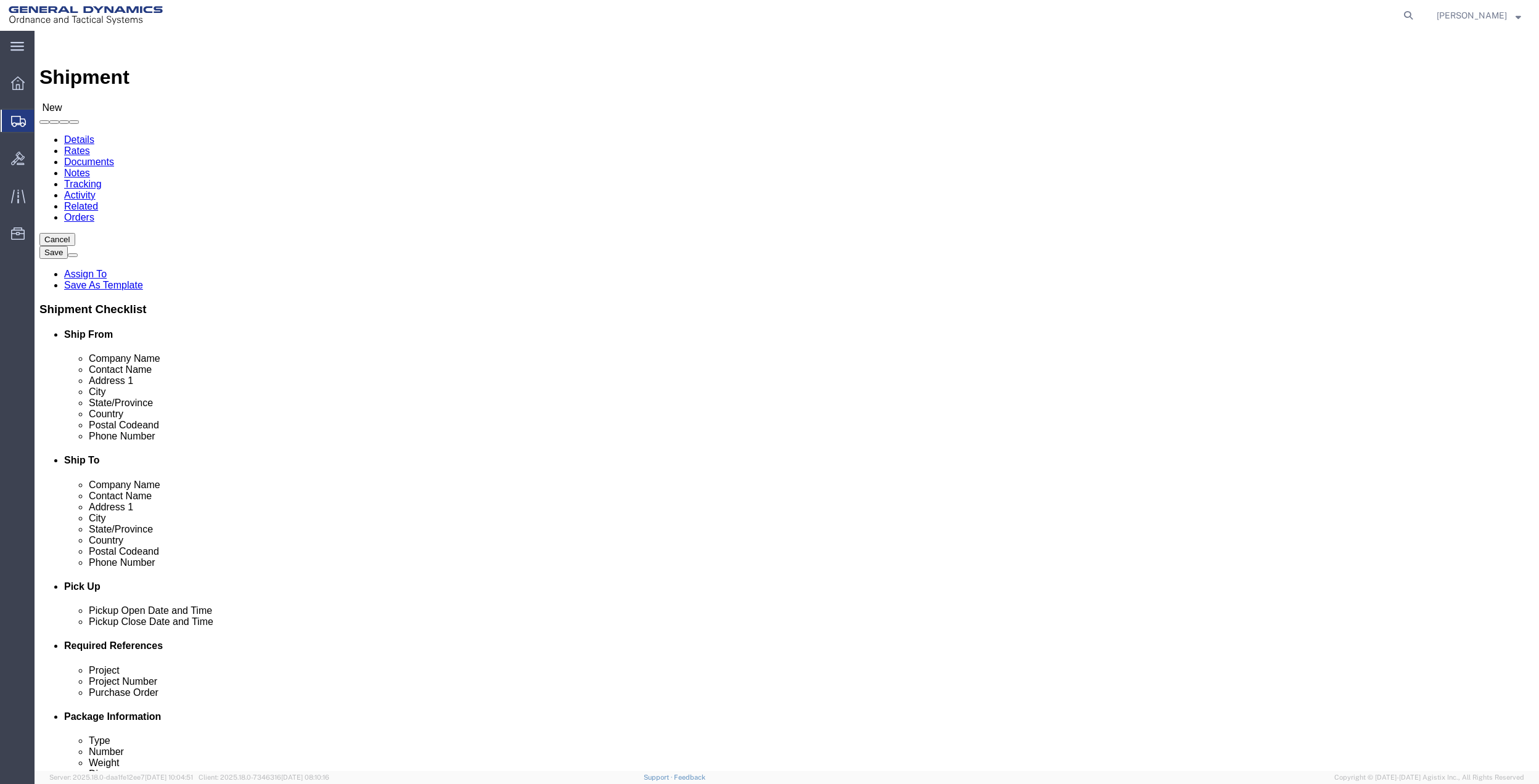
click input "text"
type input "[PERSON_NAME]"
click p "- GENERAL DYNAMICS OTS - ([PERSON_NAME]) [STREET_ADDRESS]"
select select "FL"
type input "[PERSON_NAME]"
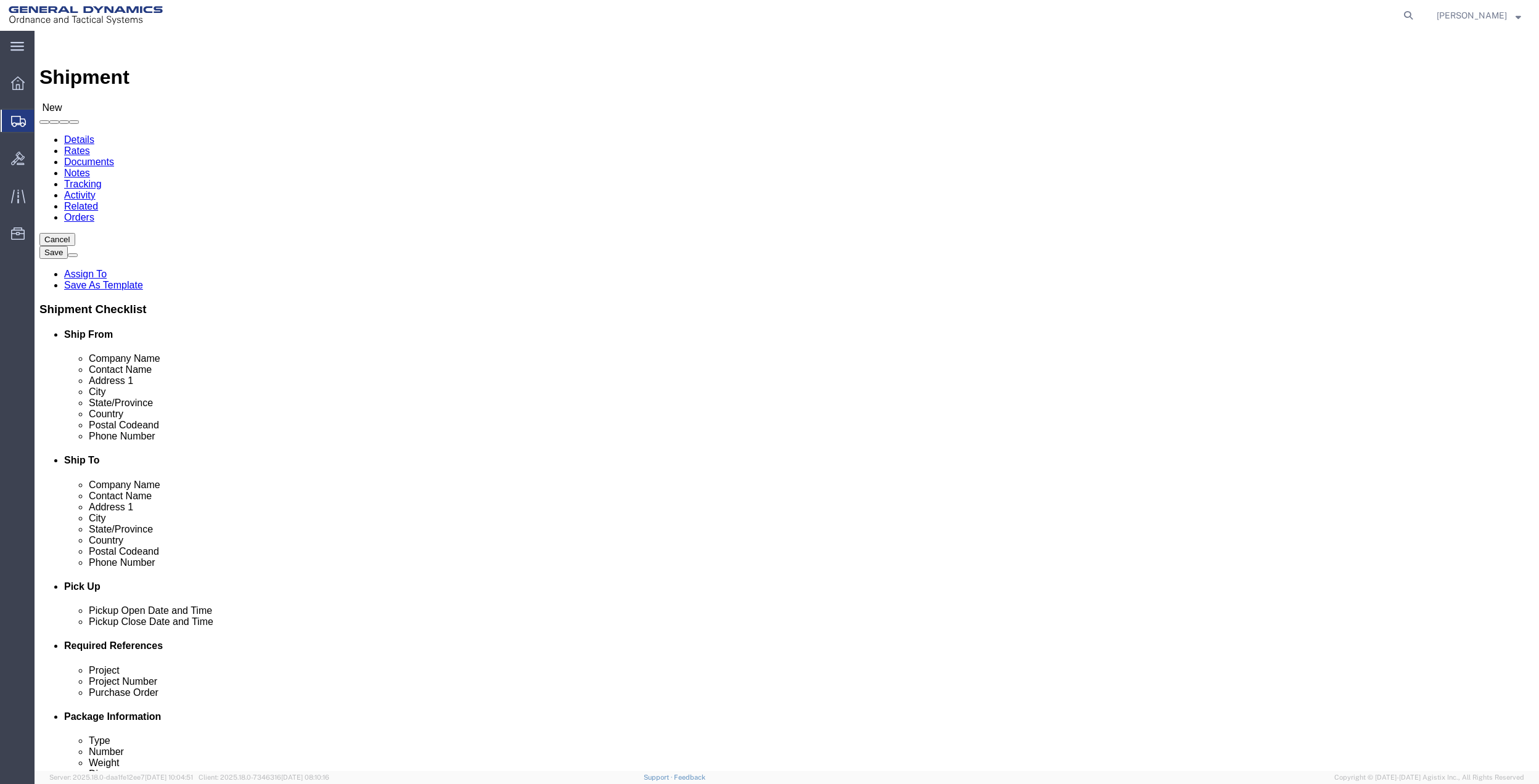
click input "text"
type input "[PERSON_NAME]"
click p "- GD -OTS - ([PERSON_NAME]) [STREET_ADDRESS]"
select select "VT"
type input "[PERSON_NAME]"
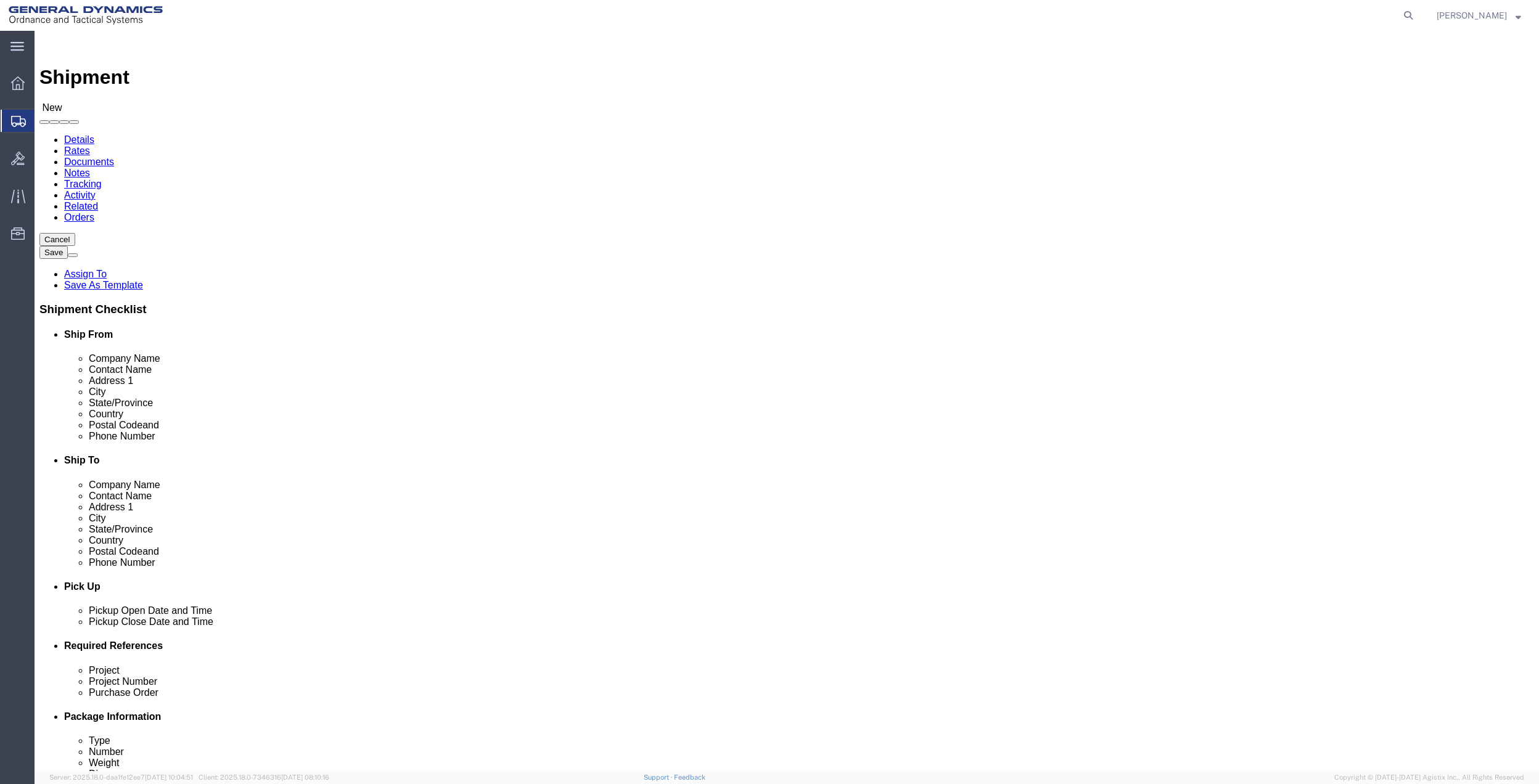
drag, startPoint x: 915, startPoint y: 299, endPoint x: 850, endPoint y: 304, distance: 65.2
click div
type input "SUITE 401"
click input "text"
drag, startPoint x: 905, startPoint y: 322, endPoint x: 866, endPoint y: 322, distance: 39.0
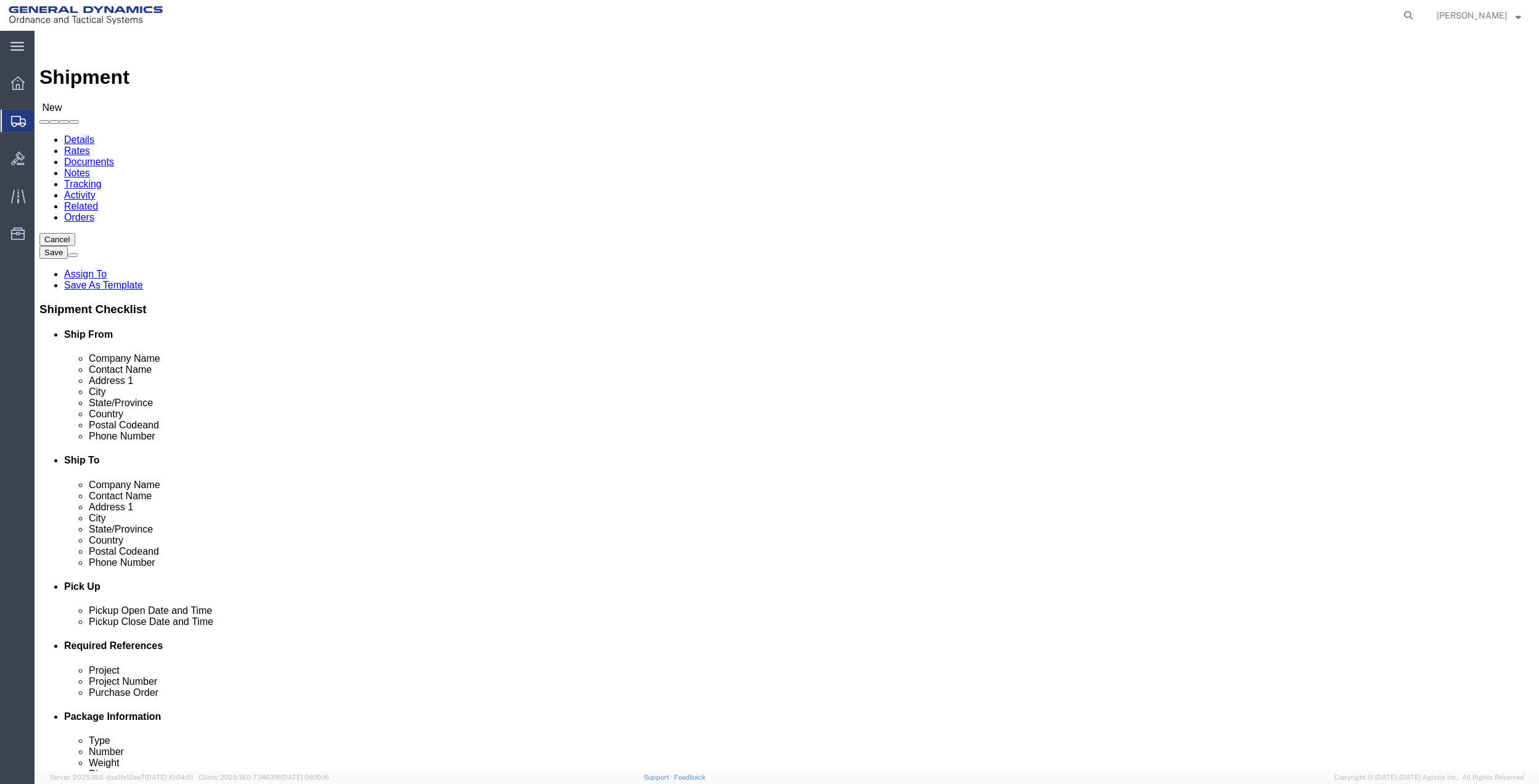
click input "text"
type input "COLCHESTER"
click p "- GD - [US_STATE] Operations - ([PERSON_NAME]) [STREET_ADDRESS]"
select select "VT"
type input "Colchester"
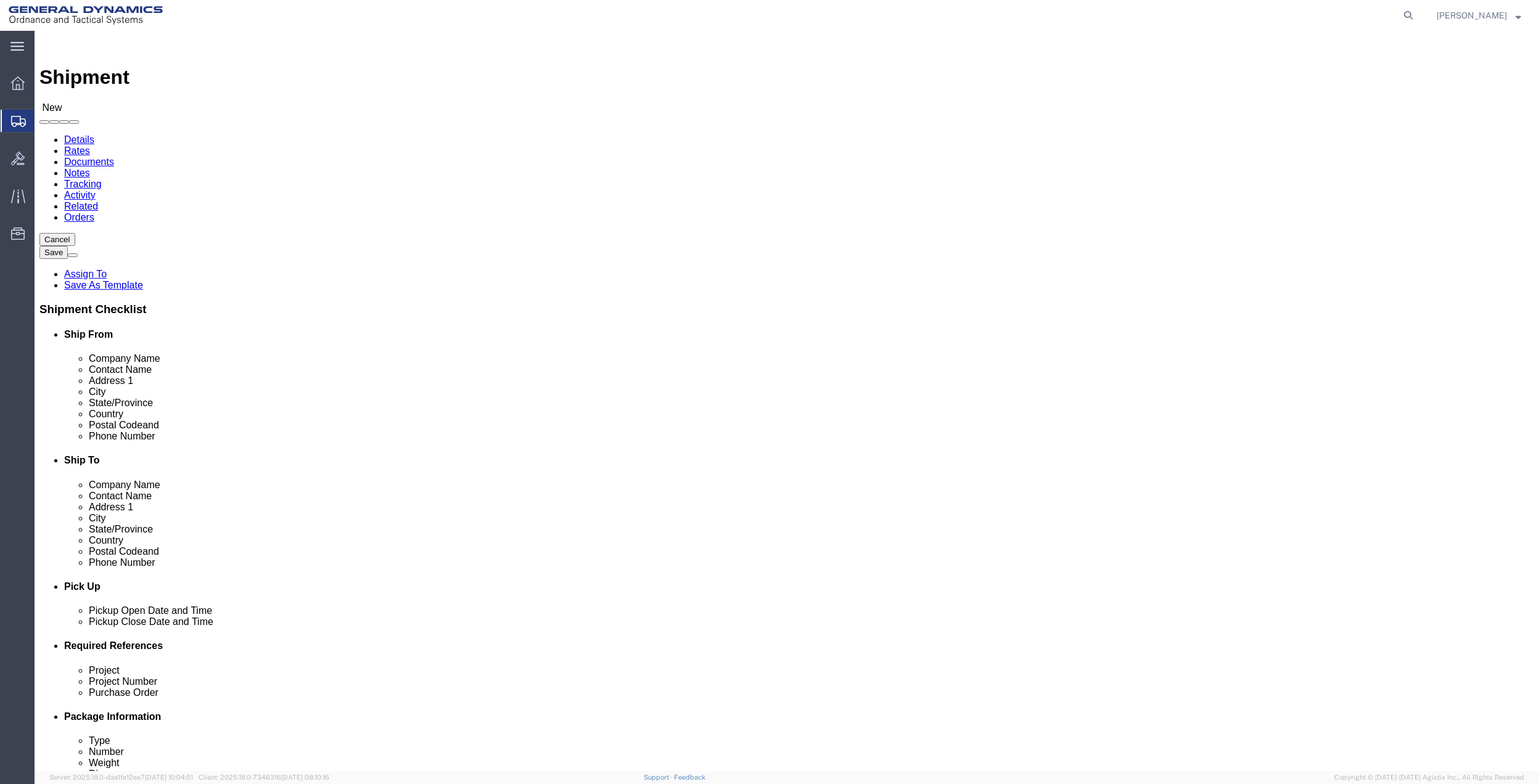
drag, startPoint x: 939, startPoint y: 256, endPoint x: 914, endPoint y: 258, distance: 25.1
click input "[PERSON_NAME]"
click div "[PERSON_NAME] [PERSON_NAME]"
drag, startPoint x: 930, startPoint y: 257, endPoint x: 837, endPoint y: 257, distance: 93.0
click div "Contact Name [PERSON_NAME] [PERSON_NAME]"
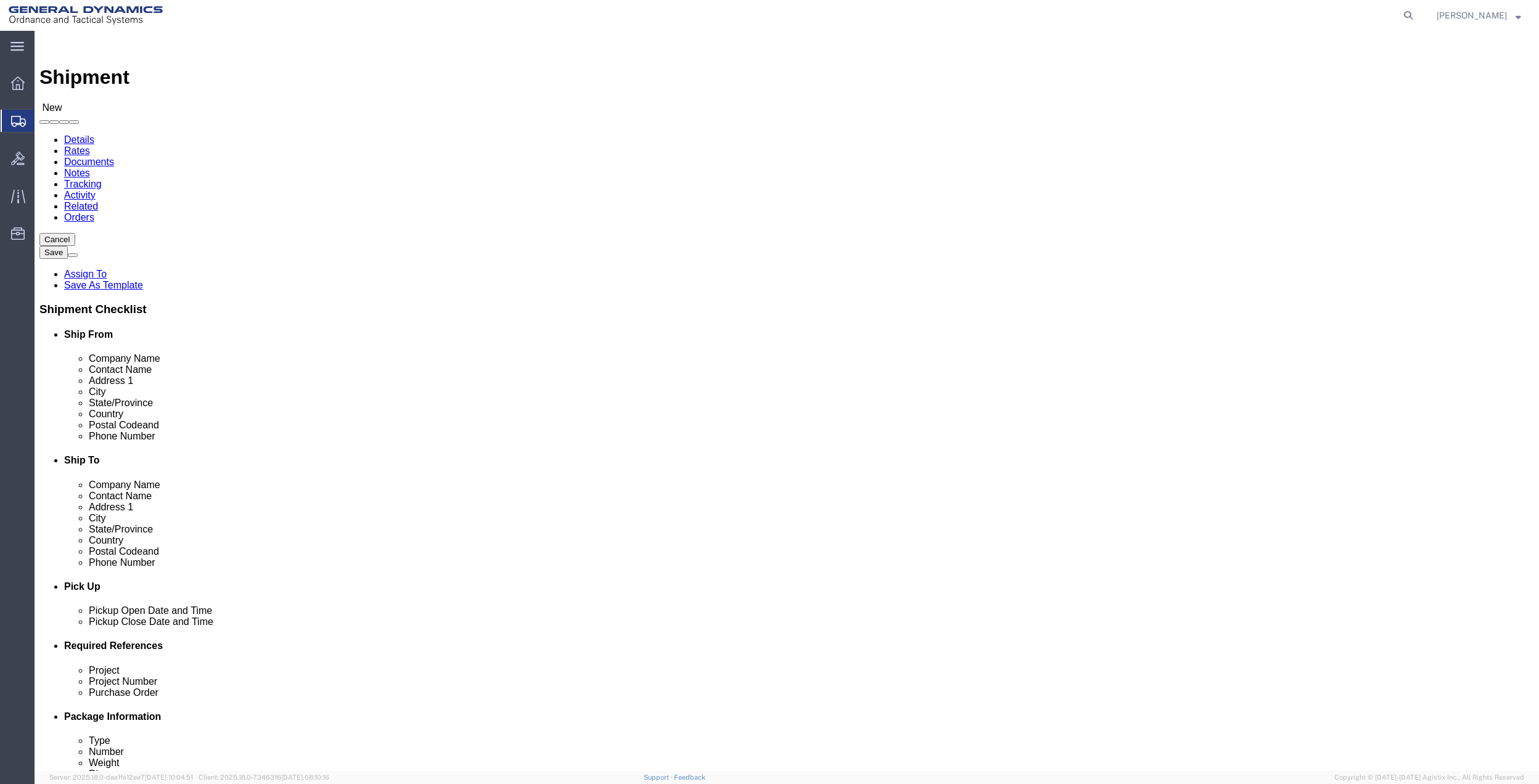
type input "[PERSON_NAME]"
click label "City"
drag, startPoint x: 174, startPoint y: 428, endPoint x: 165, endPoint y: 426, distance: 9.2
click div "Phone Number"
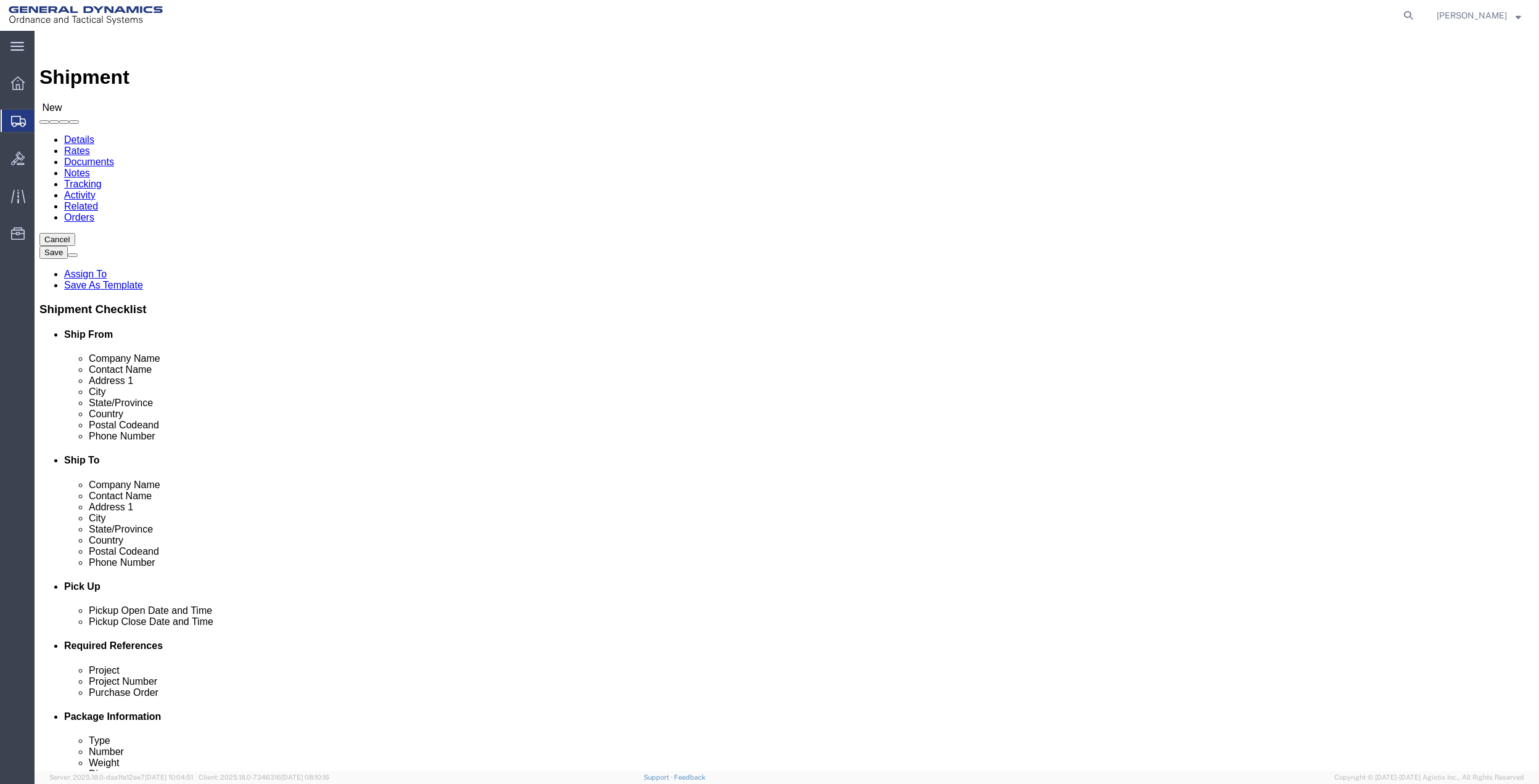
drag, startPoint x: 313, startPoint y: 424, endPoint x: 185, endPoint y: 421, distance: 128.0
click div "Phone Number"
click label "Phone Number"
click input "text"
click div "Phone Number"
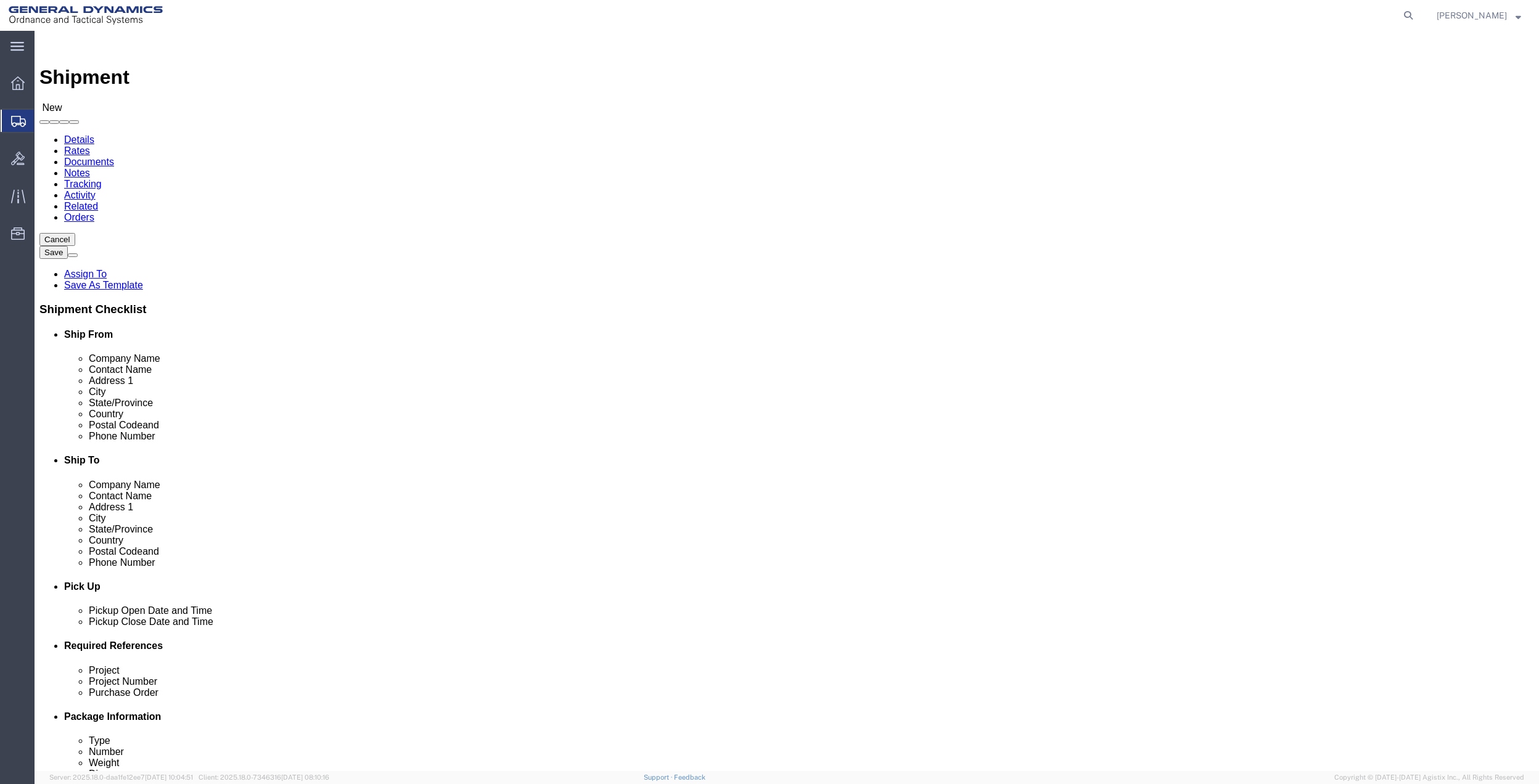
drag, startPoint x: 188, startPoint y: 411, endPoint x: 310, endPoint y: 411, distance: 122.0
click input "text"
type input "[PHONE_NUMBER]"
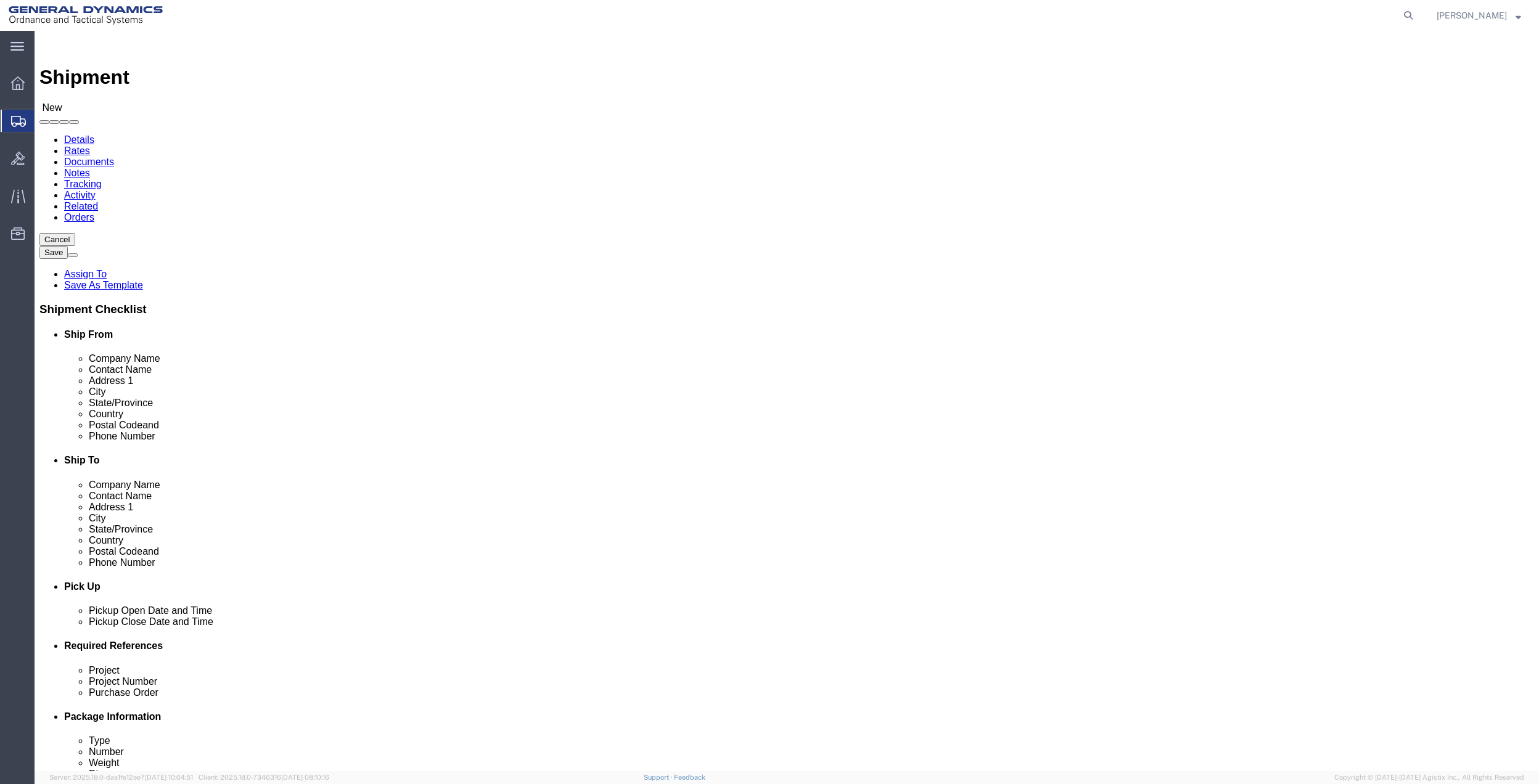
click input "text"
paste input "[PHONE_NUMBER]"
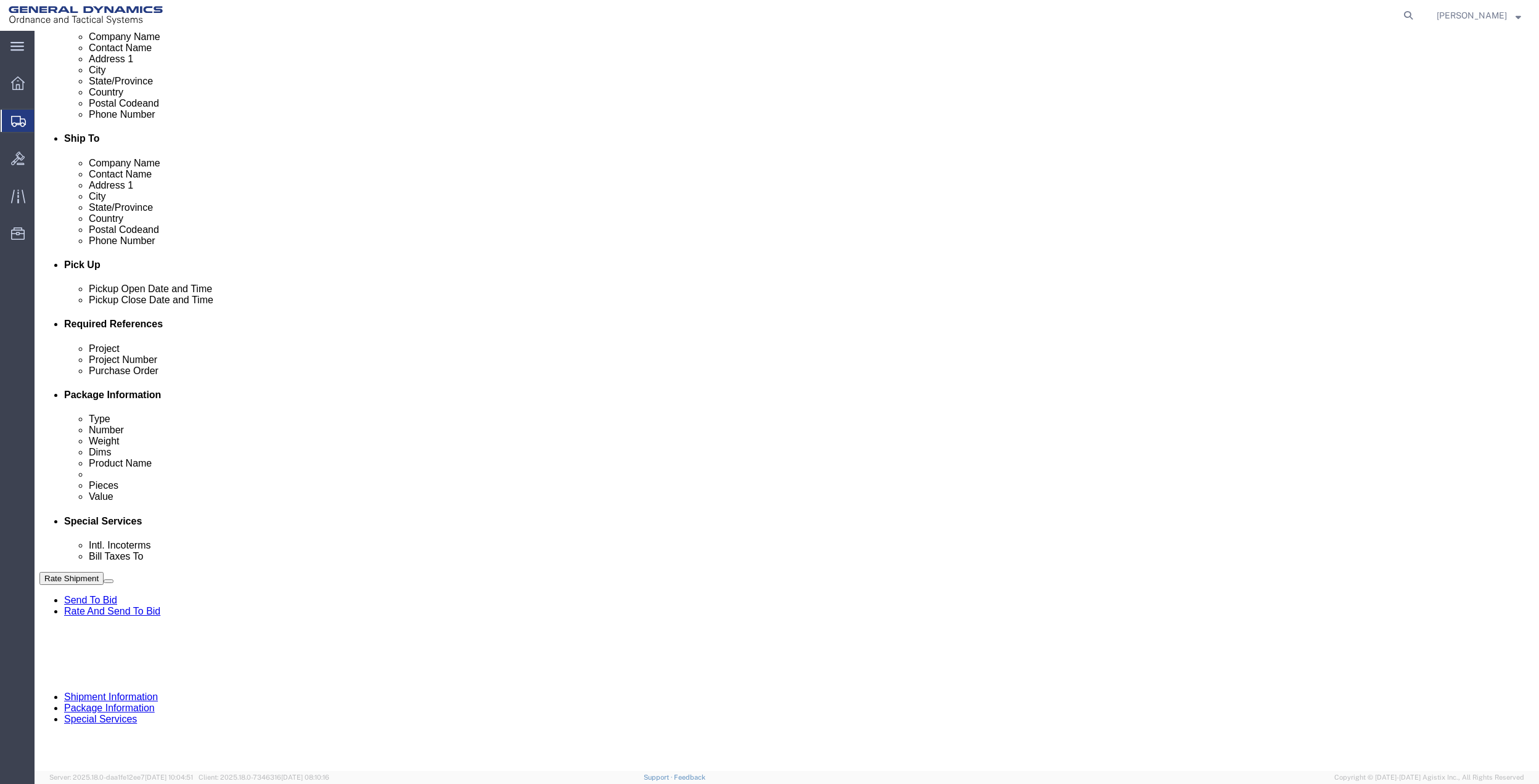
type input "[PHONE_NUMBER]"
click button "Add reference"
click input "text"
type input "10AB4"
click input "text"
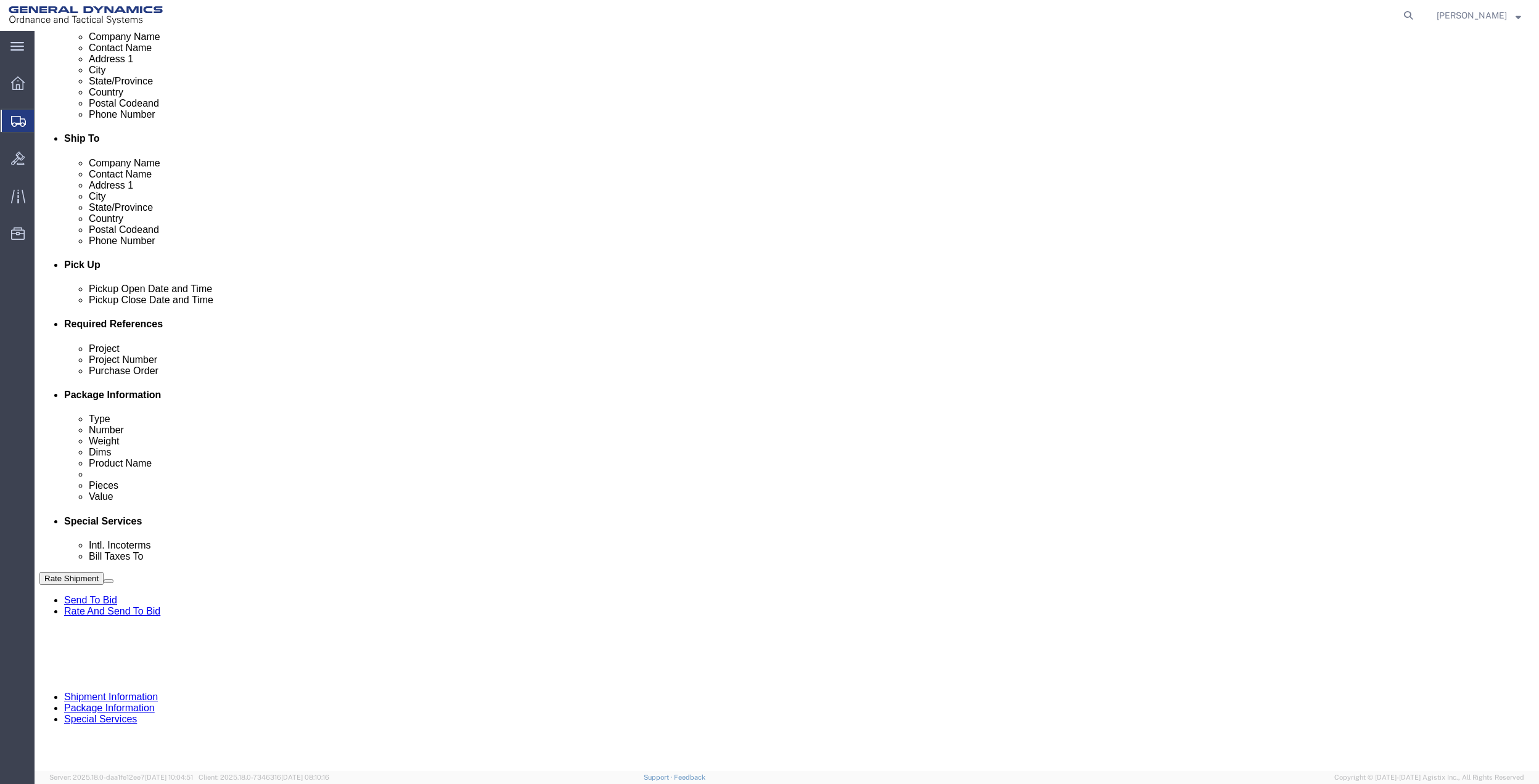
paste input "10AB4"
type input "10AB4"
click div "Project Project Number 10AB4 Purchase Order 10AB4 Select Account Type Activity …"
click input "text"
paste input "10AB4"
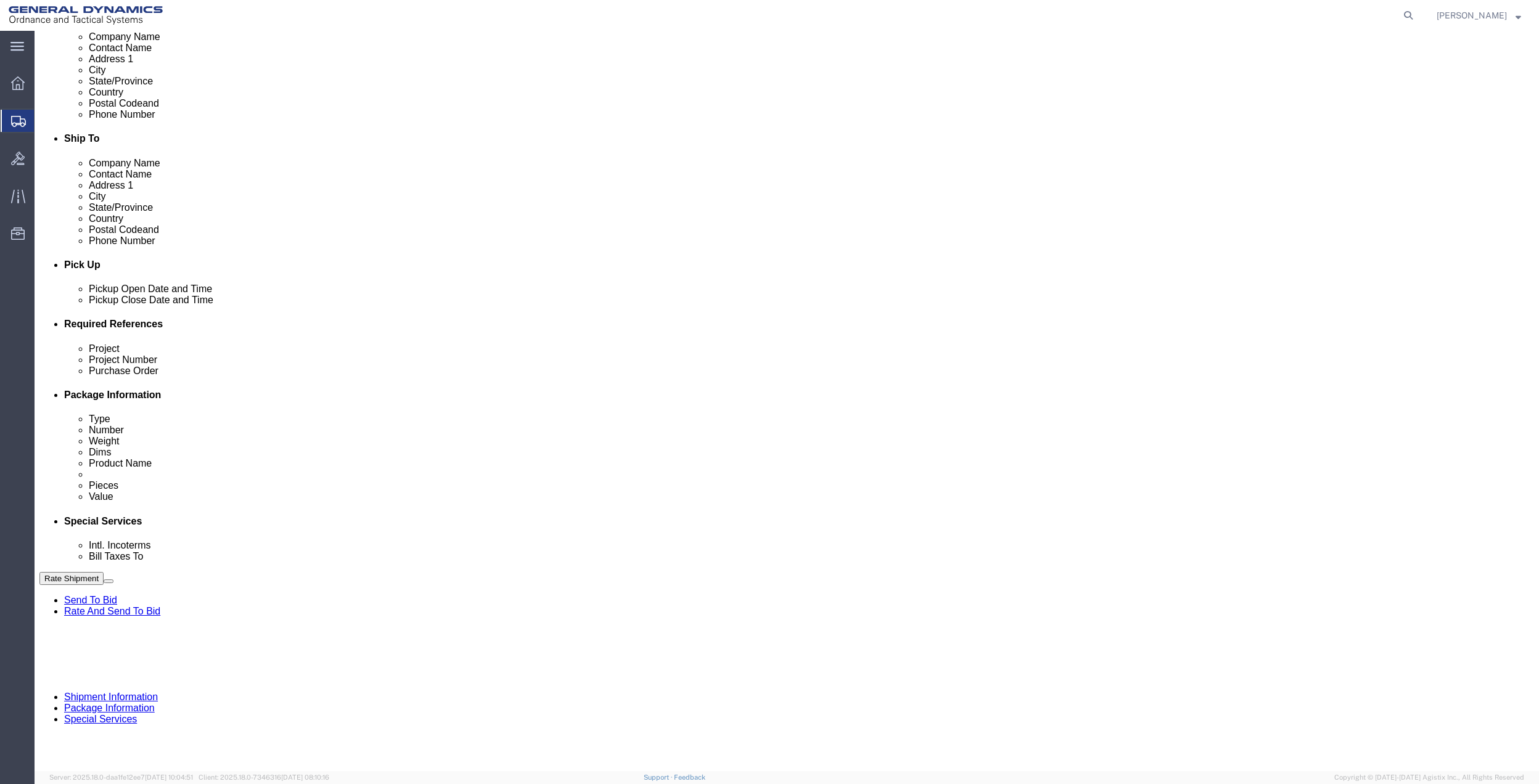
type input "10AB4"
drag, startPoint x: 250, startPoint y: 453, endPoint x: 226, endPoint y: 462, distance: 25.6
click div "Project 10AB4 Project Number 10AB4 Purchase Order 10AB4 Select Account Type Act…"
click input "text"
paste input "10AB4"
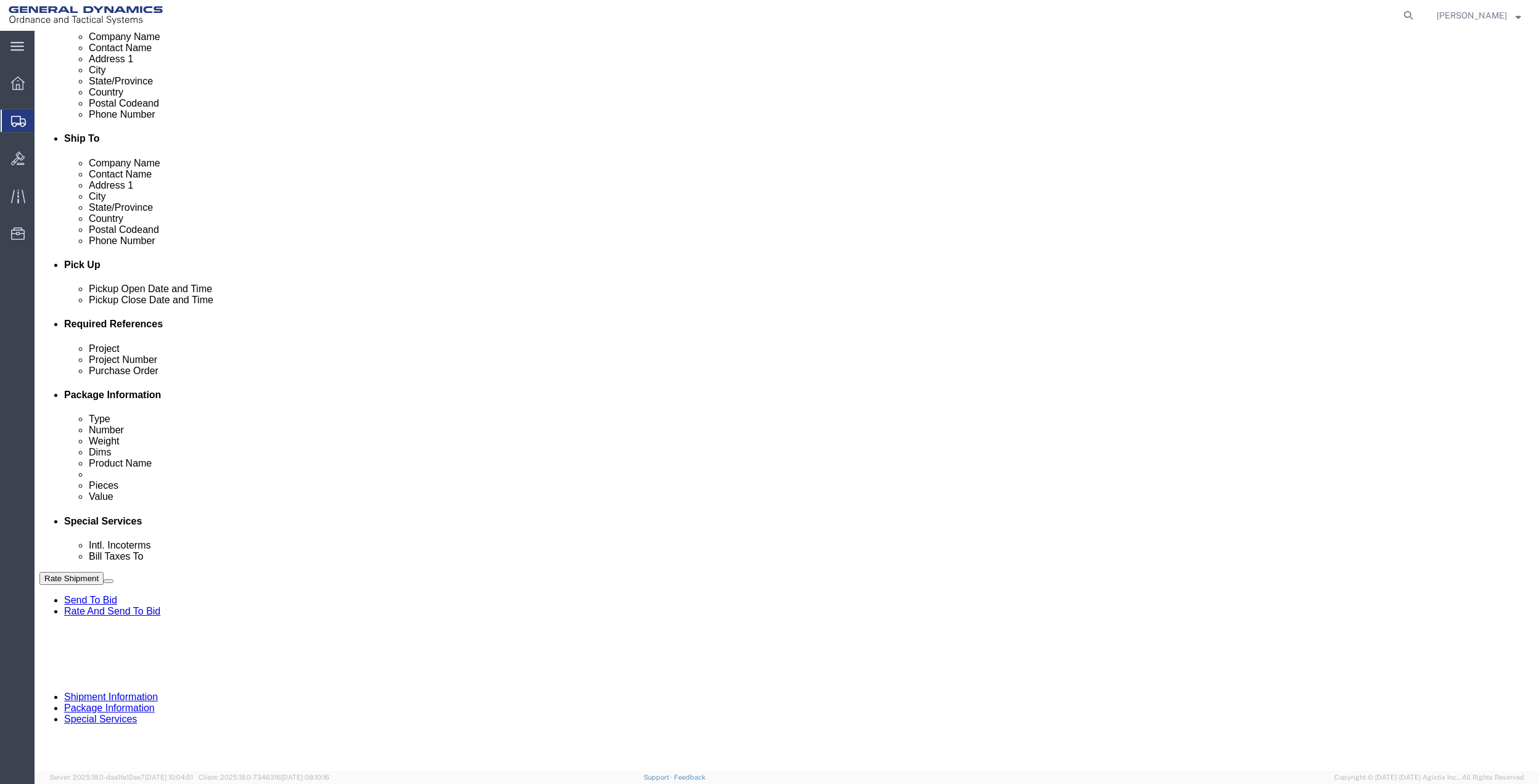
type input "10AB4"
click select "Select Account Type Activity ID Airline Appointment Number ASN Batch Request # …"
select select "DEPT"
click select "Select Account Type Activity ID Airline Appointment Number ASN Batch Request # …"
click link "Package Information"
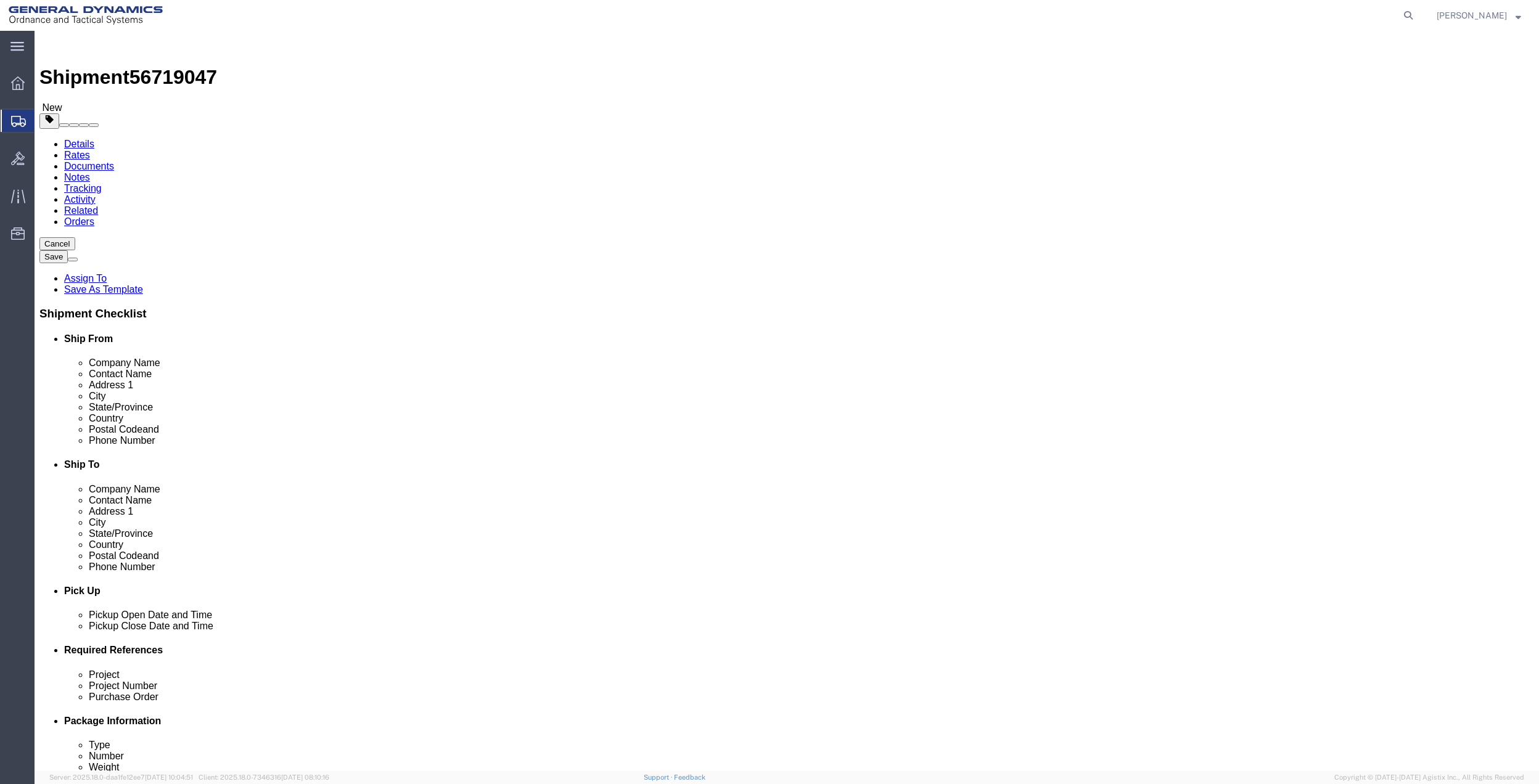
click select "Select Bale(s) Basket(s) Bolt(s) Bottle(s) Buckets Bulk Bundle(s) Can(s) Cardbo…"
select select "ENV"
click select "Select Bale(s) Basket(s) Bolt(s) Bottle(s) Buckets Bulk Bundle(s) Can(s) Cardbo…"
type input "9.50"
type input "12.50"
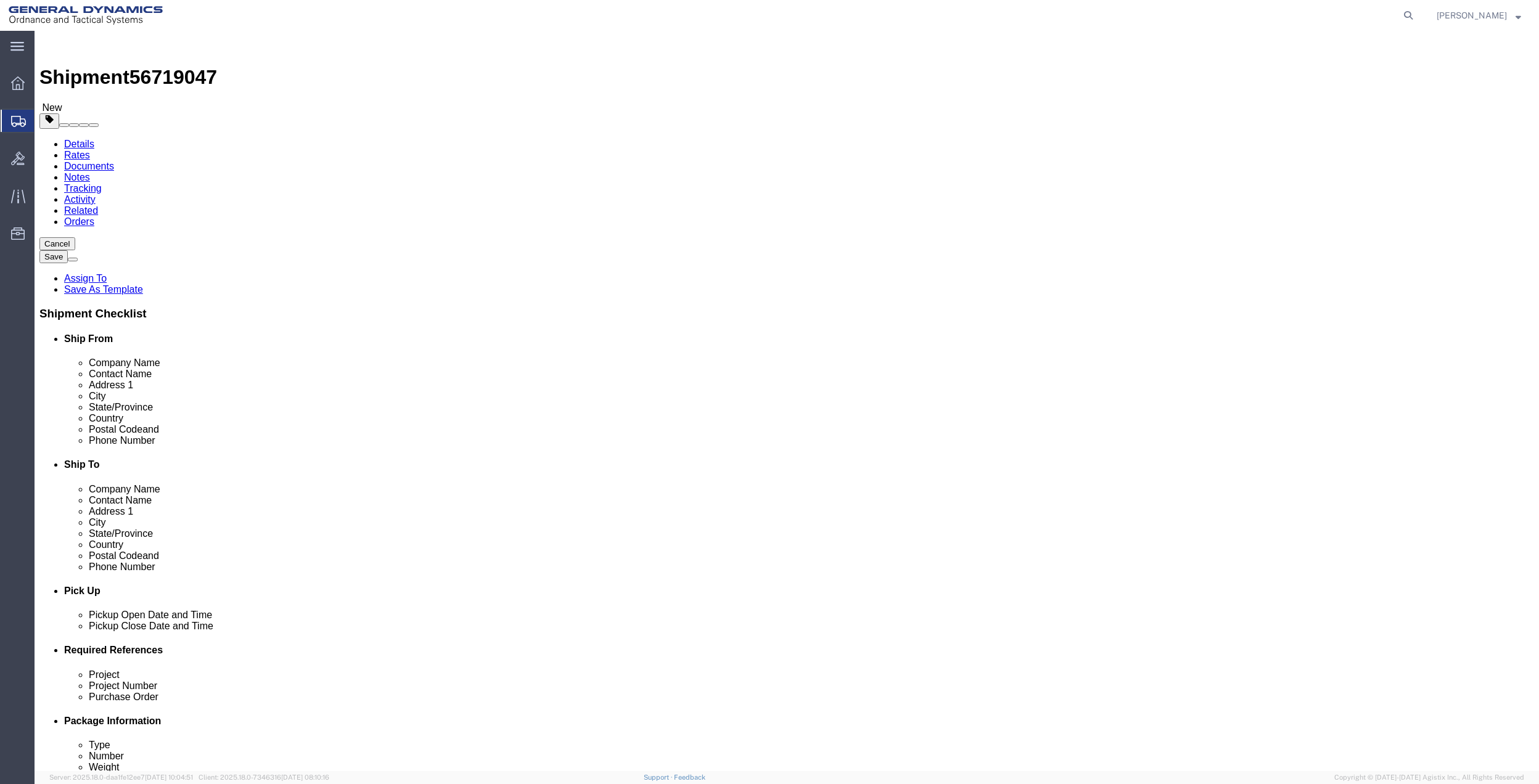
type input "0.25"
type input "1"
click div "1 x Envelope Package Type Select Bale(s) Basket(s) Bolt(s) Bottle(s) Buckets Bu…"
click link "Add Content"
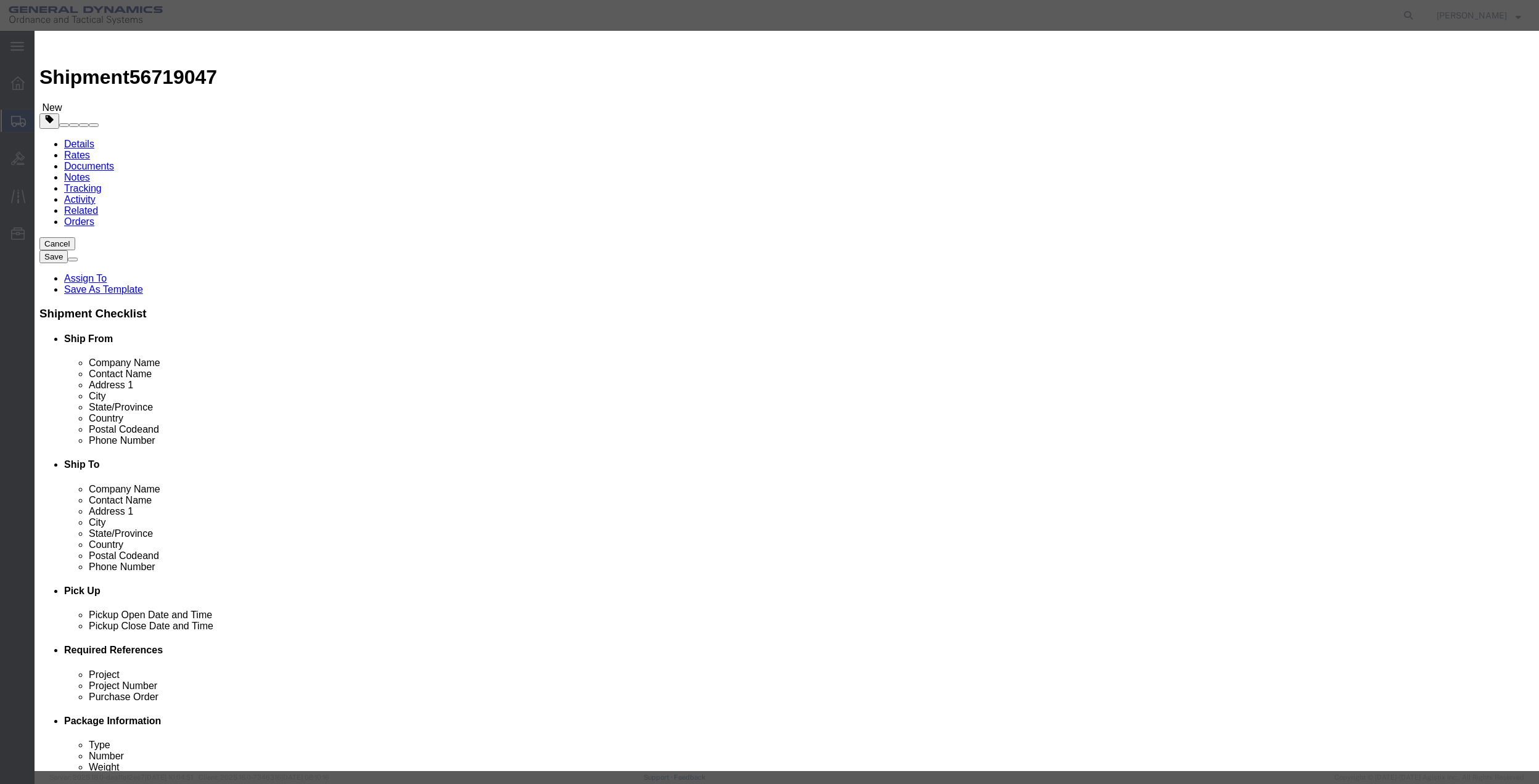
click input "text"
type input "misc"
type input "100"
select select "US"
click input "0"
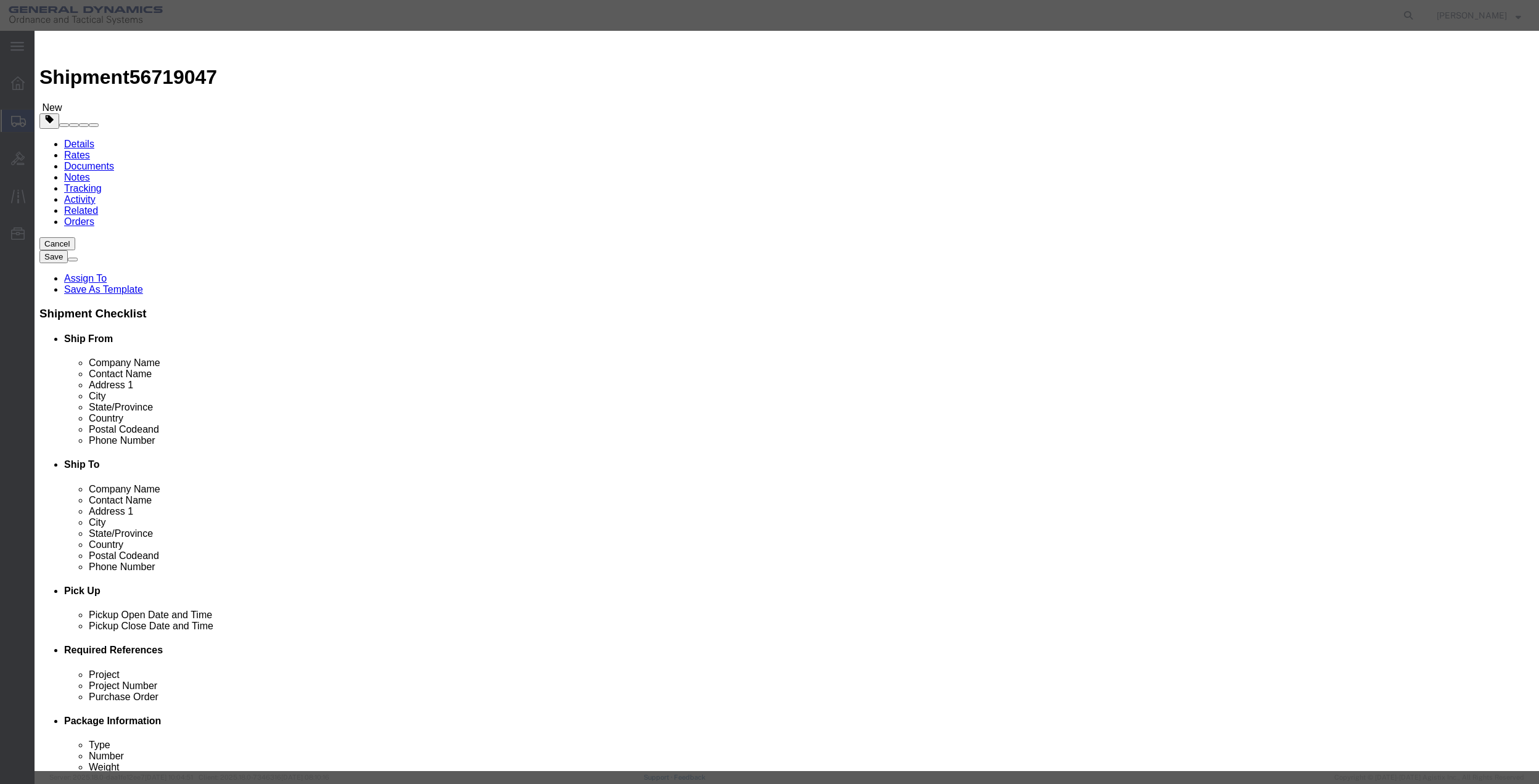
type input "01"
click select "Select 50 55 60 65 70 85 92.5 100 125 175 250 300 400"
select select "70"
click select "Select 50 55 60 65 70 85 92.5 100 125 175 250 300 400"
click button "Save & Close"
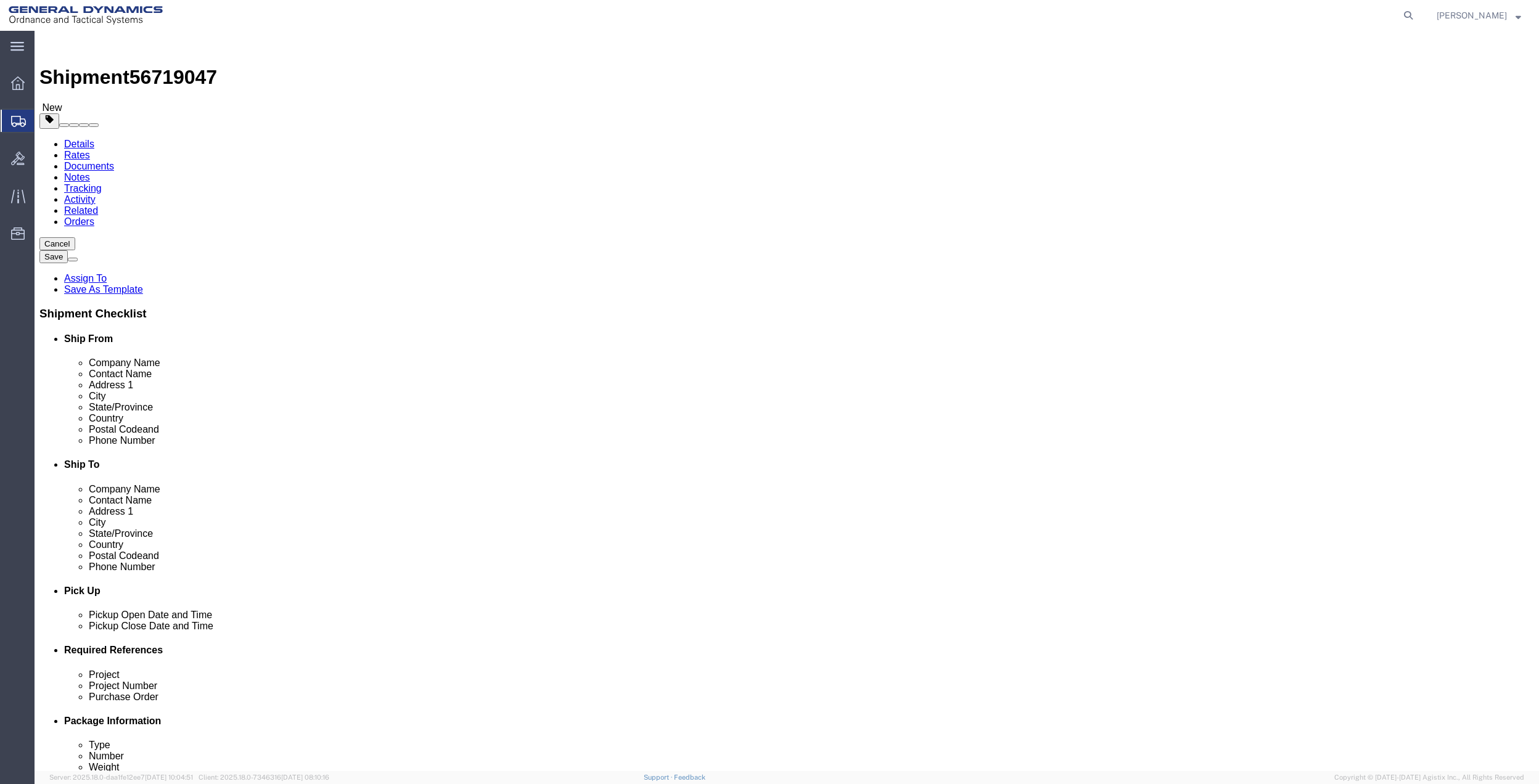
click link "Special Services"
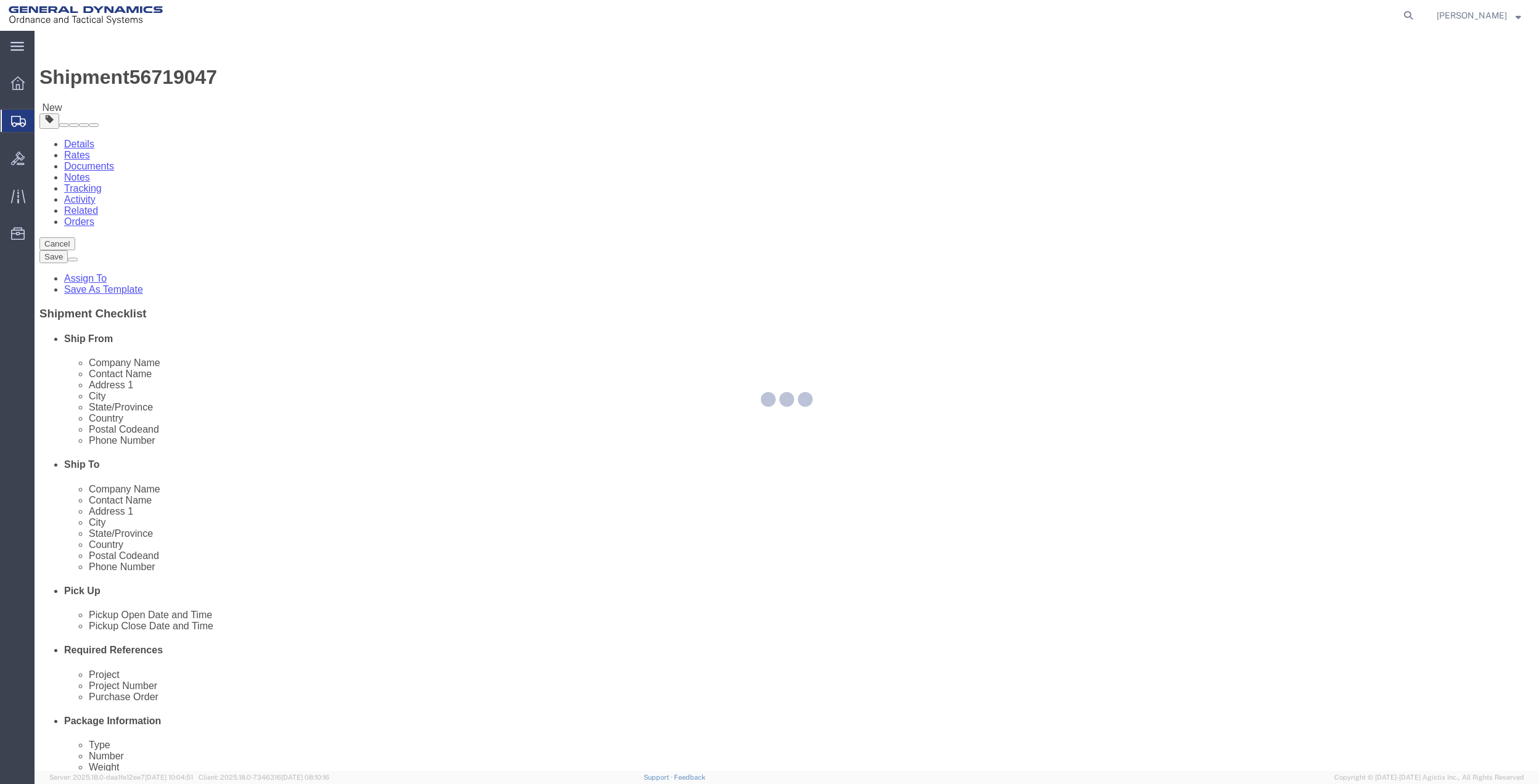
select select
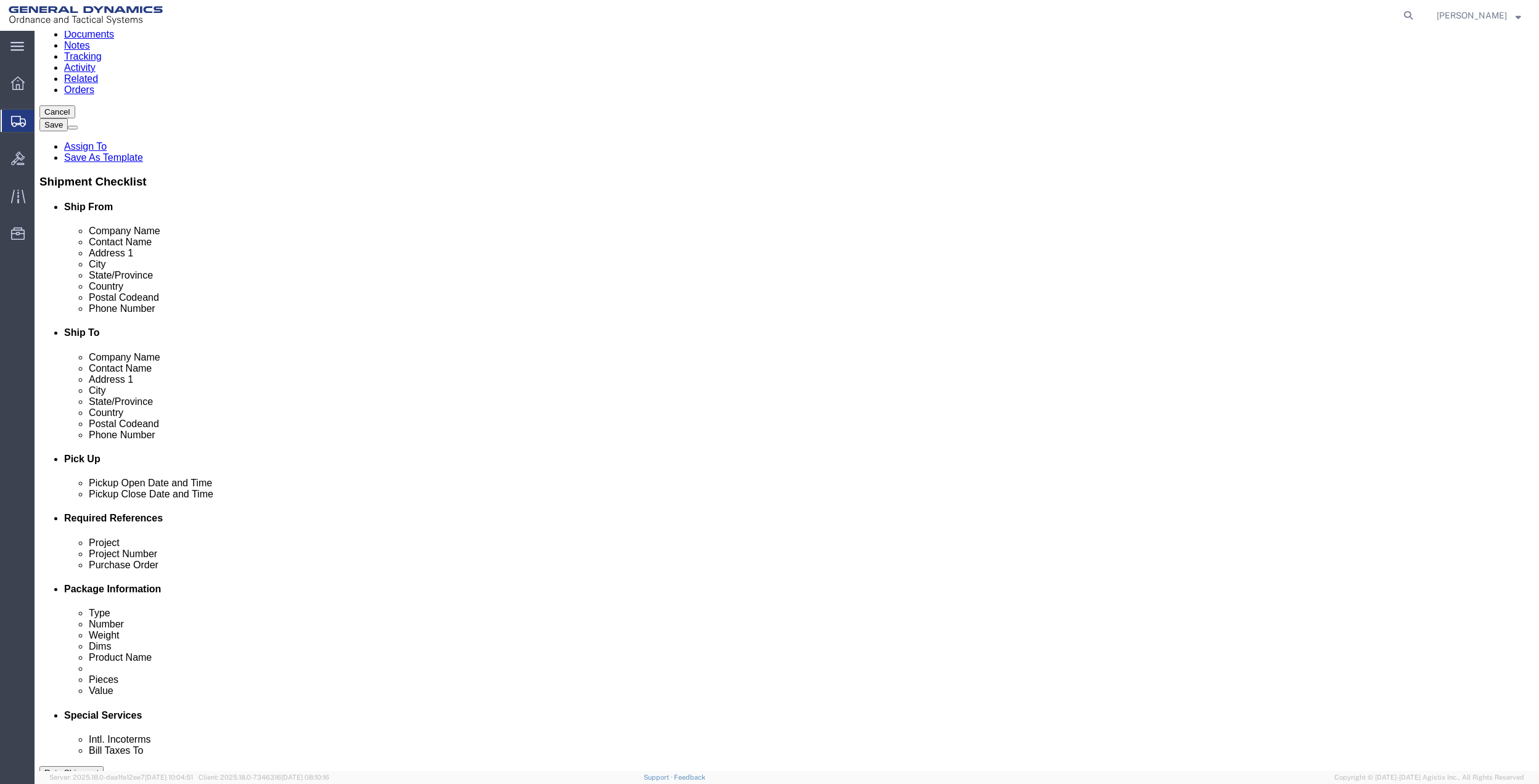
scroll to position [328, 0]
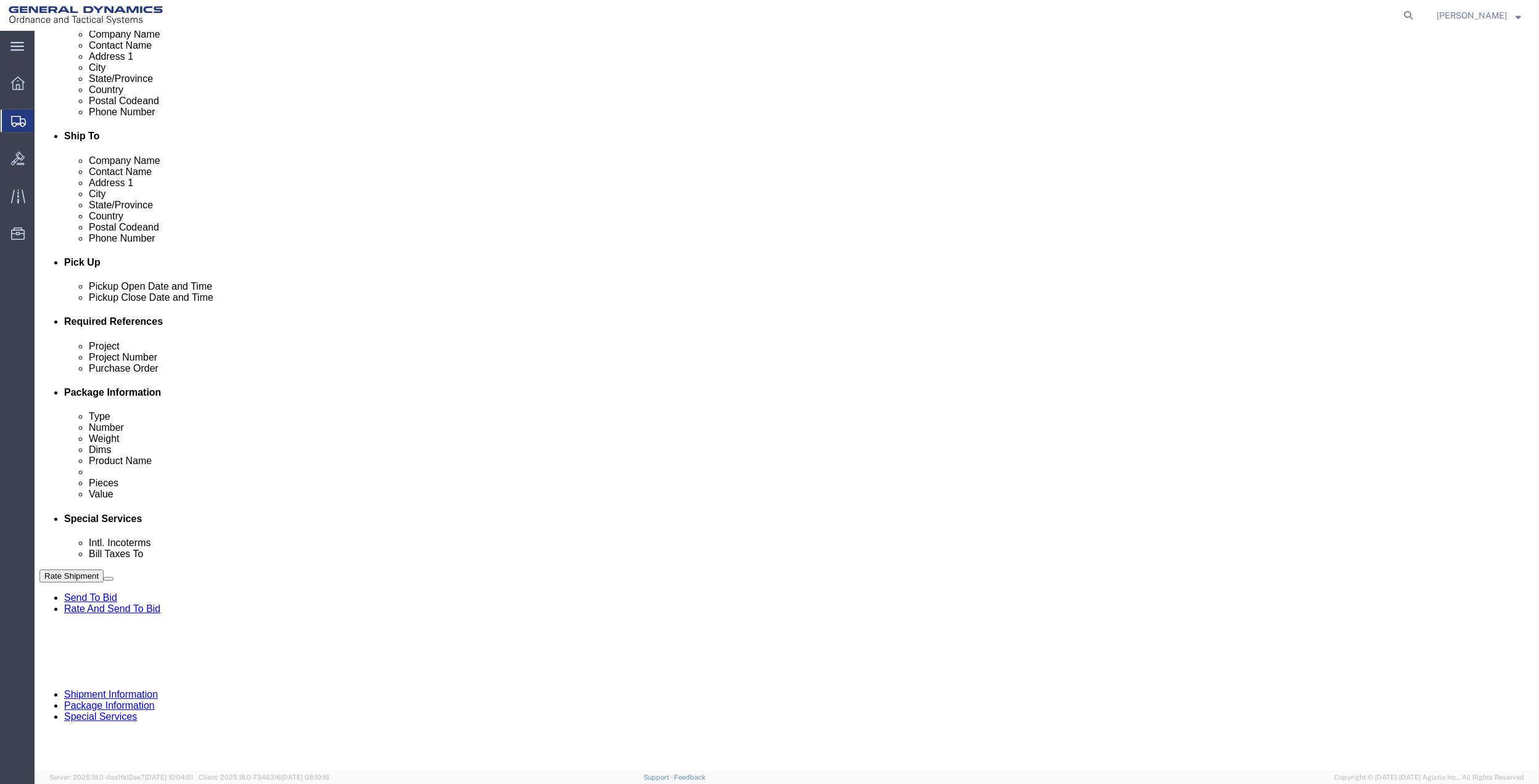
click select "Select Buyer Cost Center Department Operations Number Order Number Sales Person"
select select "DEPARTMENT"
click select "Select Buyer Cost Center Department Operations Number Order Number Sales Person"
click select "Select [GEOGRAPHIC_DATA] [GEOGRAPHIC_DATA] [GEOGRAPHIC_DATA] [GEOGRAPHIC_DATA] …"
select select "1763983"
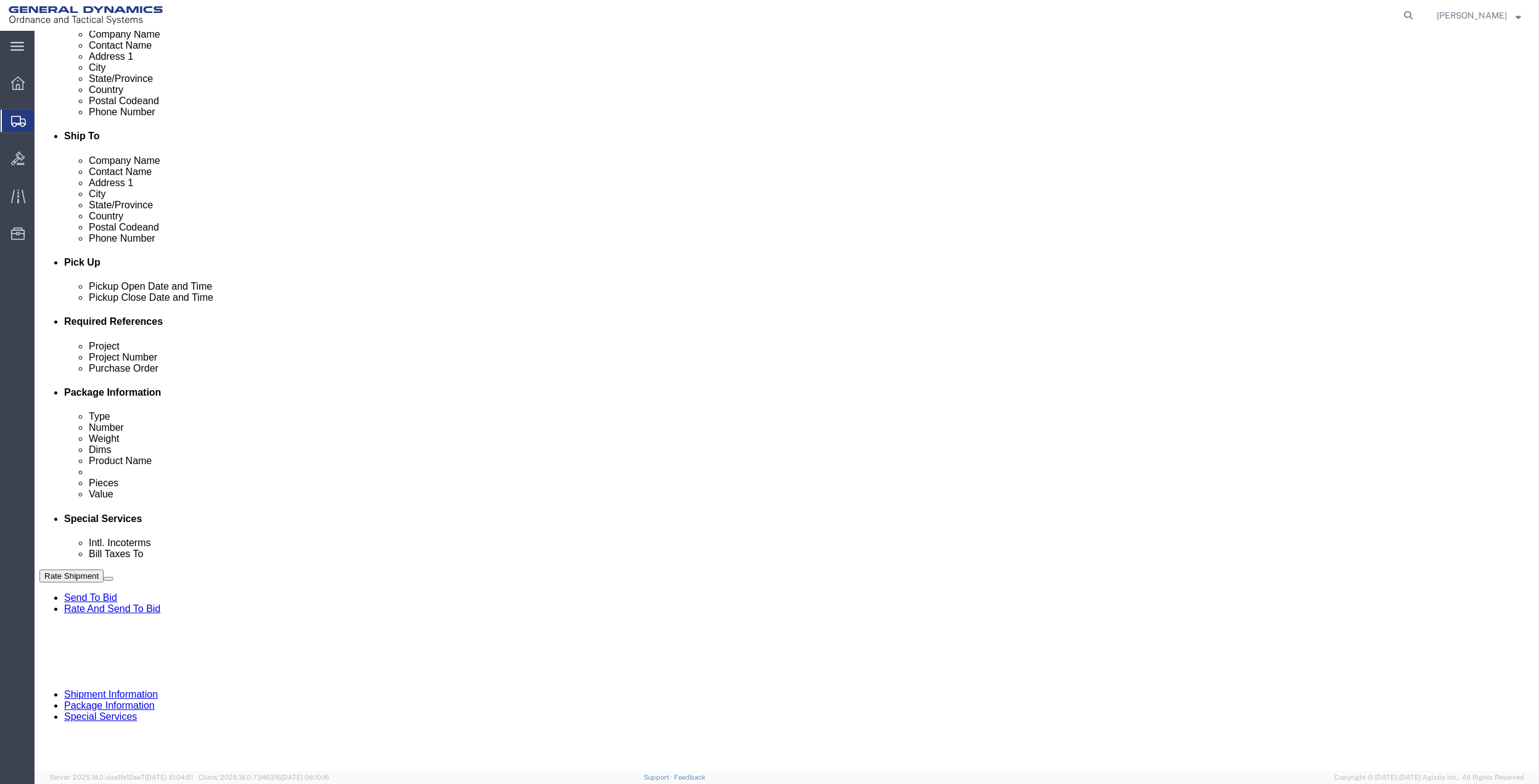
click select "Select [GEOGRAPHIC_DATA] [GEOGRAPHIC_DATA] [GEOGRAPHIC_DATA] [GEOGRAPHIC_DATA] …"
click select "Select 10AFM 10GAG 10GAH 10GFL 10GFO 10GIE 10GIS 30MABS St [PERSON_NAME] Program"
select select "214681"
click select "Select 10AFM 10GAG 10GAH 10GFL 10GFO 10GIE 10GIS 30MABS St [PERSON_NAME] Program"
click input "General Dynamics OTS % Data2Logistics"
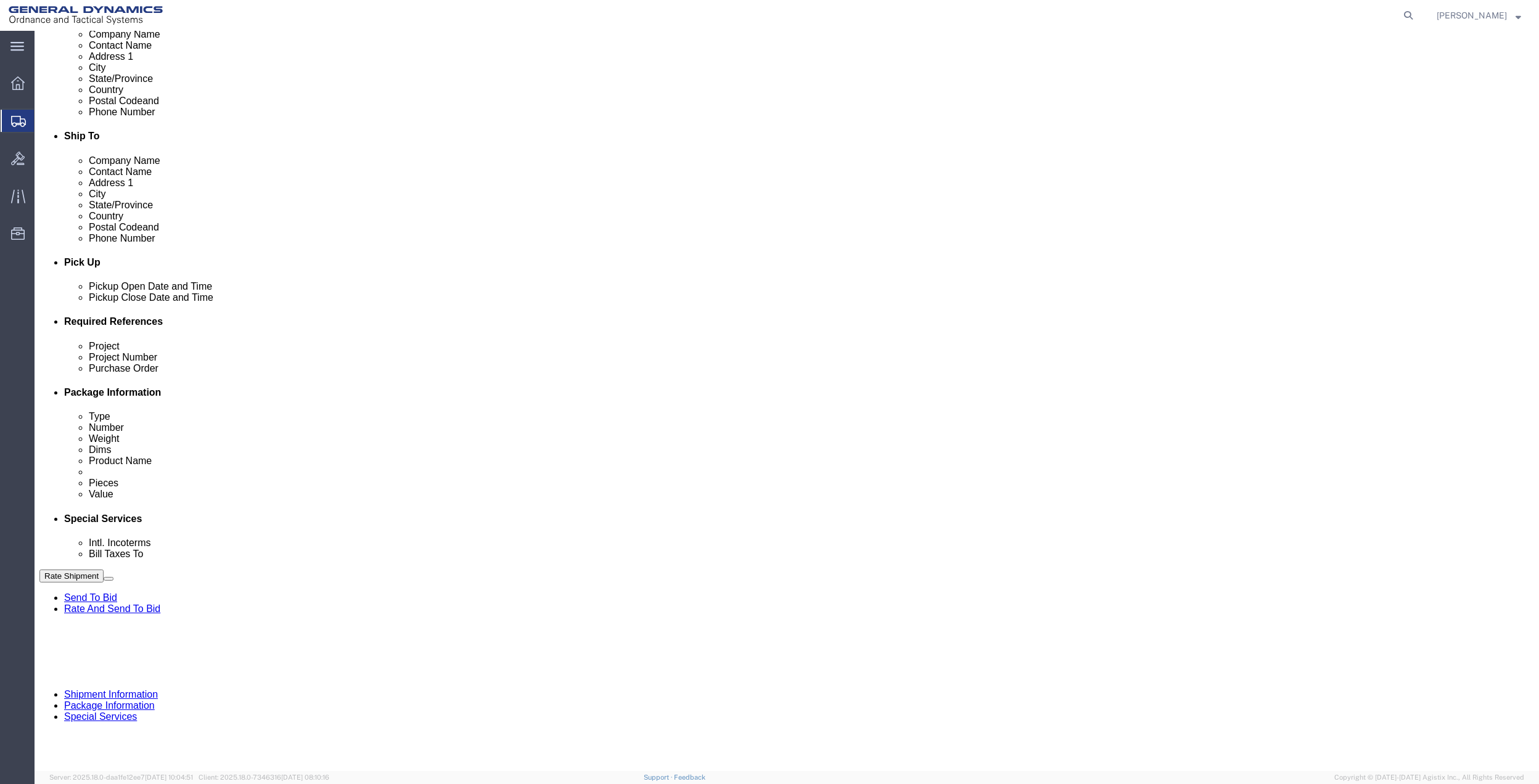
click input "General Dynamics OTS % Data2Logistics"
drag, startPoint x: 362, startPoint y: 621, endPoint x: 411, endPoint y: 611, distance: 50.0
click p "- GEDOTS %DATA 2 LOGISTICS - (GEDOTS %DATA 2 LOGISTICS) [GEOGRAPHIC_DATA][PERSO…"
type input "GEDOTS %DATA 2 LOGISTICS"
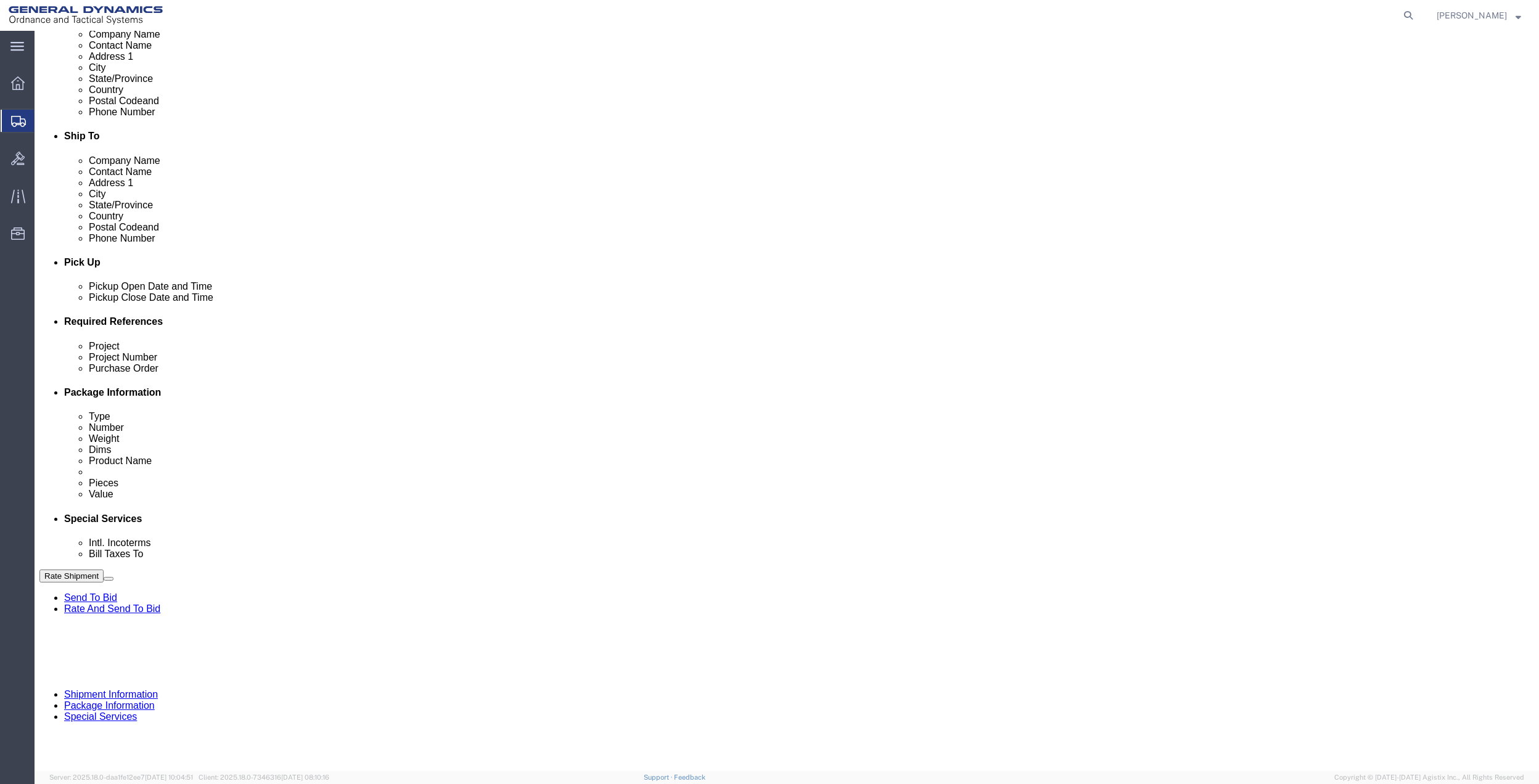
type input "PO BOX 61050"
type input "GEDOTS %DATA 2 LOGISTICS"
type input "FORT [PERSON_NAME]"
type input "33906"
select select "FL"
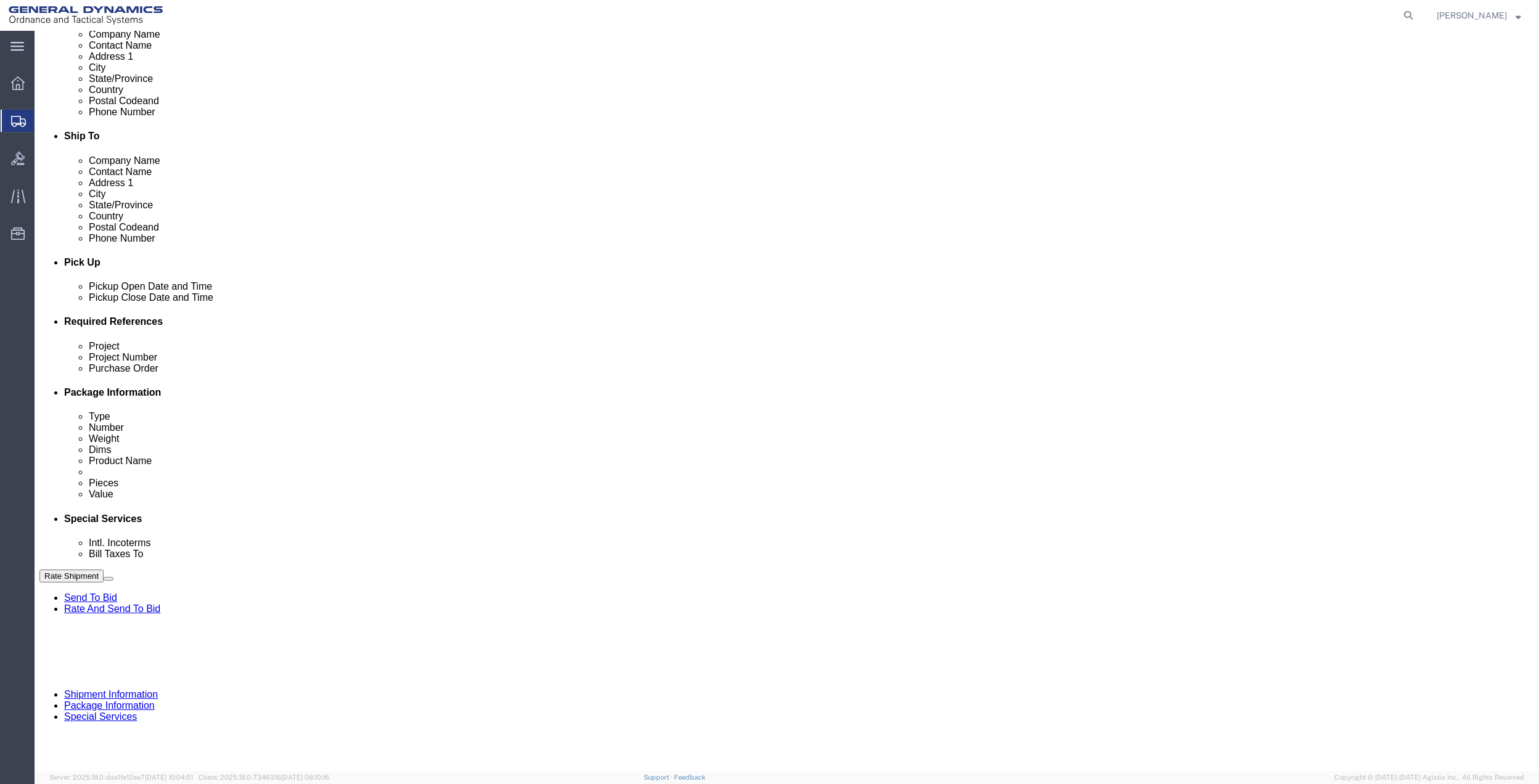
type input "GEDOTS %DATA 2 LOGISTICS"
click button "Rate Shipment"
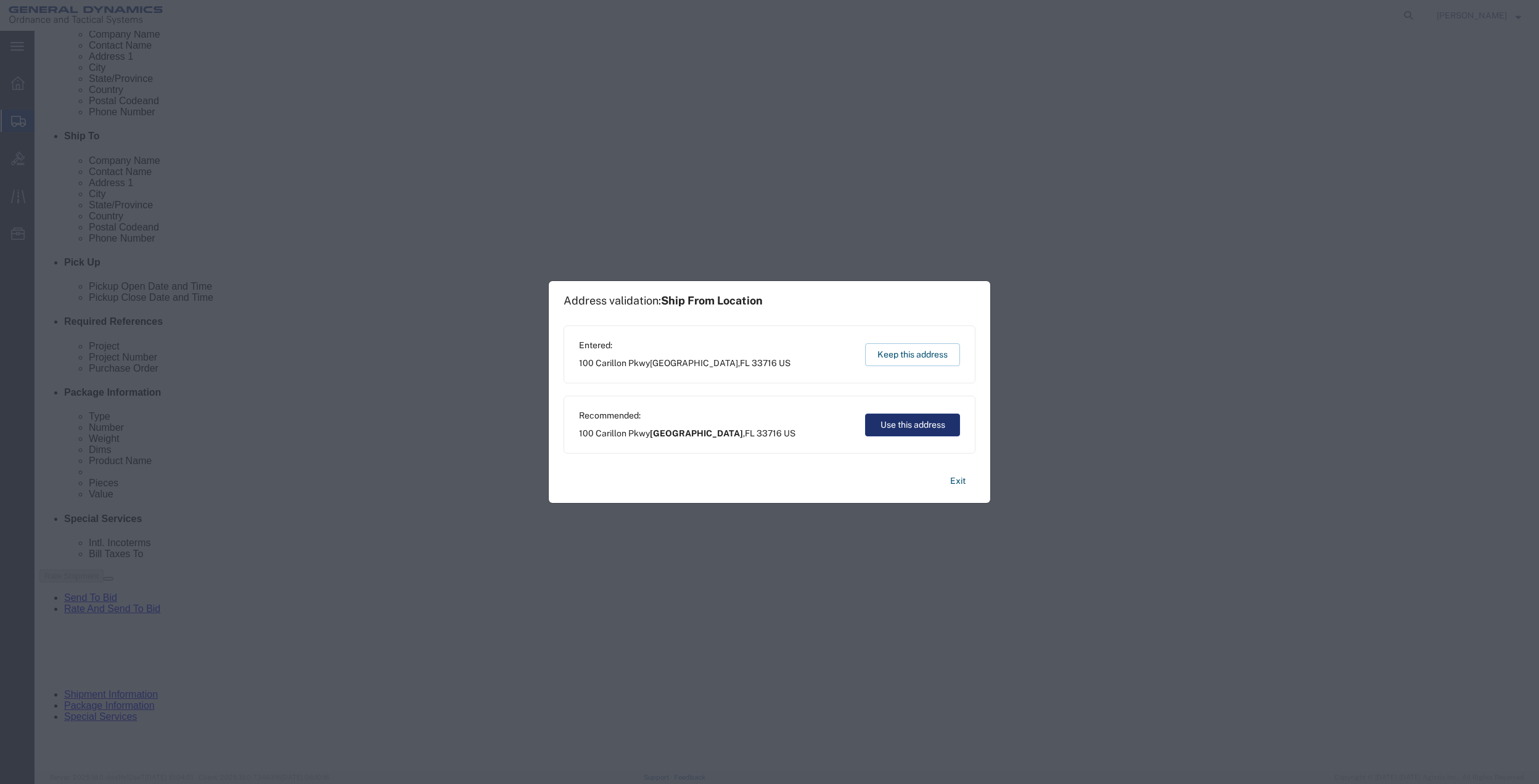
click at [940, 421] on button "Use this address" at bounding box center [912, 425] width 95 height 22
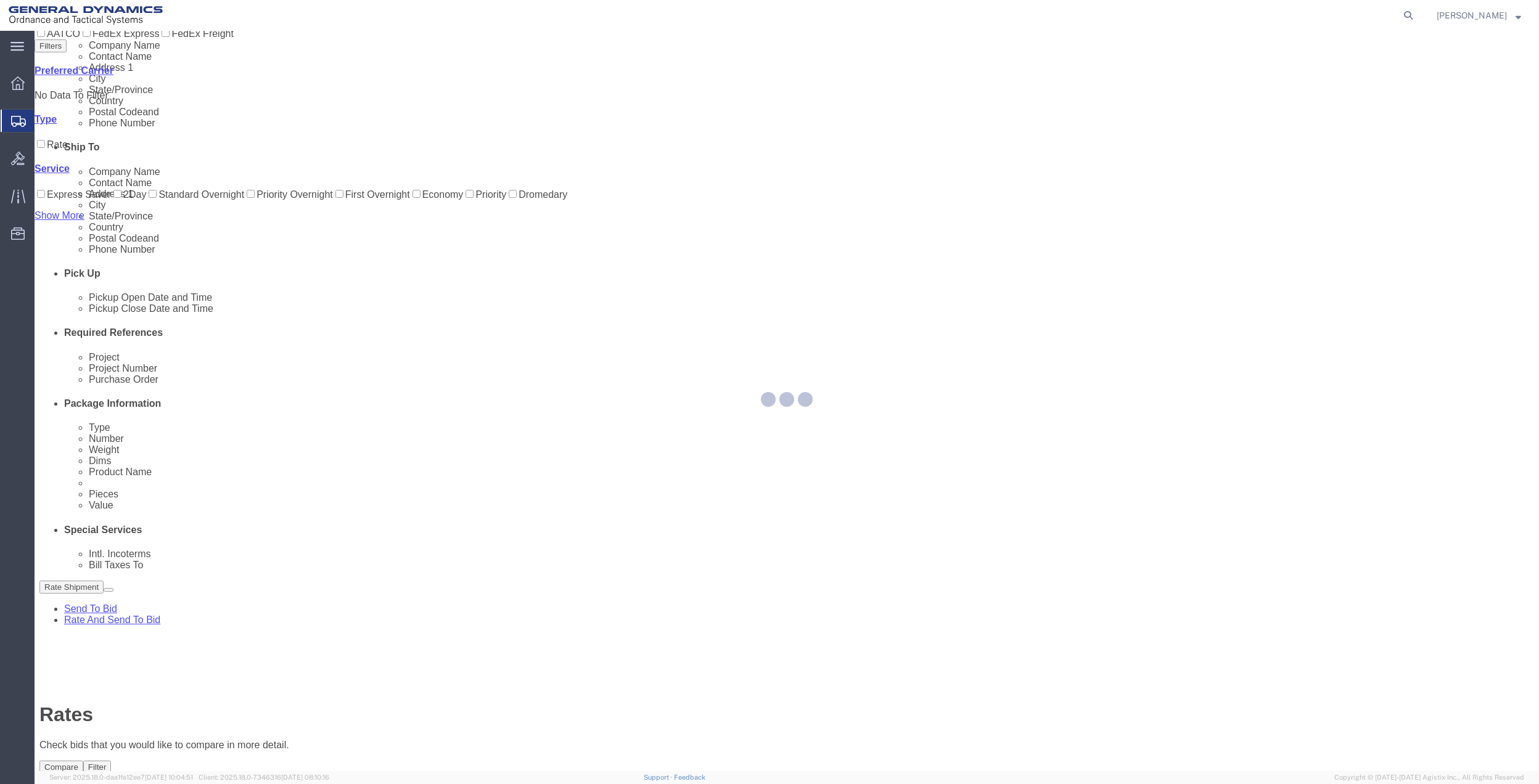
scroll to position [0, 0]
